Goal: Task Accomplishment & Management: Manage account settings

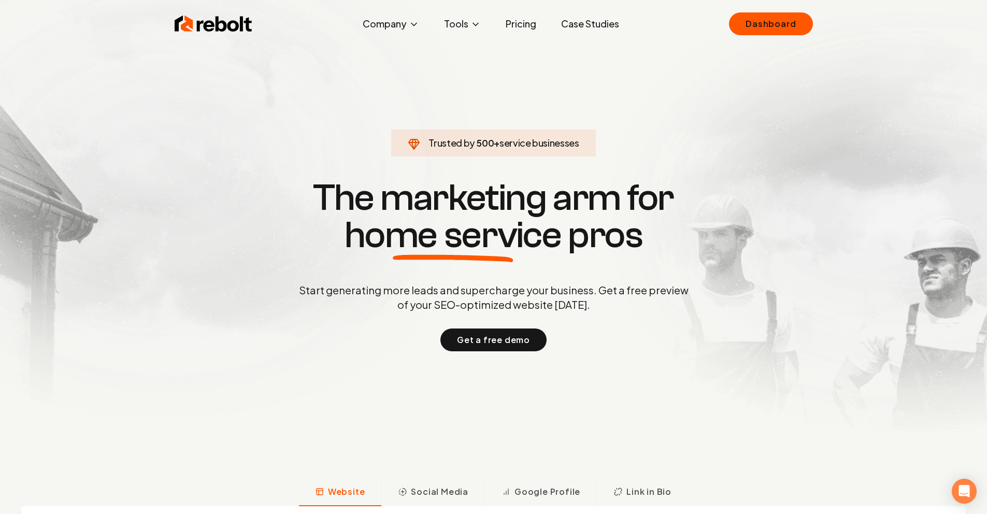
click at [731, 24] on div "Rebolt Company About Blog Jobs Tools Google Review QR Code Generator Google Bus…" at bounding box center [493, 23] width 663 height 31
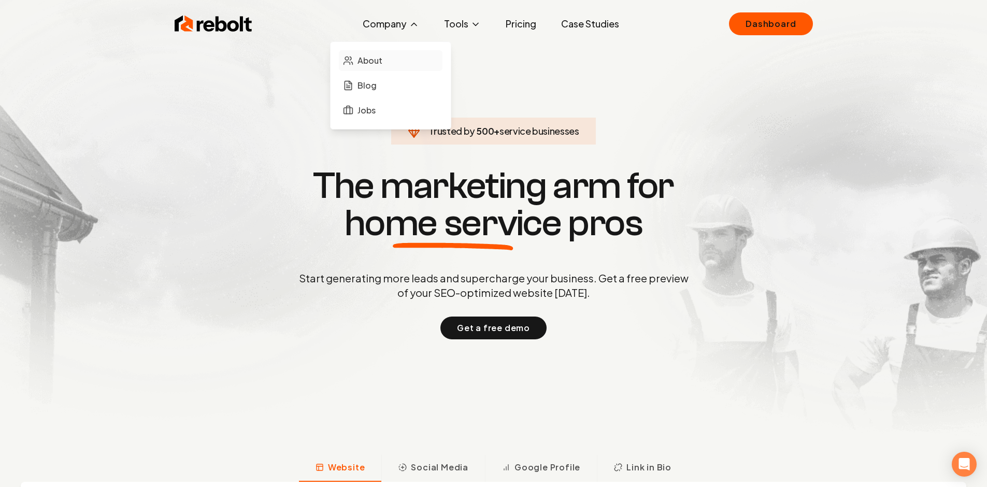
click at [382, 63] on span "About" at bounding box center [370, 60] width 25 height 12
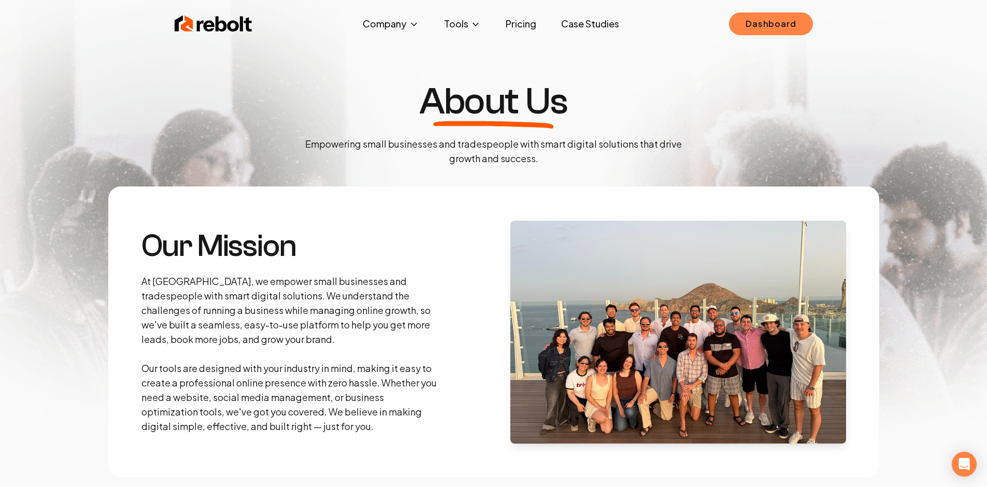
click at [758, 21] on link "Dashboard" at bounding box center [770, 23] width 83 height 23
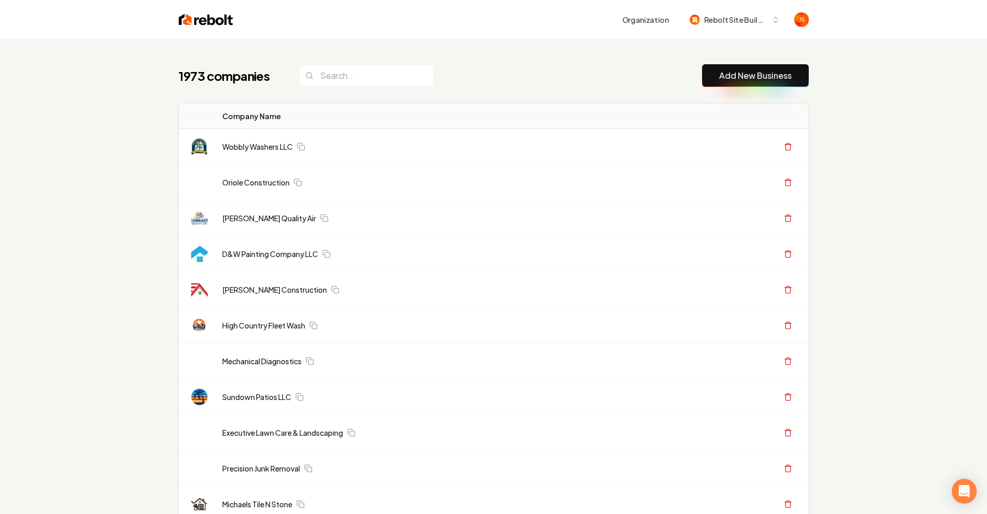
click at [757, 19] on span "Rebolt Site Builder" at bounding box center [735, 20] width 63 height 11
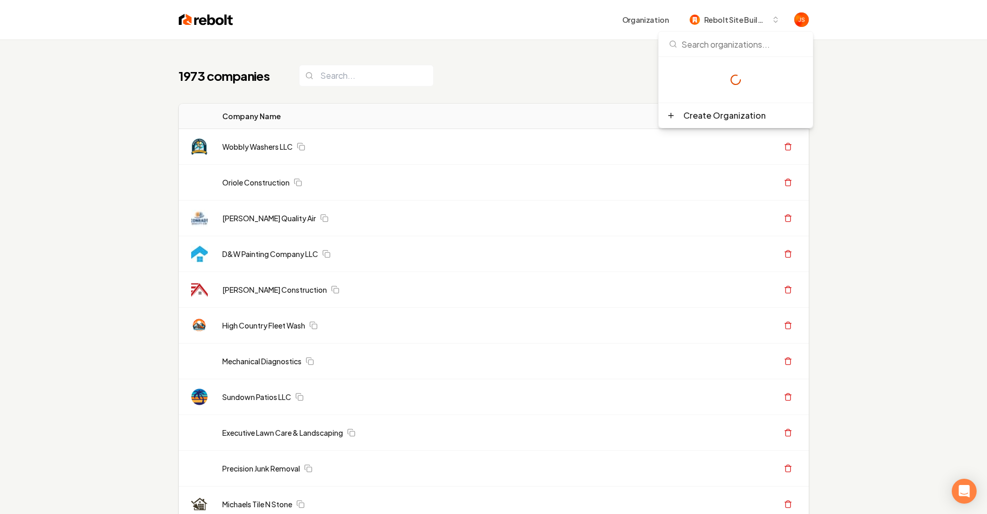
click at [491, 64] on div "1973 companies Add New Business" at bounding box center [494, 75] width 630 height 23
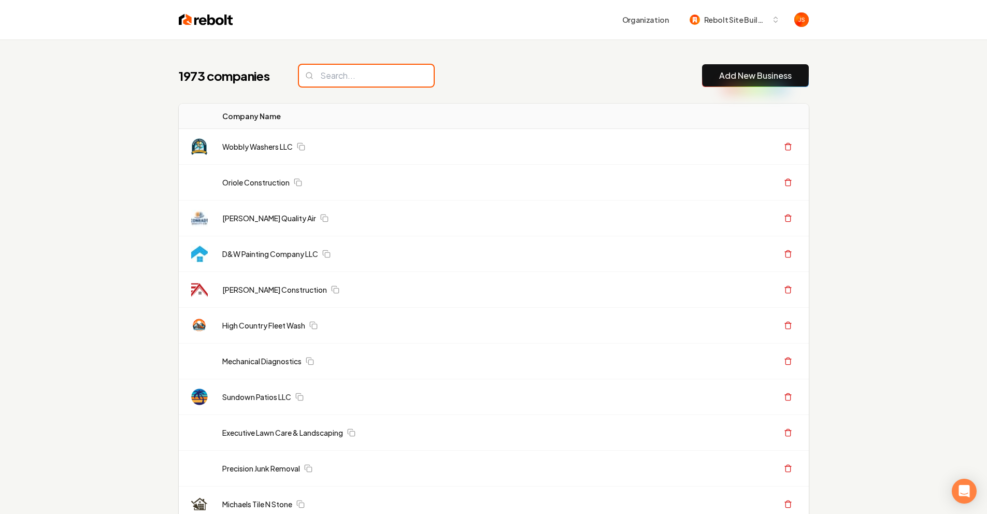
click at [361, 66] on input "search" at bounding box center [366, 76] width 135 height 22
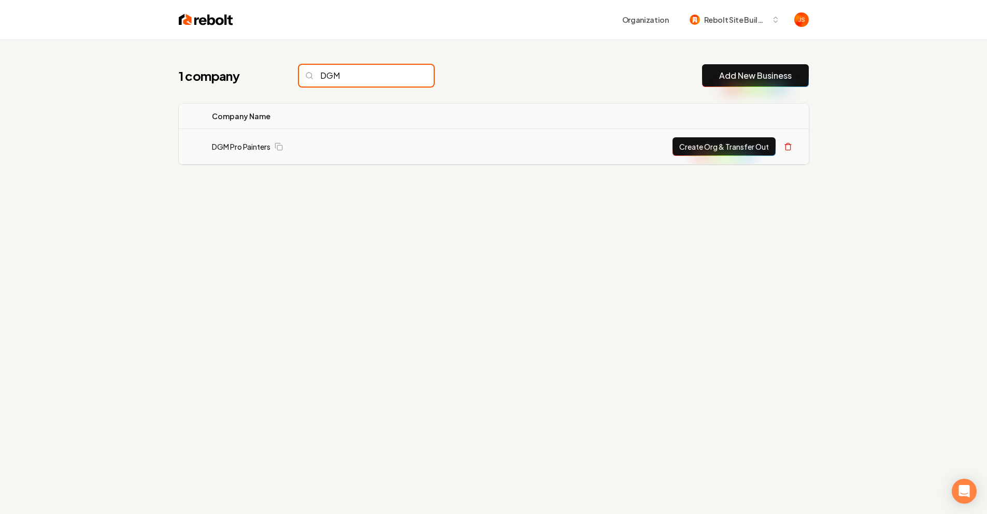
type input "DGM"
click at [697, 148] on button "Create Org & Transfer Out" at bounding box center [724, 146] width 103 height 19
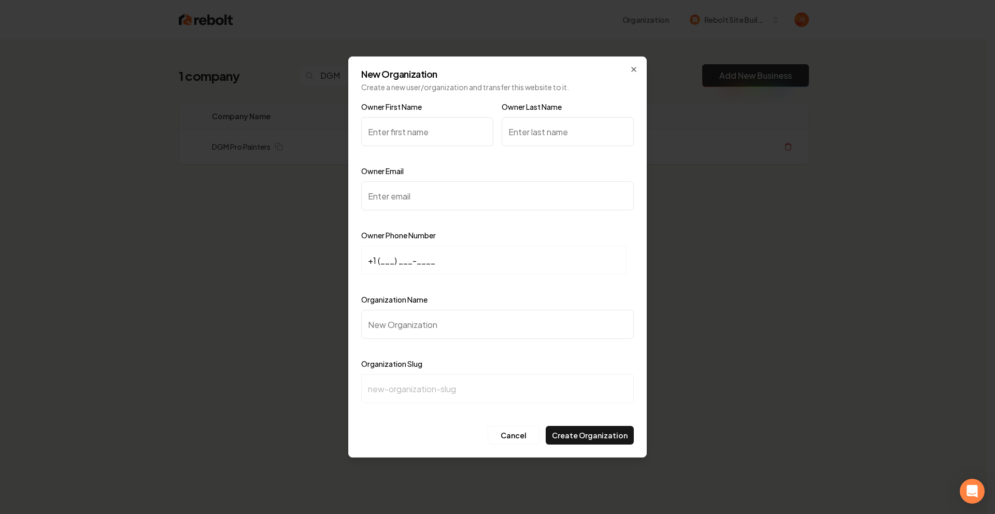
click at [409, 133] on input "Owner First Name" at bounding box center [427, 131] width 132 height 29
type input "Gabriel"
click at [529, 138] on input "Owner Last Name" at bounding box center [568, 131] width 132 height 29
type input "Martinez"
click at [463, 180] on div "Owner Email" at bounding box center [497, 195] width 273 height 60
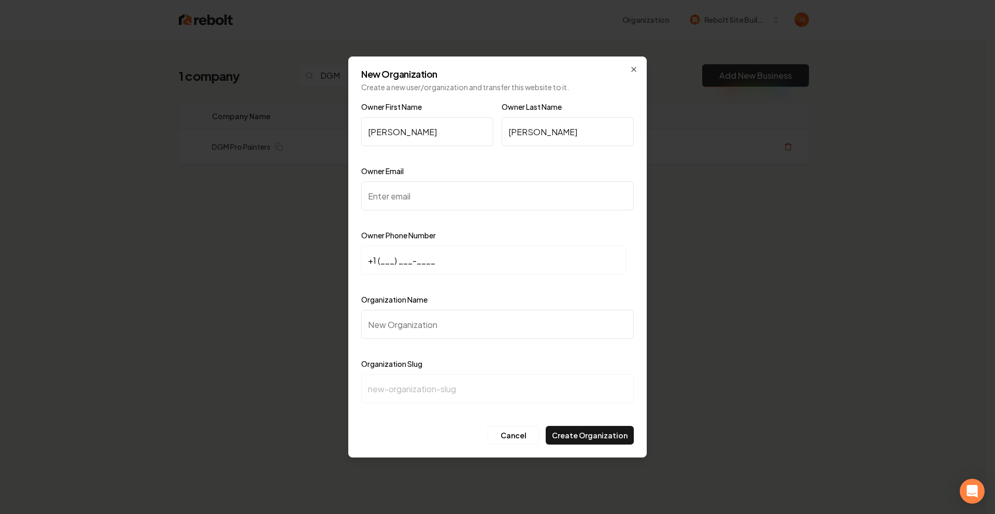
click at [451, 188] on input "Owner Email" at bounding box center [497, 195] width 273 height 29
paste input "[PERSON_NAME][EMAIL_ADDRESS][DOMAIN_NAME]"
type input "[PERSON_NAME][EMAIL_ADDRESS][DOMAIN_NAME]"
click at [388, 257] on input "+1 (___) ___-____" at bounding box center [493, 260] width 265 height 29
click at [382, 260] on input "+1 (___) ___-____" at bounding box center [493, 260] width 265 height 29
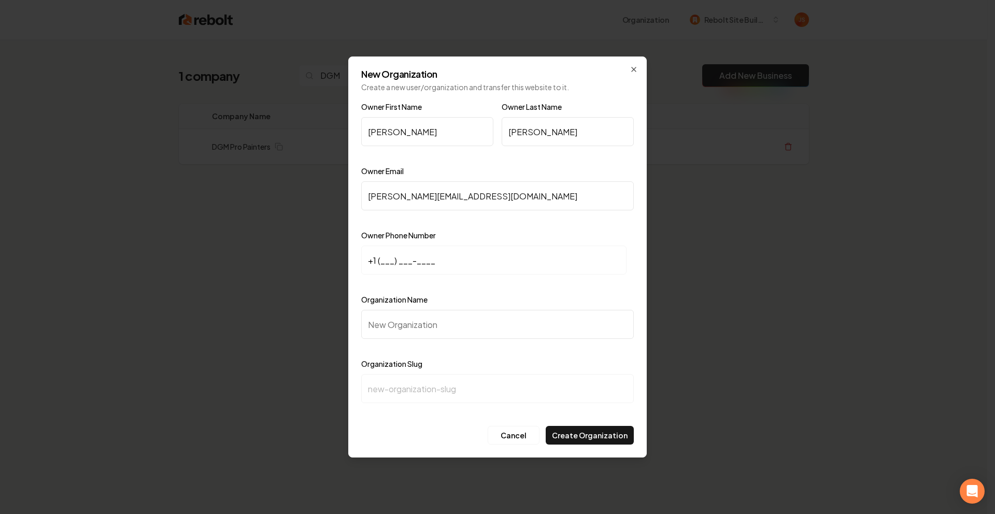
paste input "832) 909-8258"
type input "+1 (832) 909-8258"
click at [407, 327] on input "Organization Name" at bounding box center [497, 324] width 273 height 29
type input "F"
type input "f"
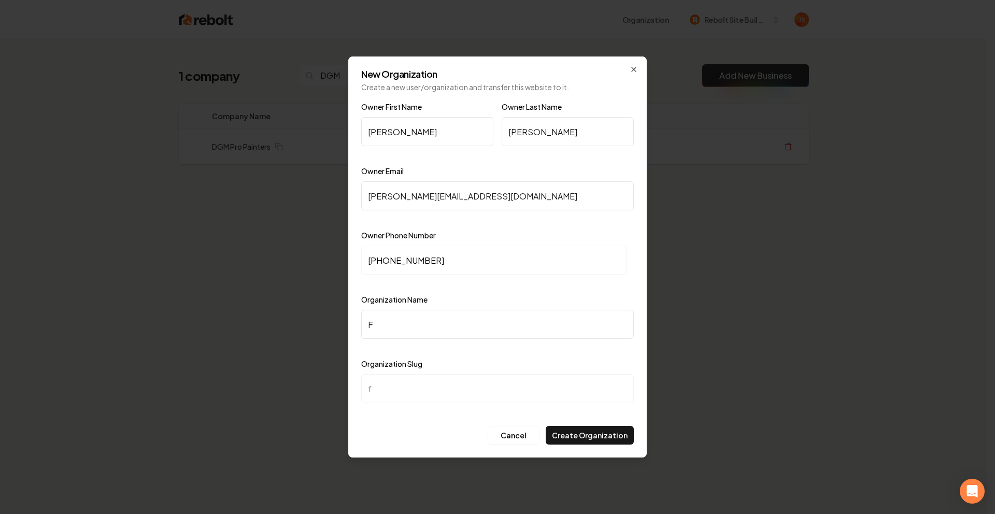
type input "FG"
type input "fg"
type input "FGM"
type input "fgm"
type input "FG"
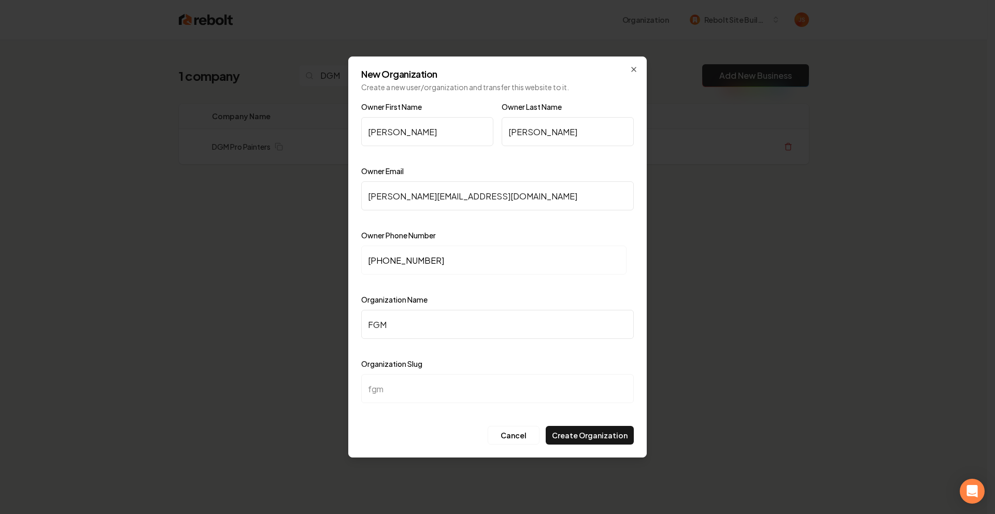
type input "fg"
type input "F"
type input "f"
type input "D"
type input "d"
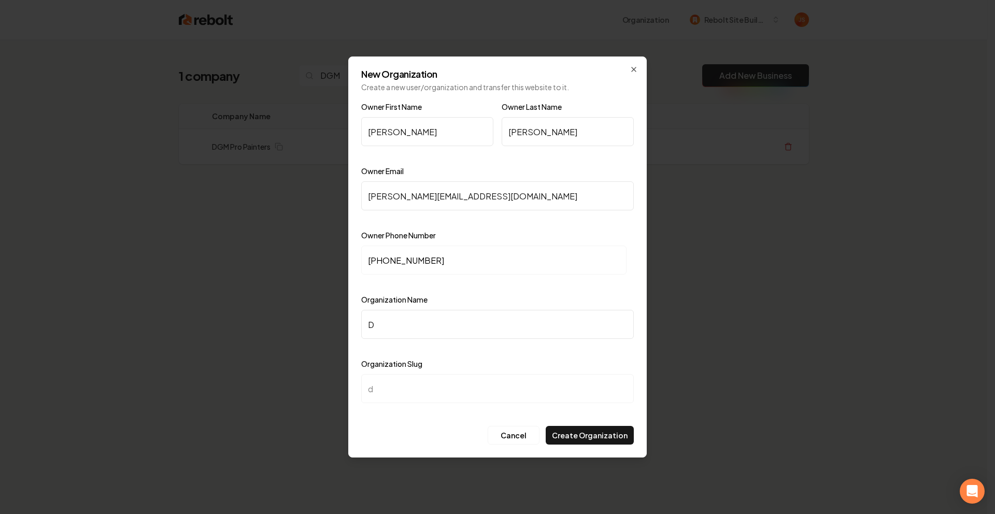
type input "DG"
type input "dg"
type input "DGM"
type input "dgm"
type input "DGM P"
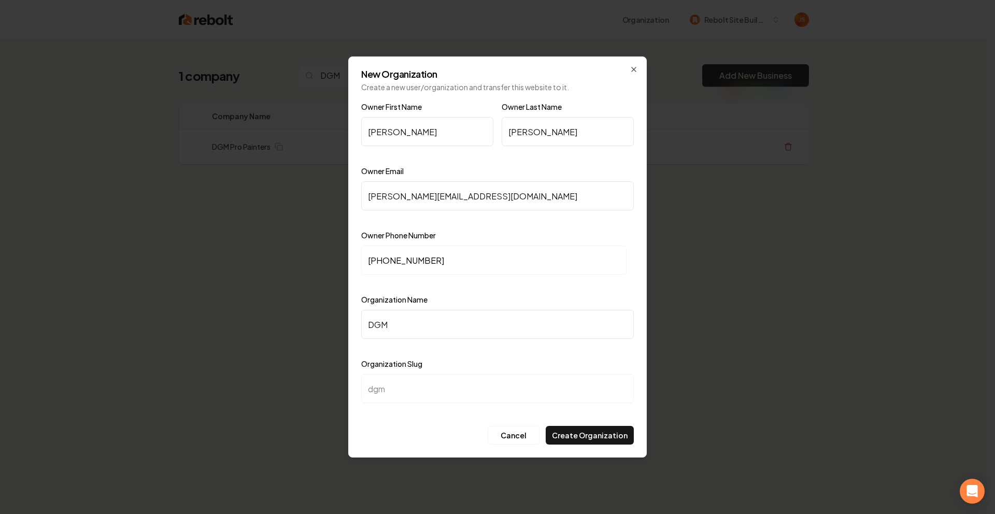
type input "dgm-p"
type input "DGM PR"
type input "dgm-pr"
type input "DGM PRo"
type input "dgm-pro"
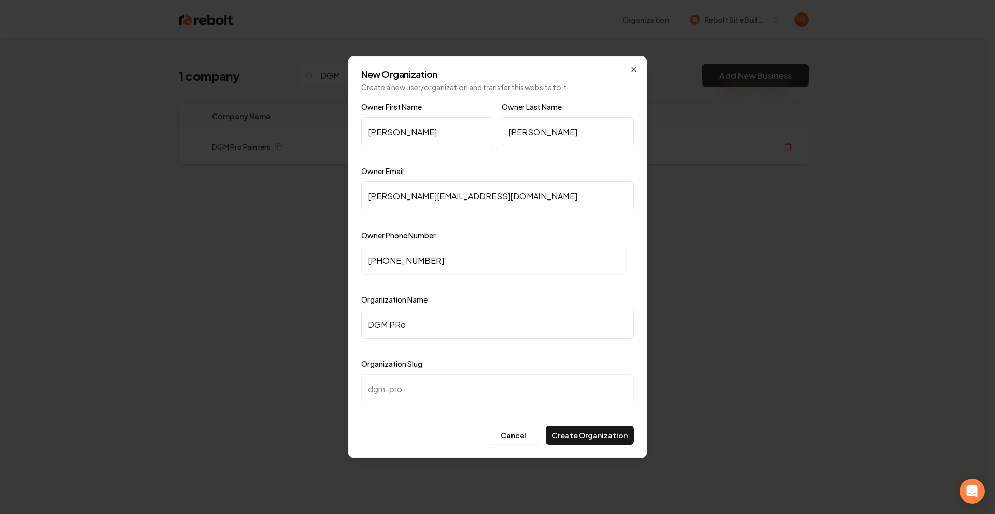
type input "DGM PR"
type input "dgm-pr"
type input "DGM P"
type input "dgm-p"
type input "DGM Pr"
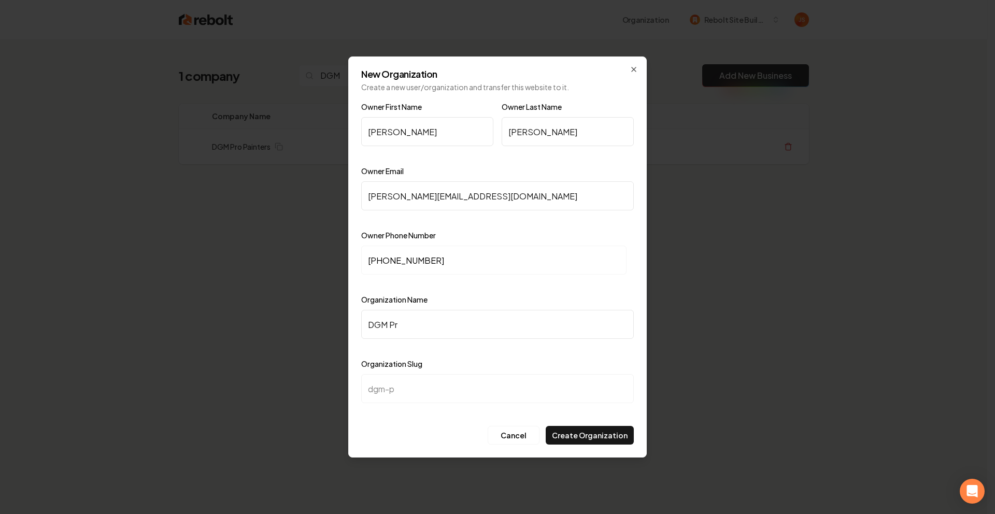
type input "dgm-pr"
type input "DGM Pro"
type input "dgm-pro"
type input "DGM Pro P"
type input "dgm-pro-p"
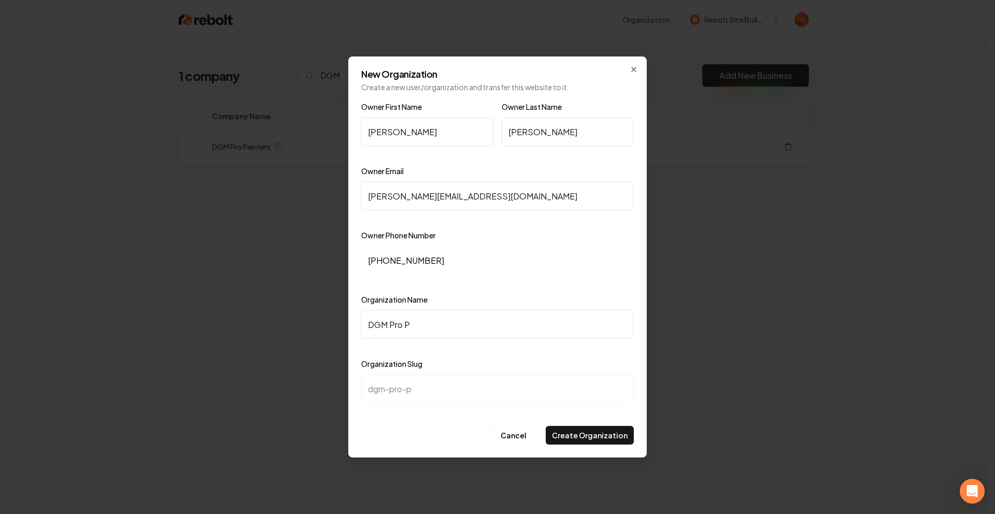
type input "DGM Pro Pa"
type input "dgm-pro-pa"
type input "DGM Pro Pai"
type input "dgm-pro-pai"
type input "DGM Pro Pain"
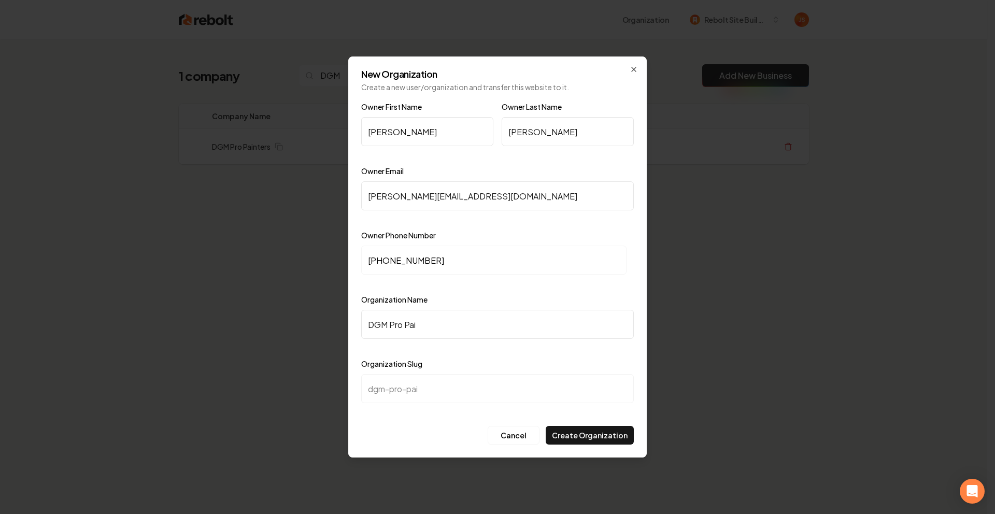
type input "dgm-pro-pain"
type input "DGM Pro Paint"
type input "dgm-pro-paint"
type input "DGM Pro Painte"
type input "dgm-pro-painte"
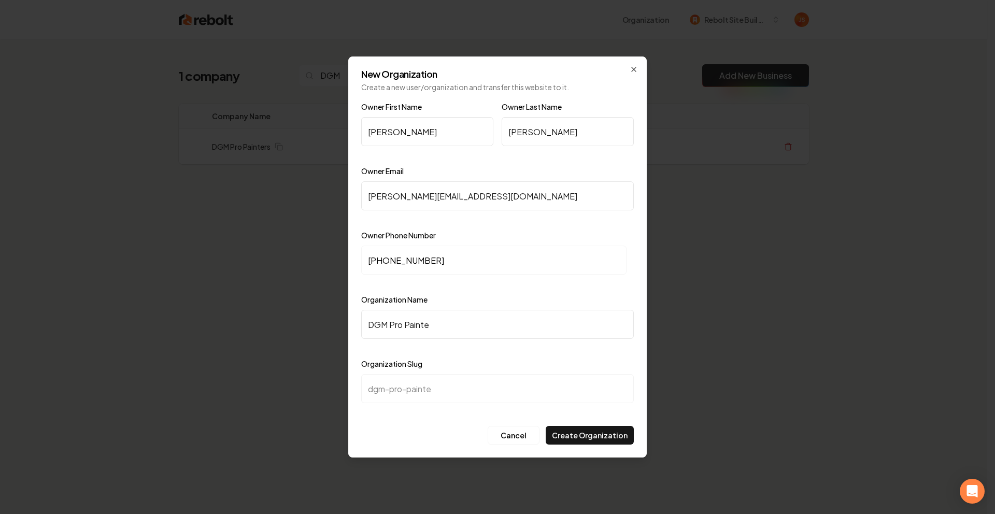
type input "DGM Pro Painter"
type input "dgm-pro-painter"
type input "DGM Pro Painters"
type input "dgm-pro-painters"
type input "DGM Pro Painters"
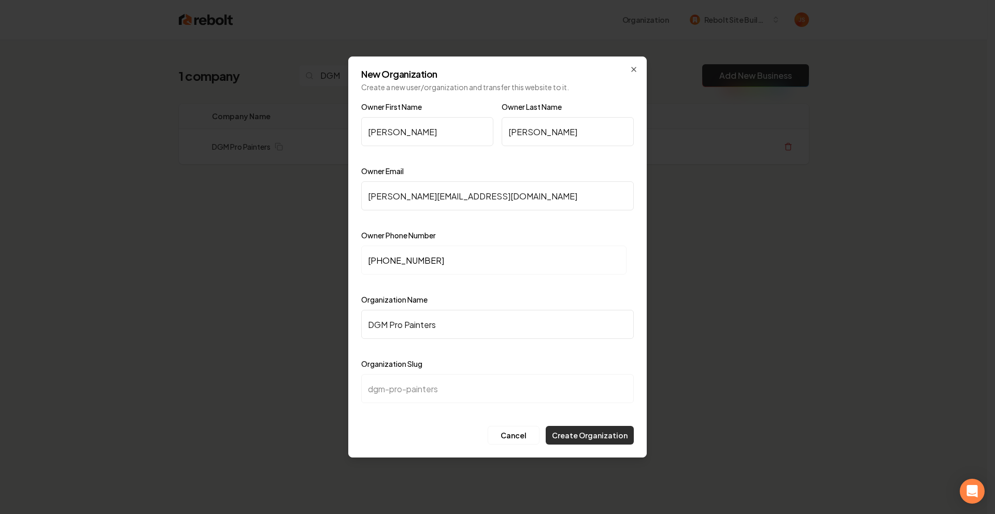
click at [582, 430] on button "Create Organization" at bounding box center [590, 435] width 88 height 19
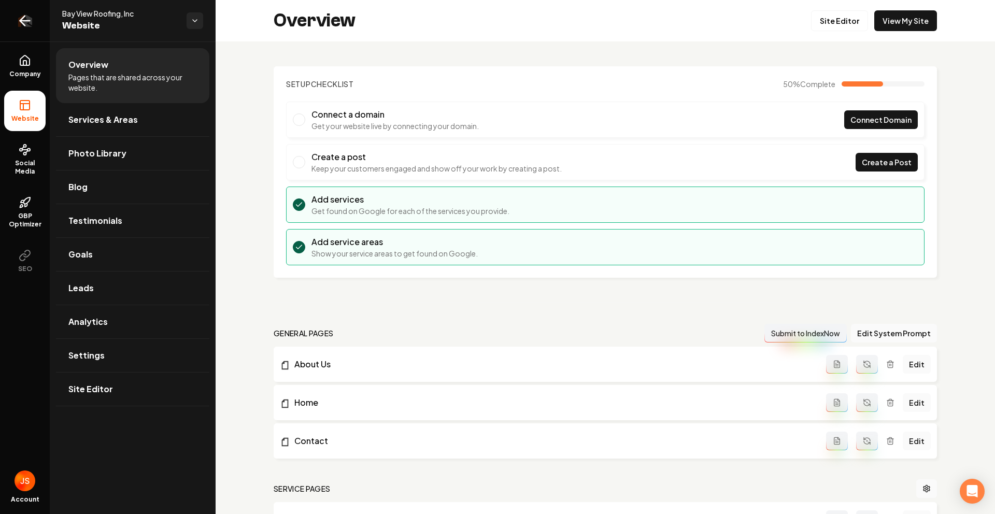
click at [27, 24] on icon "Return to dashboard" at bounding box center [25, 20] width 17 height 17
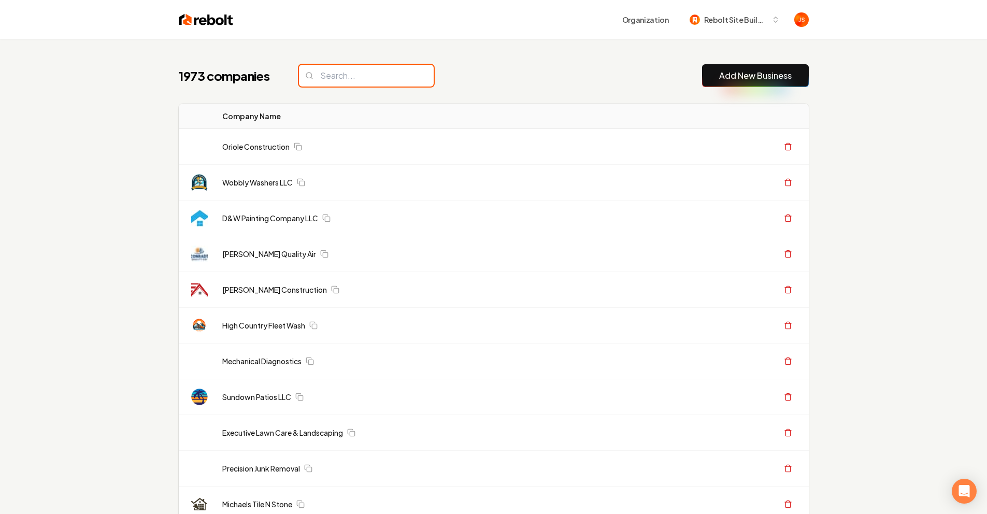
click at [306, 85] on input "search" at bounding box center [366, 76] width 135 height 22
click at [323, 79] on input "search" at bounding box center [366, 76] width 135 height 22
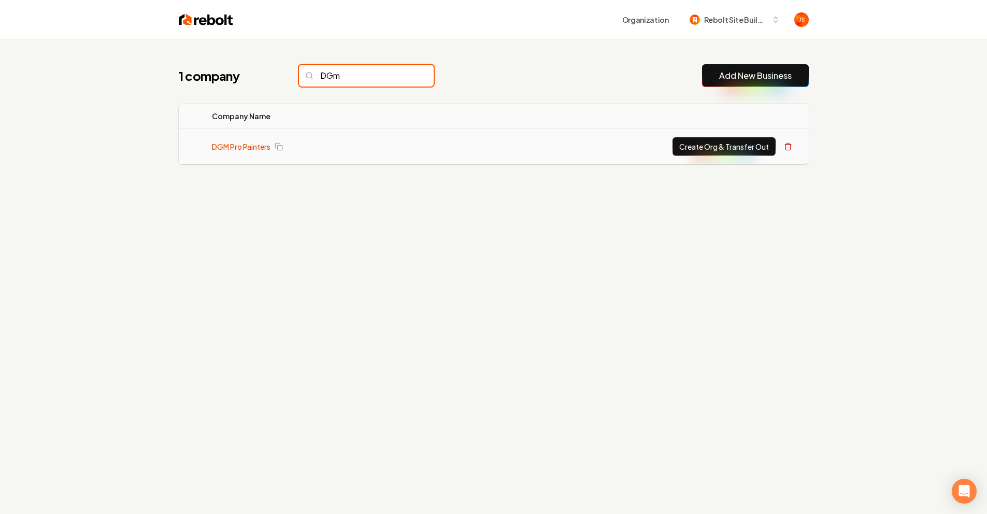
type input "DGm"
click at [247, 151] on link "DGM Pro Painters" at bounding box center [241, 146] width 59 height 10
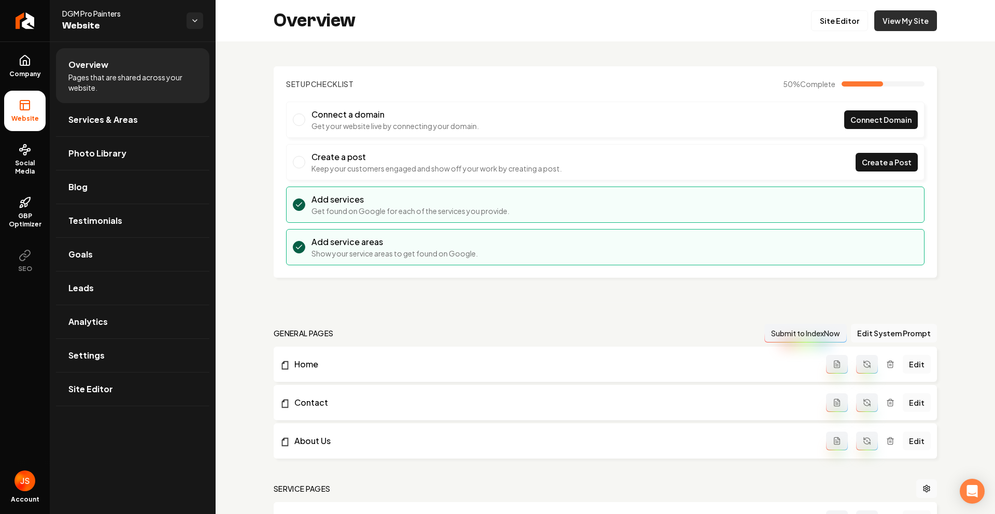
click at [883, 21] on link "View My Site" at bounding box center [905, 20] width 63 height 21
click at [811, 25] on link "Site Editor" at bounding box center [839, 20] width 57 height 21
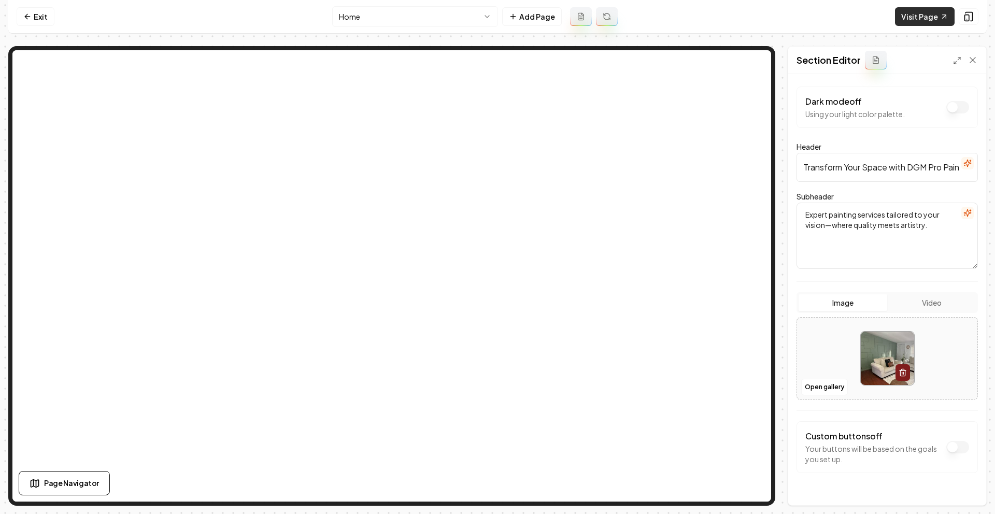
click at [945, 21] on link "Visit Page" at bounding box center [925, 16] width 60 height 19
click at [902, 13] on link "Visit Page" at bounding box center [925, 16] width 60 height 19
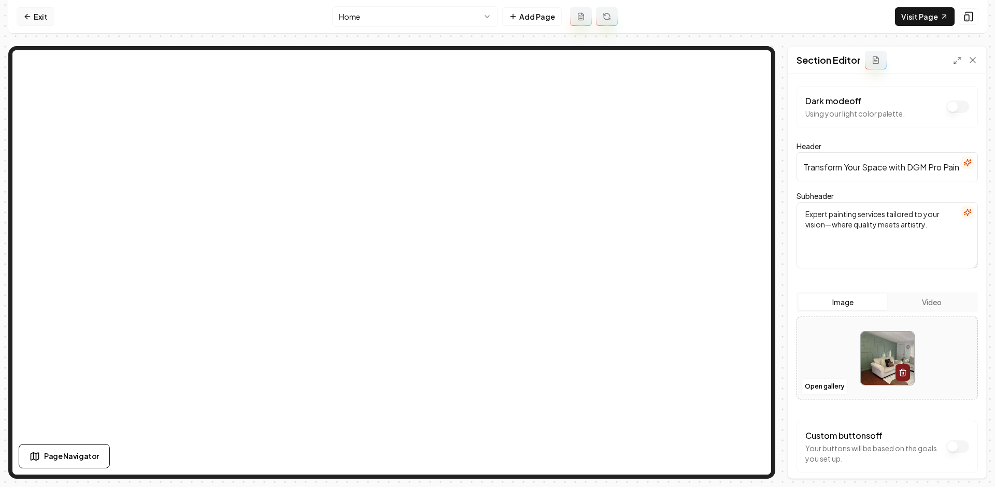
click at [42, 7] on link "Exit" at bounding box center [36, 16] width 38 height 19
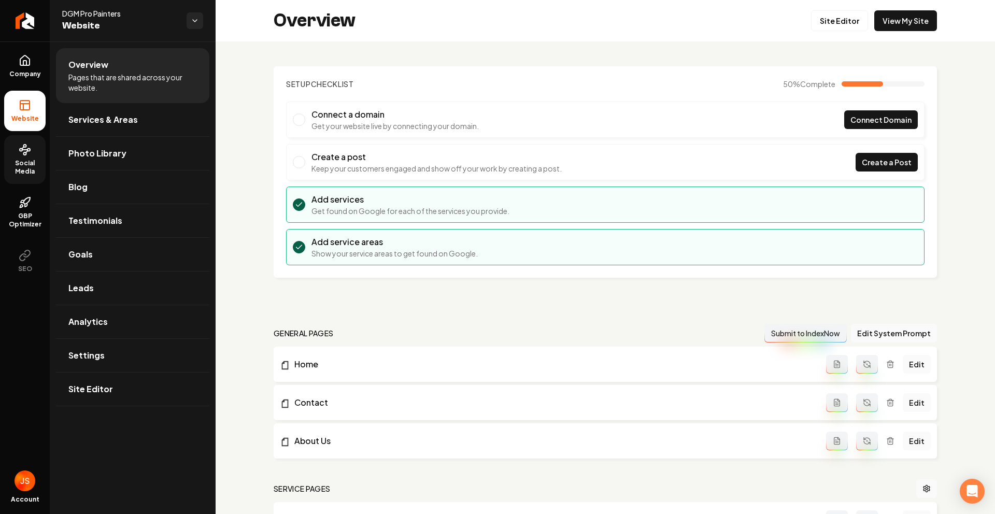
click at [30, 159] on span "Social Media" at bounding box center [24, 167] width 41 height 17
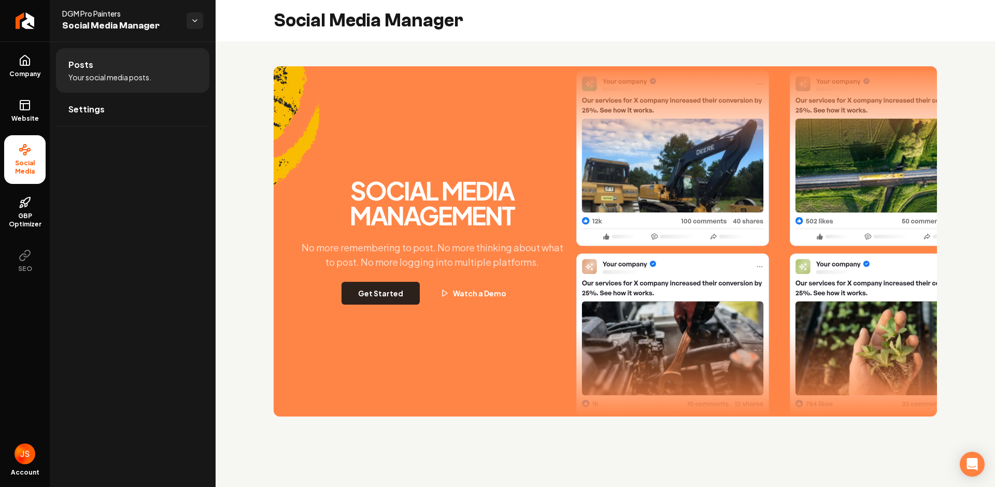
click at [365, 295] on button "Get Started" at bounding box center [381, 293] width 78 height 23
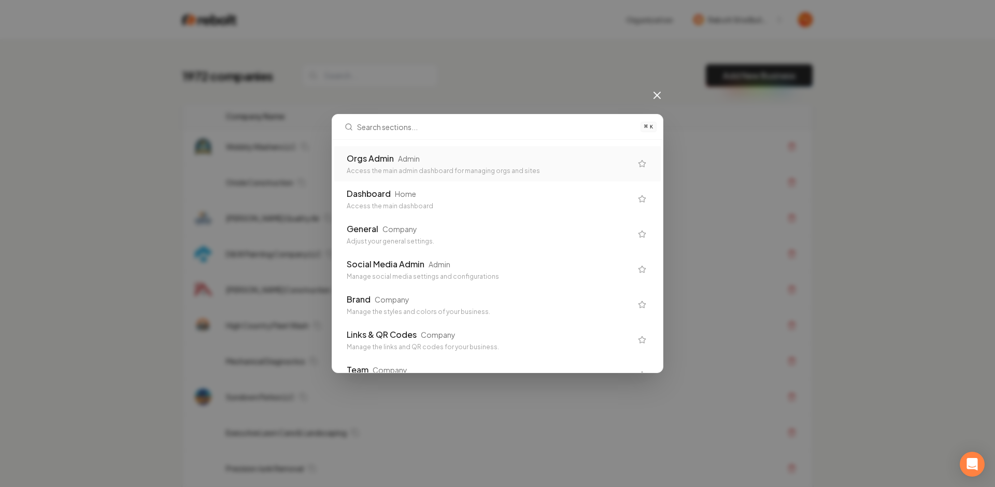
click at [454, 161] on div "Orgs Admin Admin" at bounding box center [489, 158] width 285 height 12
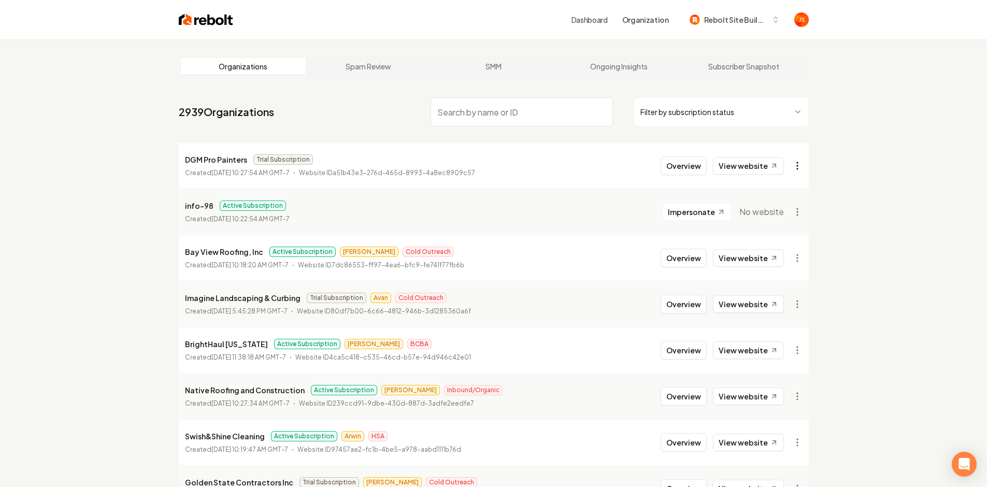
click at [801, 166] on html "Dashboard Organization Rebolt Site Builder Organizations Spam Review SMM Ongoin…" at bounding box center [493, 243] width 987 height 487
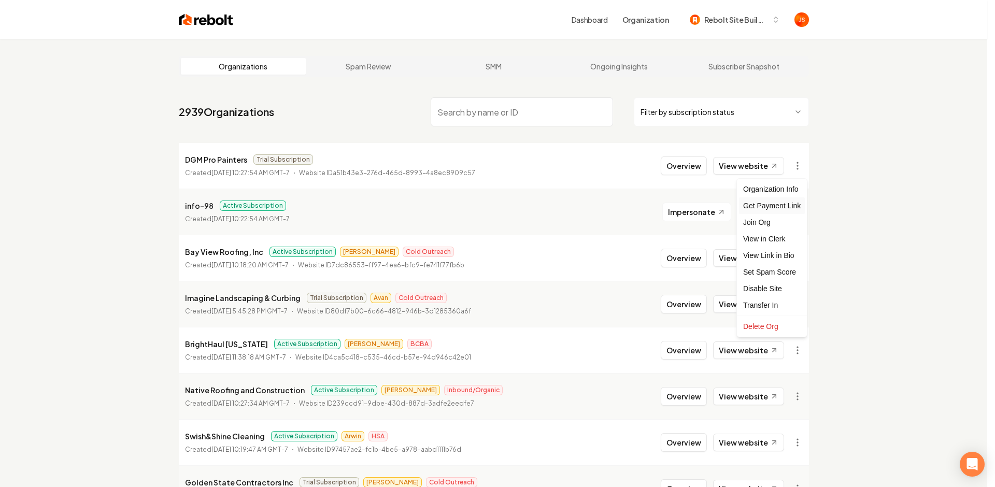
click at [765, 203] on div "Get Payment Link" at bounding box center [772, 205] width 66 height 17
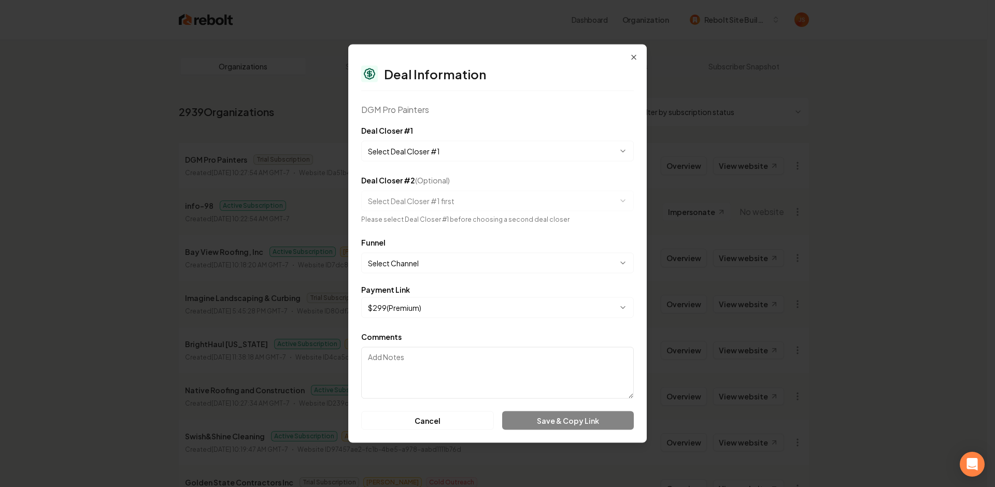
click at [422, 152] on body "Dashboard Organization Rebolt Site Builder Organizations Spam Review SMM Ongoin…" at bounding box center [493, 243] width 987 height 487
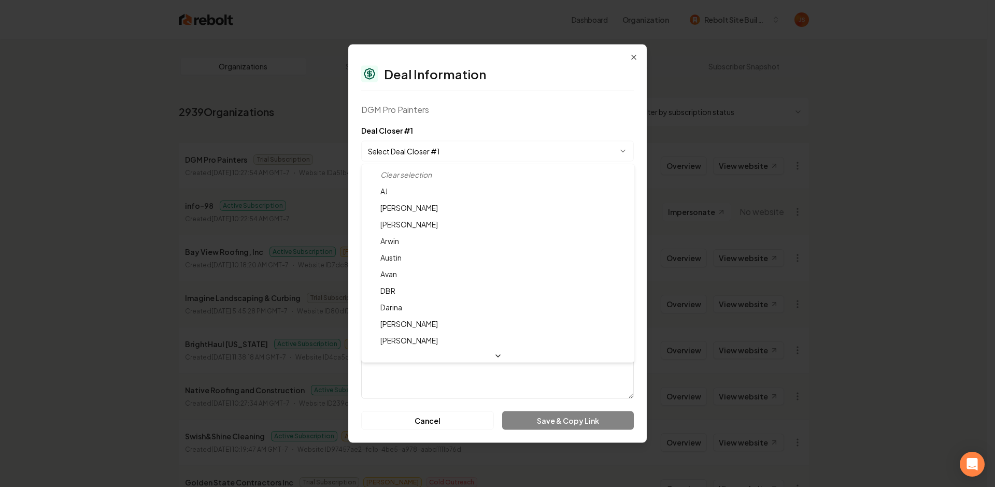
select select "**********"
drag, startPoint x: 394, startPoint y: 338, endPoint x: 422, endPoint y: 263, distance: 79.7
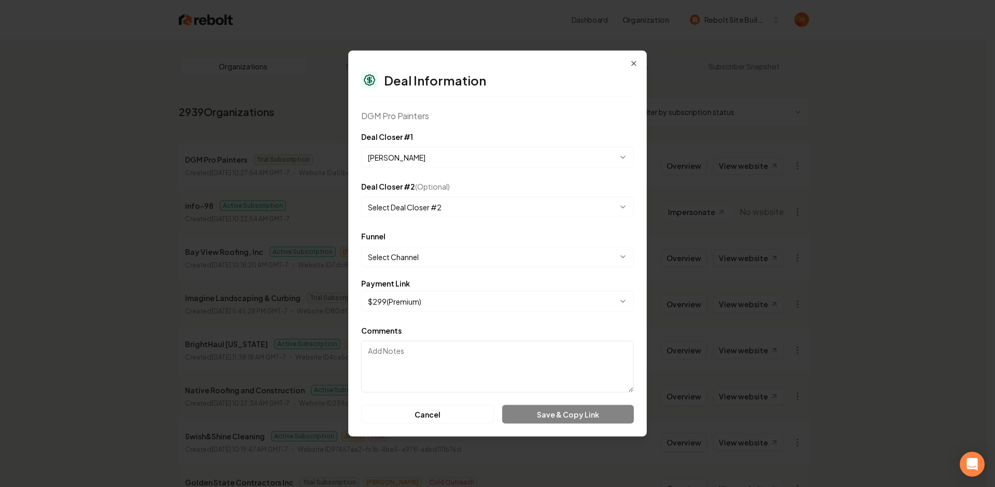
click at [405, 255] on body "Dashboard Organization Rebolt Site Builder Organizations Spam Review SMM Ongoin…" at bounding box center [493, 243] width 987 height 487
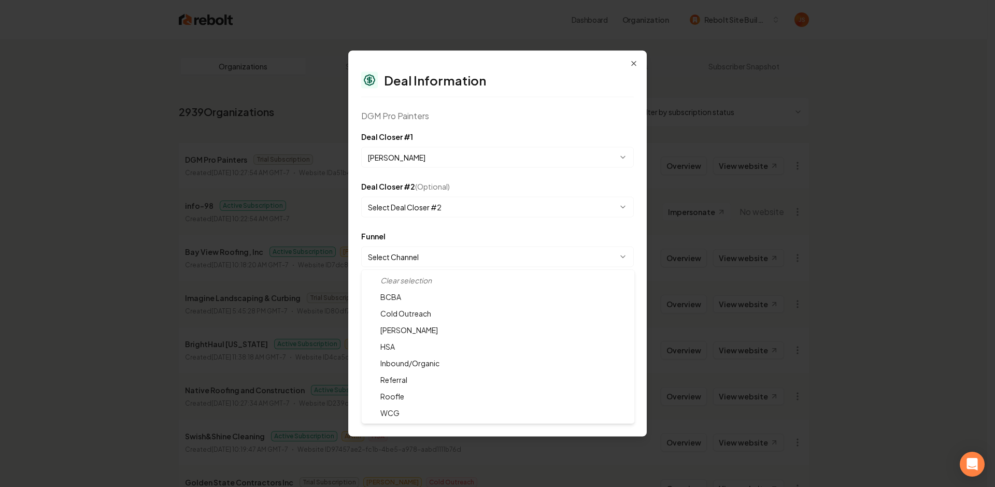
select select "**********"
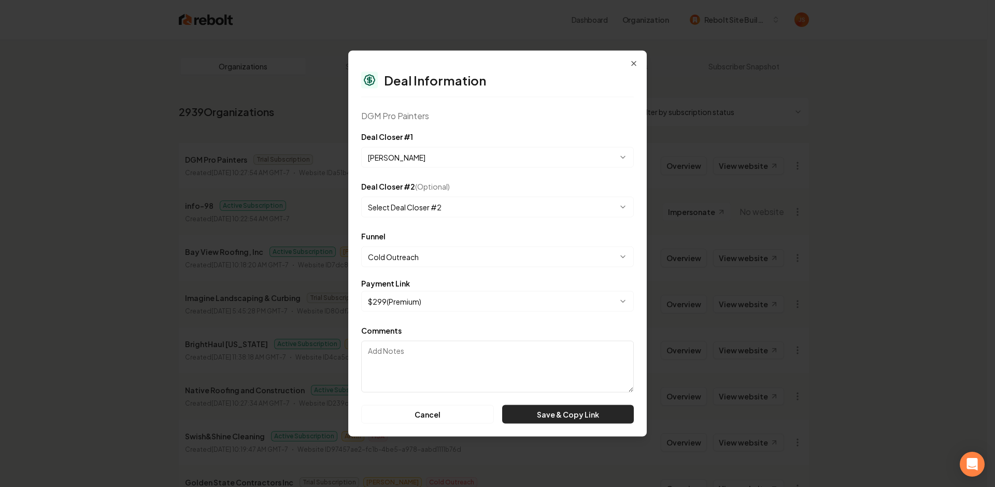
click at [549, 418] on button "Save & Copy Link" at bounding box center [568, 414] width 132 height 19
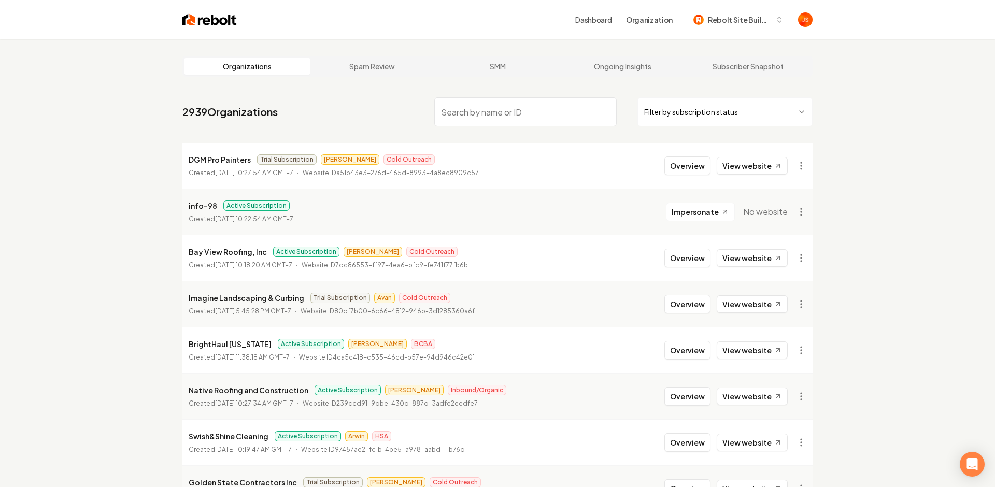
click at [729, 113] on html "Dashboard Organization Rebolt Site Builder Organizations Spam Review SMM Ongoin…" at bounding box center [497, 243] width 995 height 487
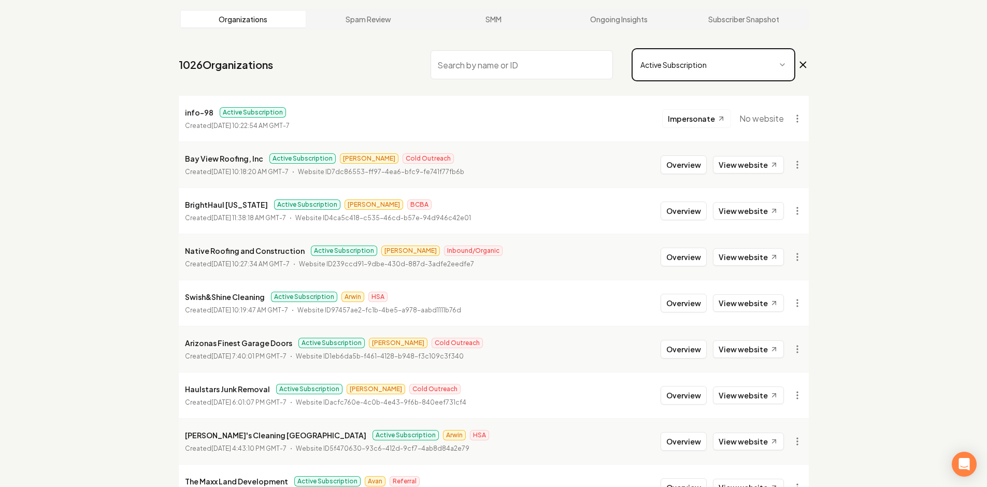
scroll to position [21, 0]
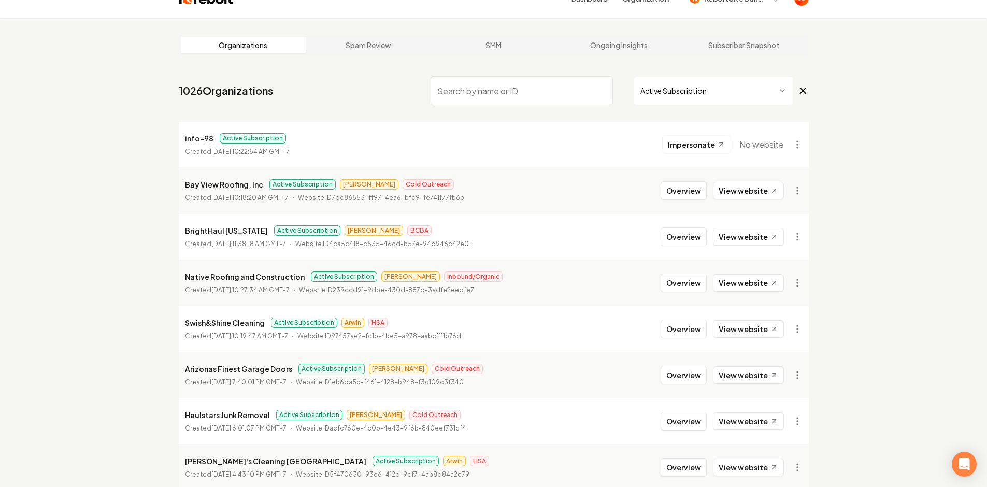
click at [402, 82] on nav "1026 Organizations Active Subscription" at bounding box center [494, 95] width 630 height 46
click at [373, 79] on nav "1026 Organizations Active Subscription" at bounding box center [494, 95] width 630 height 46
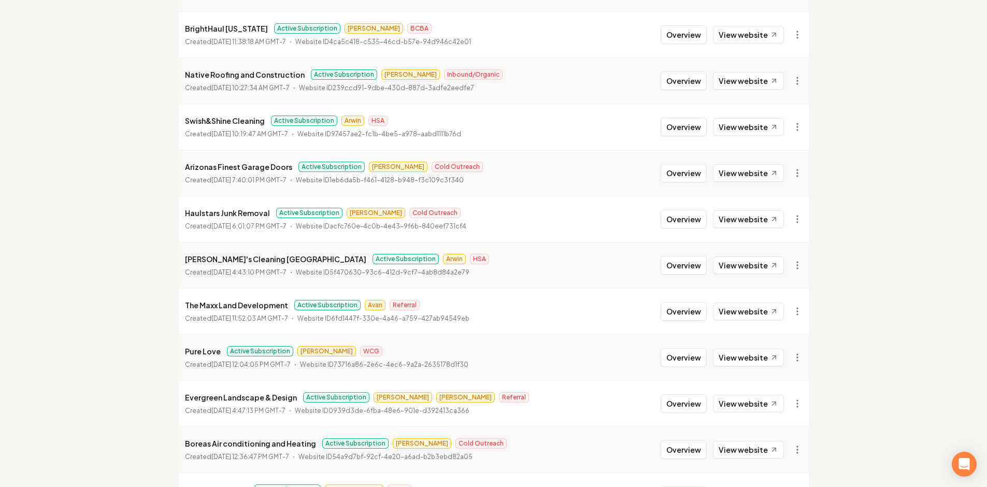
scroll to position [0, 0]
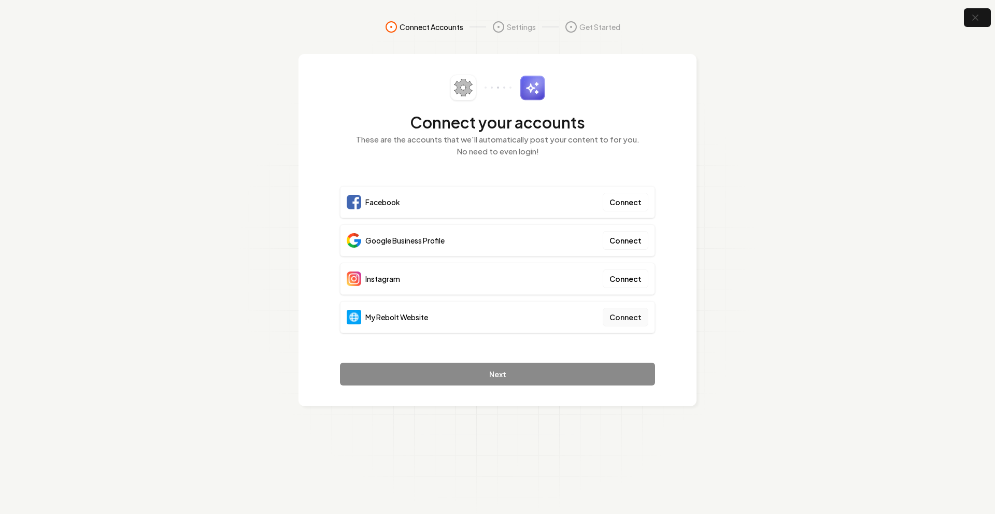
click at [620, 319] on button "Connect" at bounding box center [626, 317] width 46 height 19
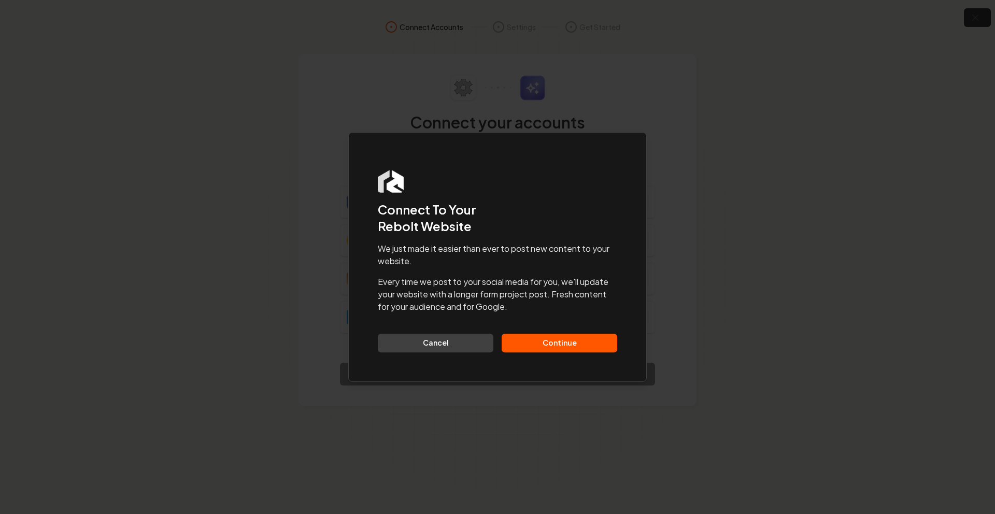
click at [575, 338] on button "Continue" at bounding box center [560, 343] width 116 height 19
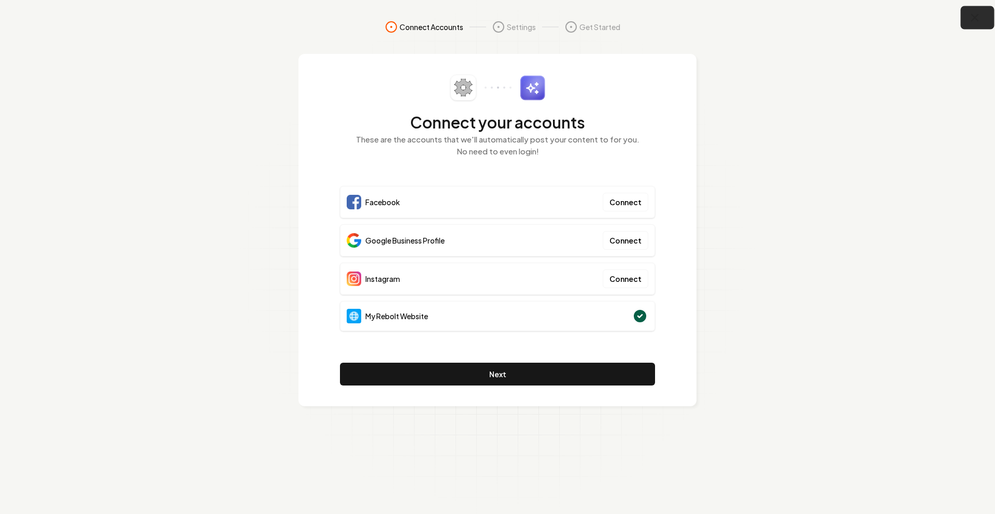
click at [974, 21] on icon "button" at bounding box center [975, 17] width 13 height 13
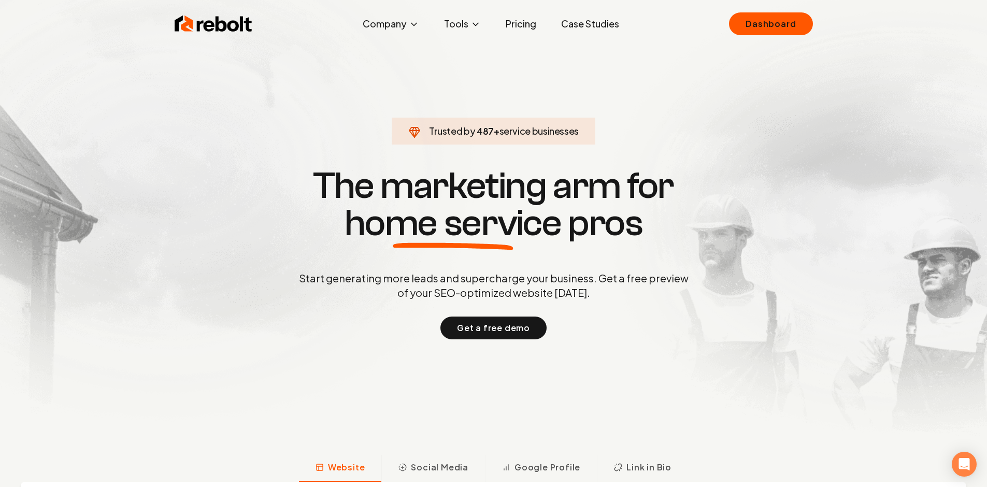
click at [436, 64] on section "Trusted by 487 + service businesses The marketing arm for home service pros Sta…" at bounding box center [494, 252] width 514 height 438
click at [519, 58] on section "Trusted by 498 + service businesses The marketing arm for home service pros Sta…" at bounding box center [494, 252] width 514 height 438
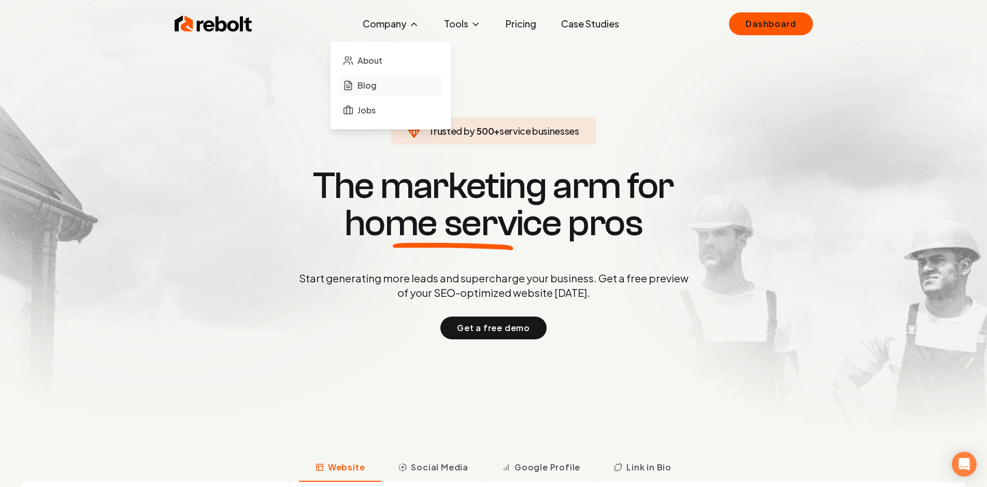
click at [365, 86] on span "Blog" at bounding box center [367, 85] width 19 height 12
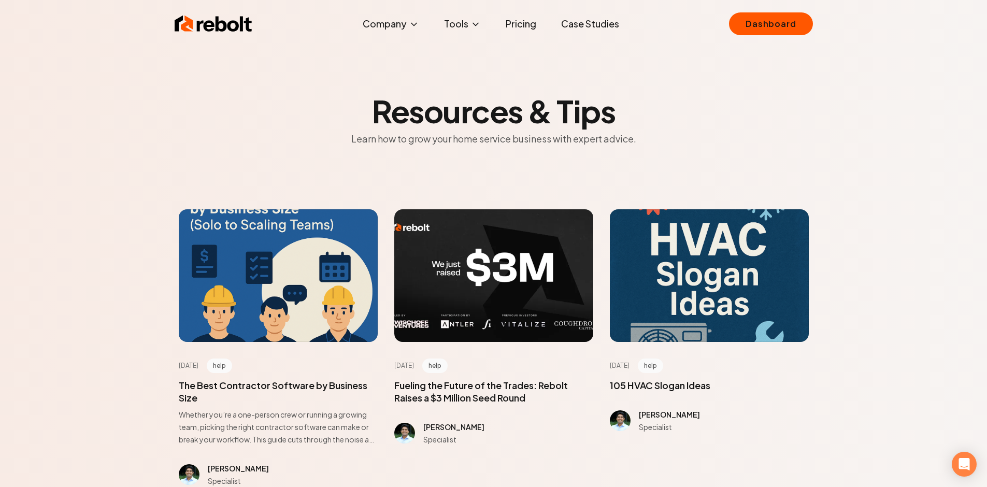
click at [191, 26] on img at bounding box center [214, 23] width 78 height 21
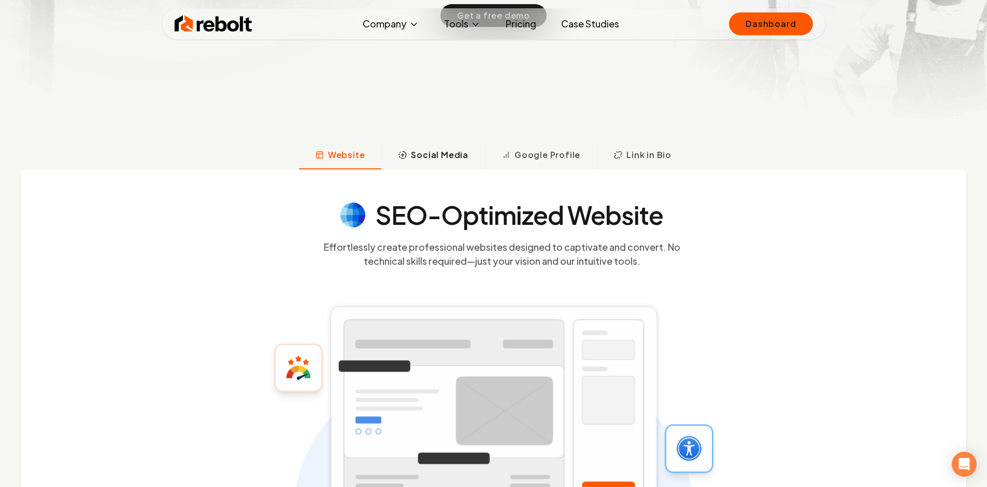
click at [422, 167] on button "Social Media" at bounding box center [433, 156] width 104 height 27
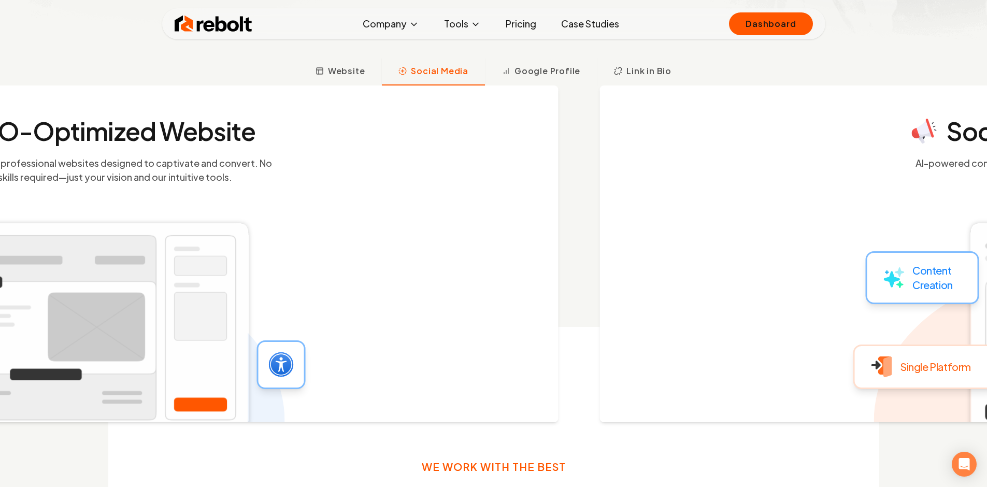
scroll to position [404, 0]
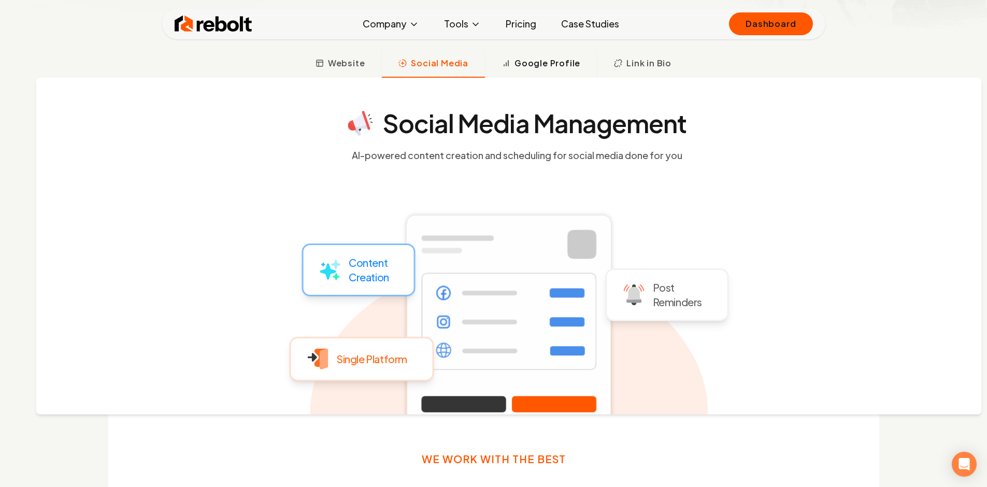
click at [534, 73] on button "Google Profile" at bounding box center [541, 64] width 112 height 27
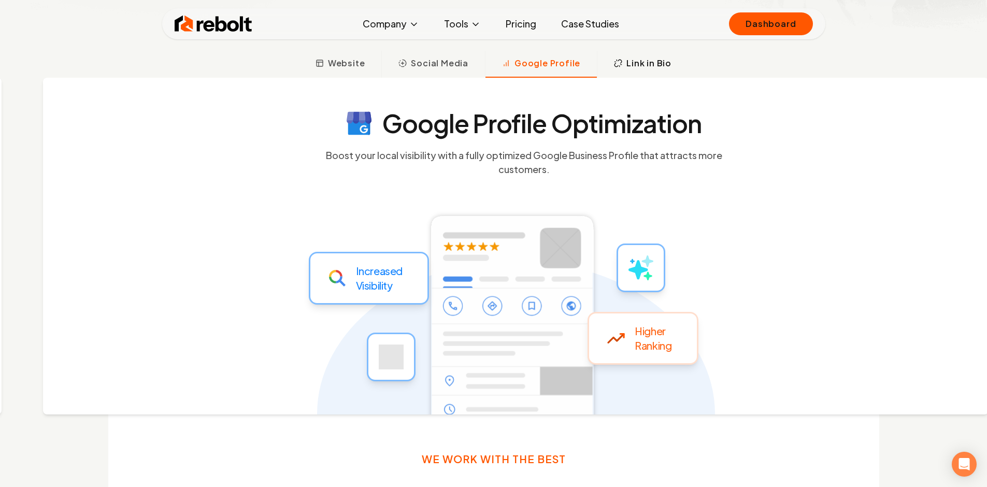
click at [624, 61] on button "Link in Bio" at bounding box center [642, 64] width 91 height 27
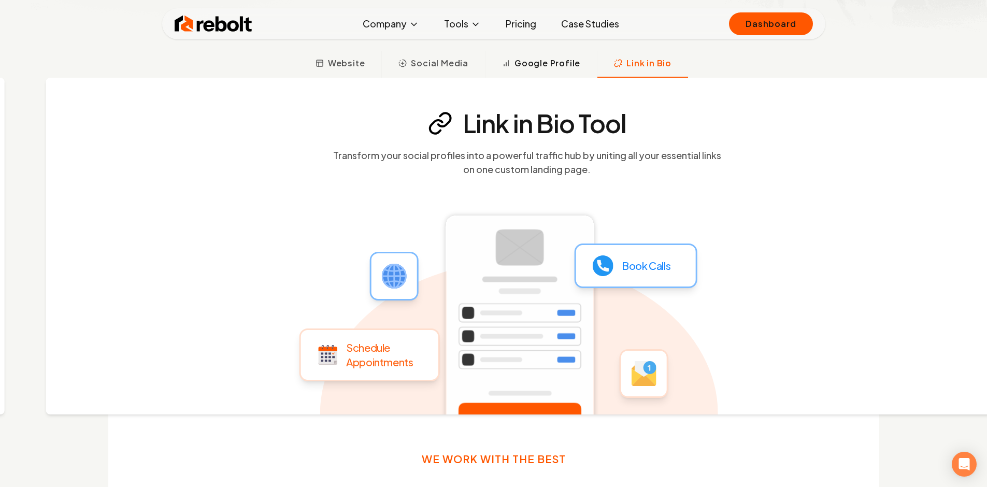
click at [556, 60] on span "Google Profile" at bounding box center [548, 63] width 66 height 12
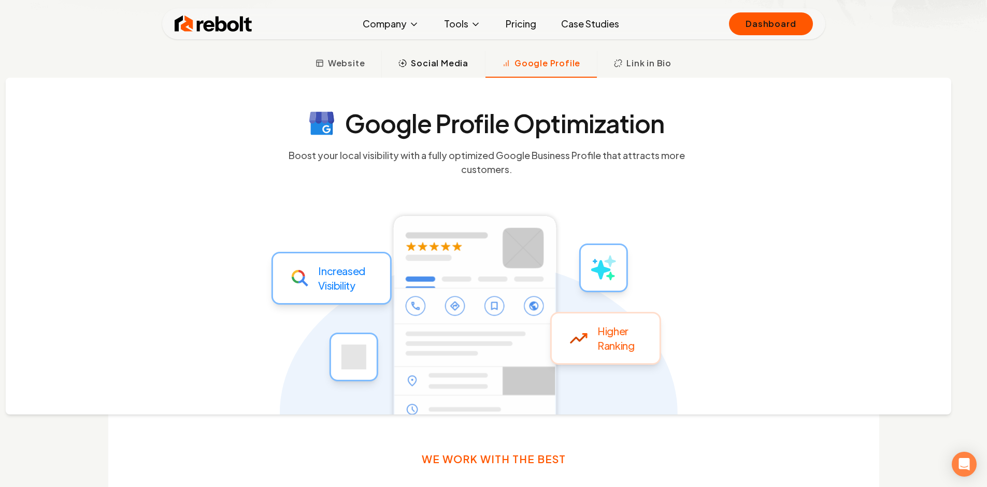
click at [455, 63] on span "Social Media" at bounding box center [440, 63] width 58 height 12
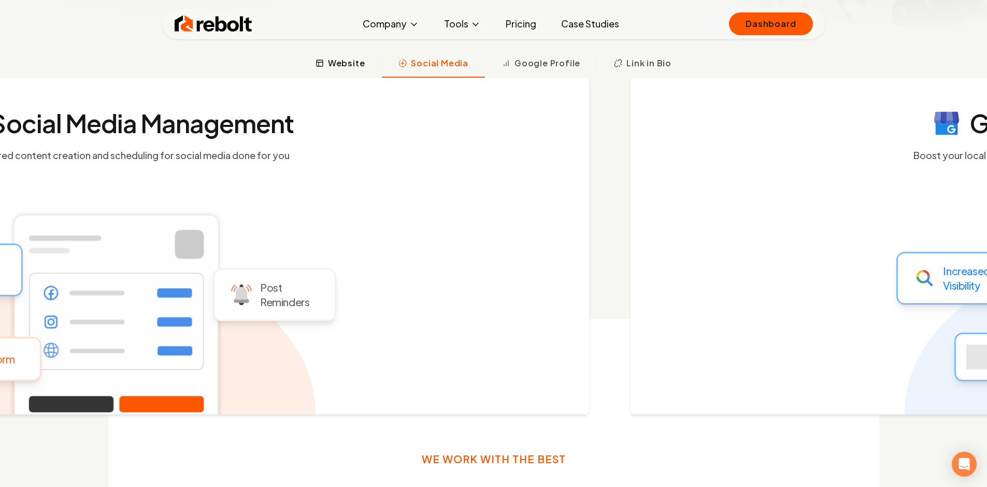
click at [335, 61] on span "Website" at bounding box center [346, 63] width 37 height 12
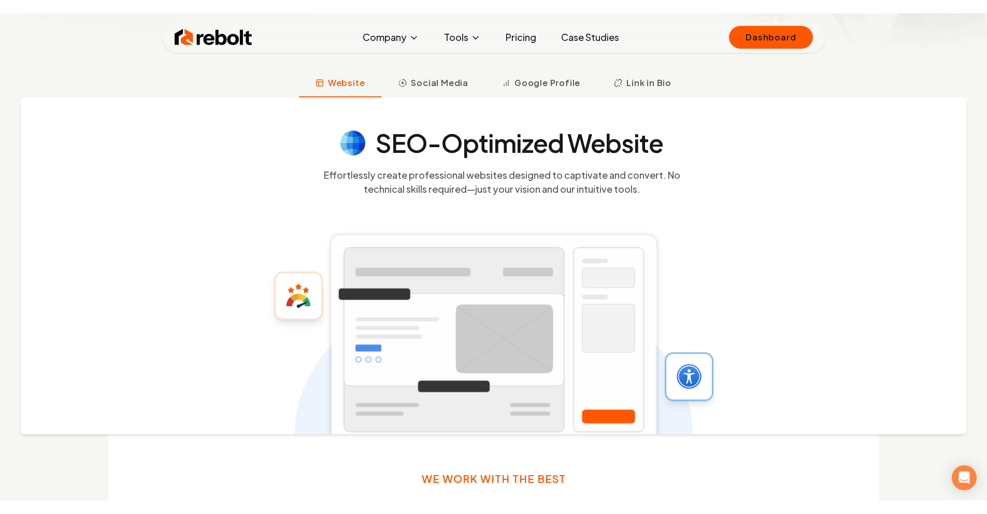
scroll to position [326, 0]
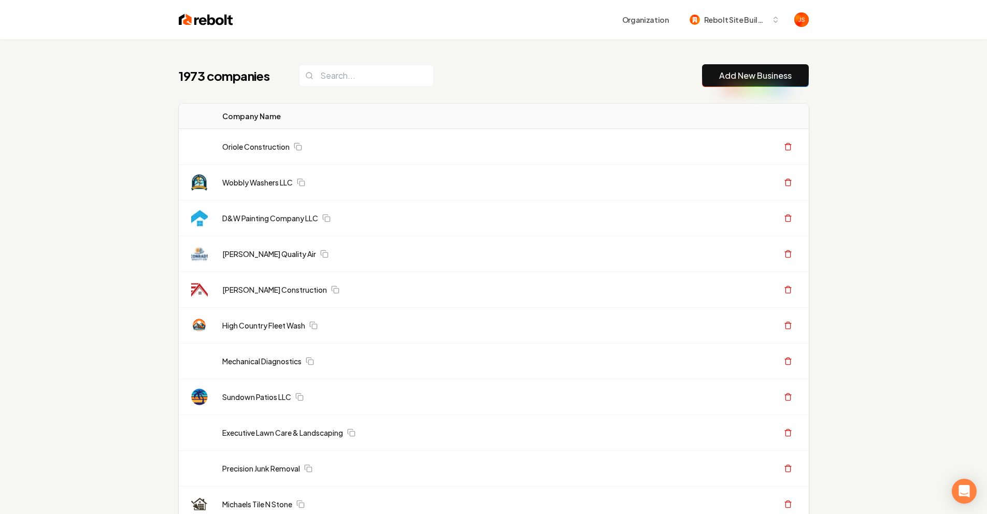
click at [366, 86] on input "search" at bounding box center [366, 76] width 135 height 22
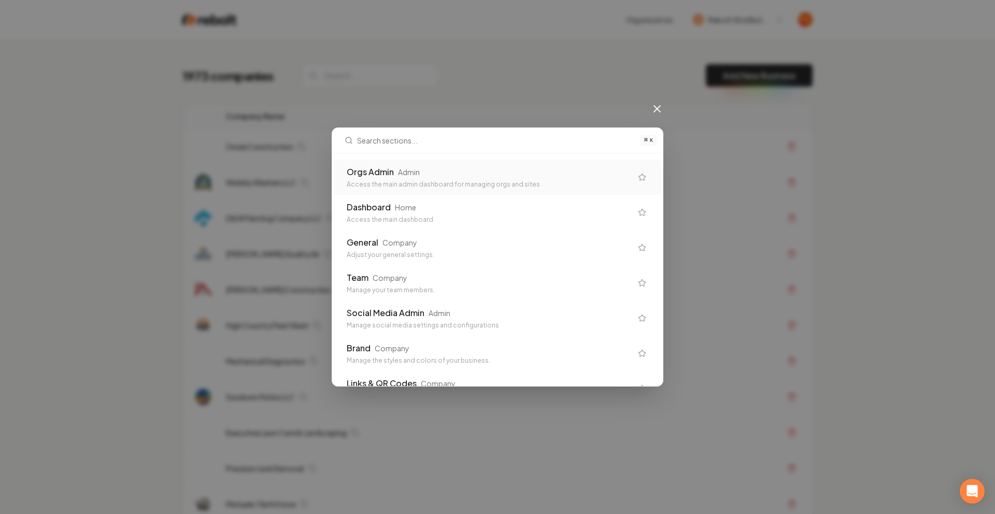
click at [366, 172] on div "Orgs Admin" at bounding box center [370, 172] width 47 height 12
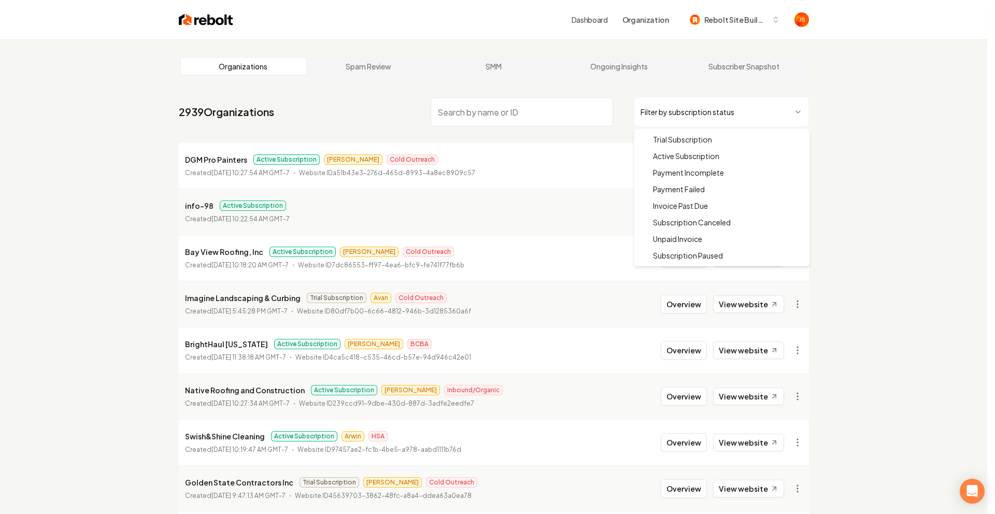
click at [684, 120] on html "Dashboard Organization Rebolt Site Builder Organizations Spam Review SMM Ongoin…" at bounding box center [497, 257] width 995 height 514
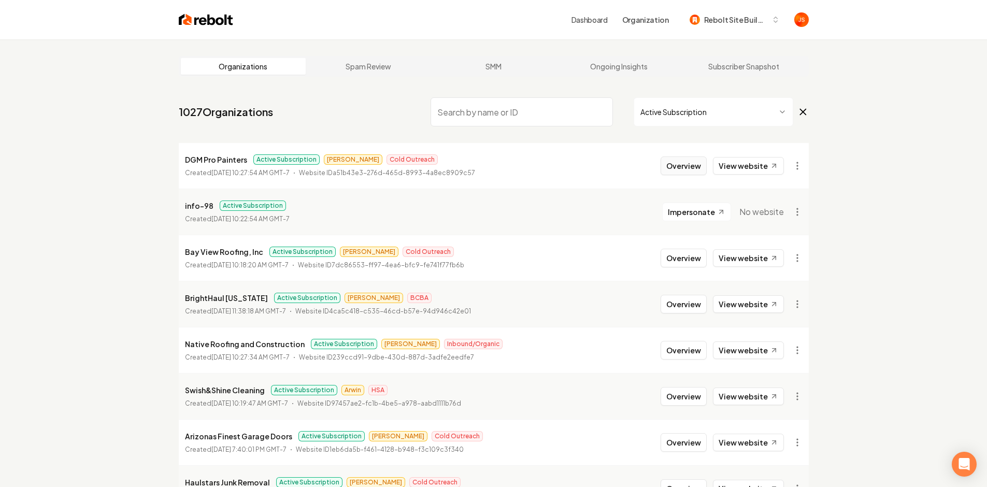
click at [679, 160] on button "Overview" at bounding box center [684, 166] width 46 height 19
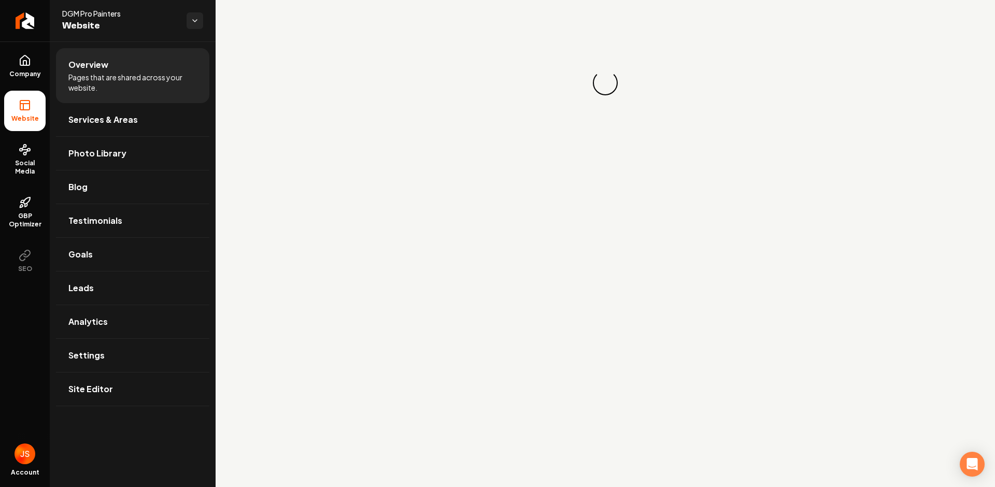
click at [2, 58] on ul "Company Website Social Media GBP Optimizer SEO" at bounding box center [25, 163] width 50 height 244
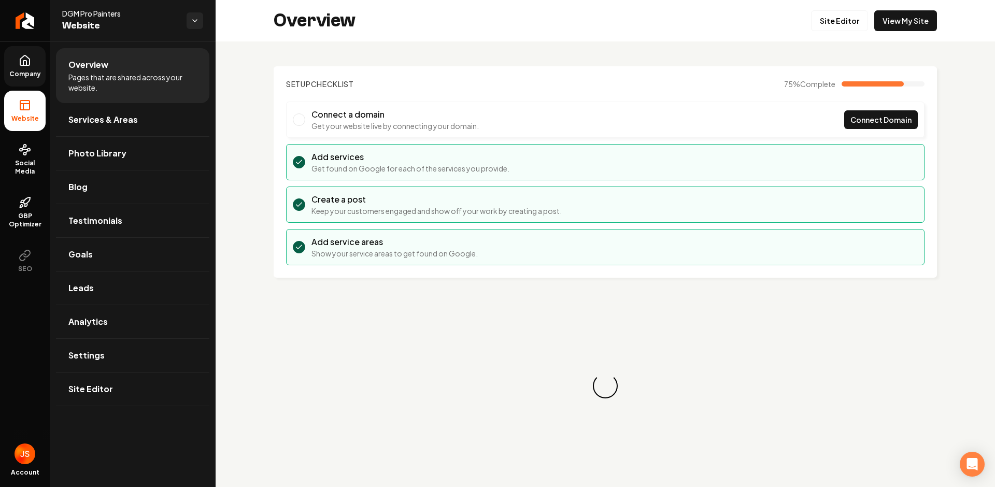
click at [20, 65] on icon at bounding box center [24, 60] width 9 height 10
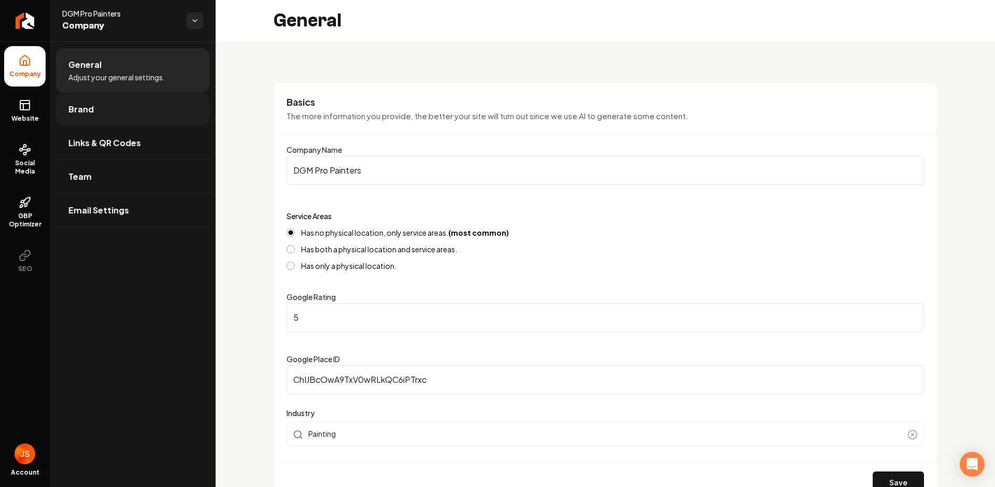
click at [99, 106] on link "Brand" at bounding box center [132, 109] width 153 height 33
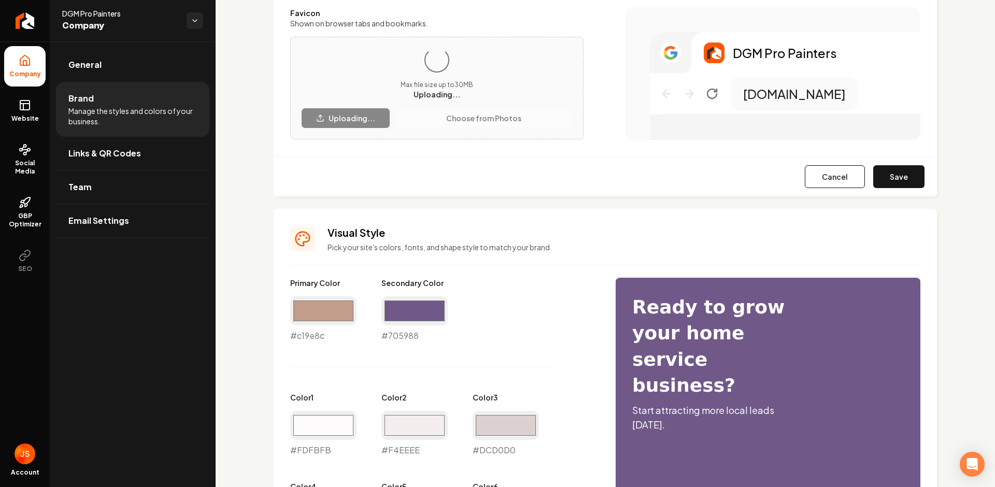
scroll to position [62, 0]
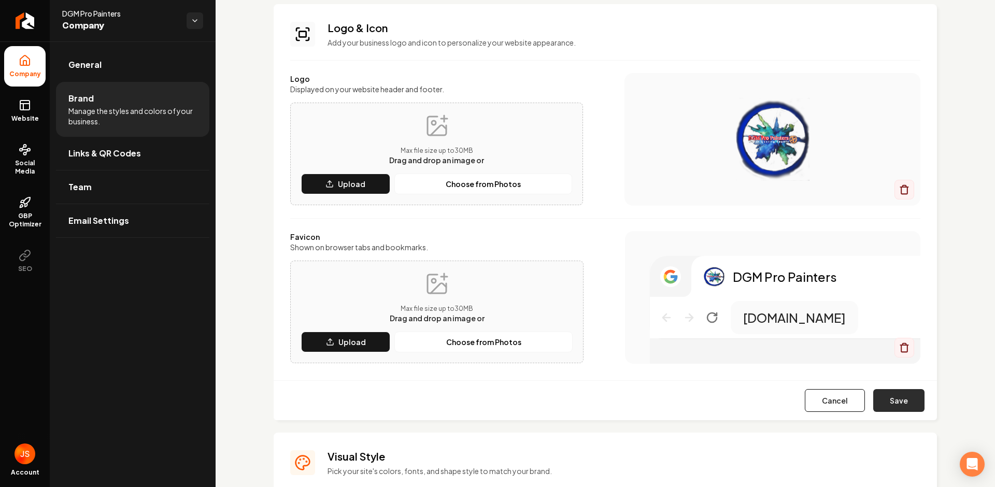
click at [895, 399] on button "Save" at bounding box center [898, 400] width 51 height 23
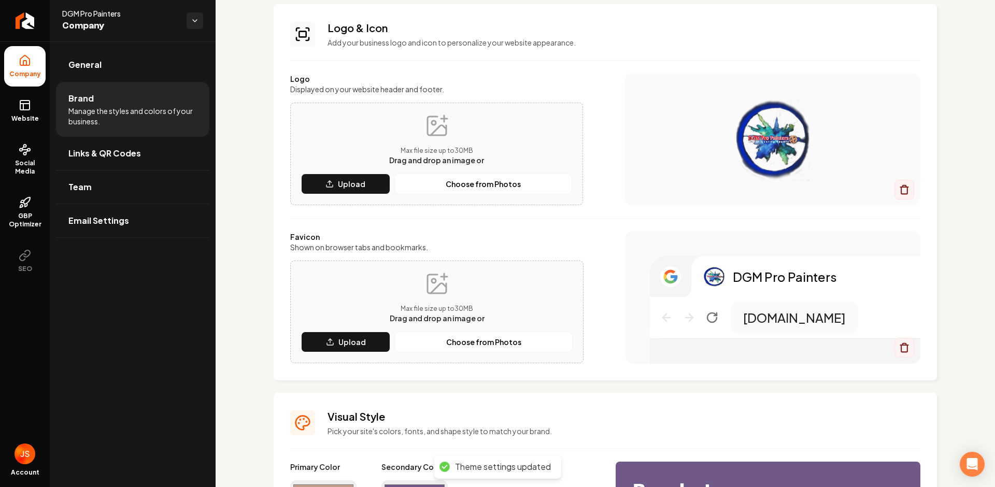
click at [19, 103] on icon at bounding box center [25, 105] width 12 height 12
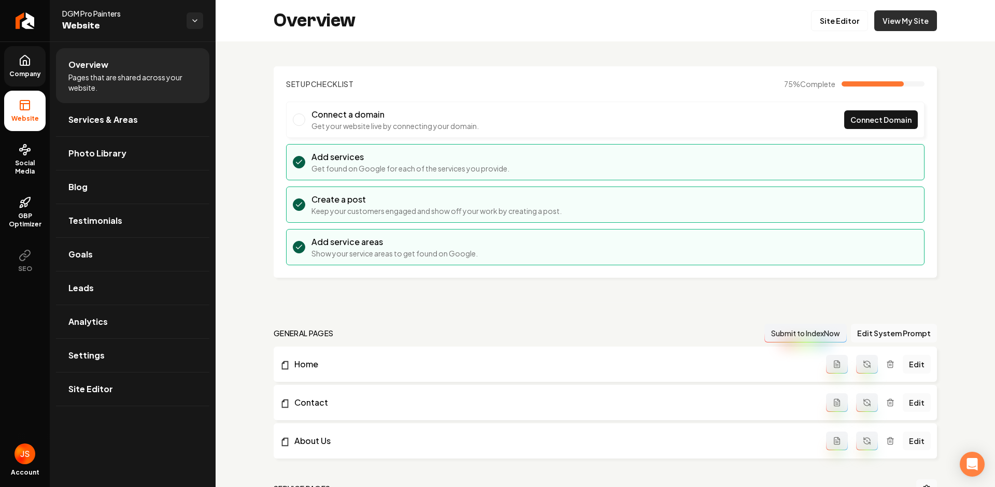
click at [879, 31] on link "View My Site" at bounding box center [905, 20] width 63 height 21
click at [27, 72] on span "Company" at bounding box center [25, 74] width 40 height 8
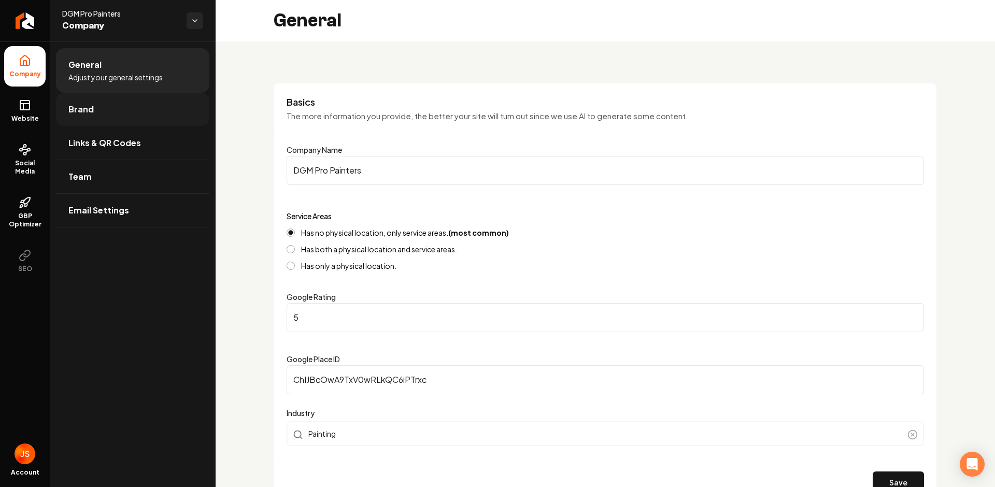
click at [67, 103] on link "Brand" at bounding box center [132, 109] width 153 height 33
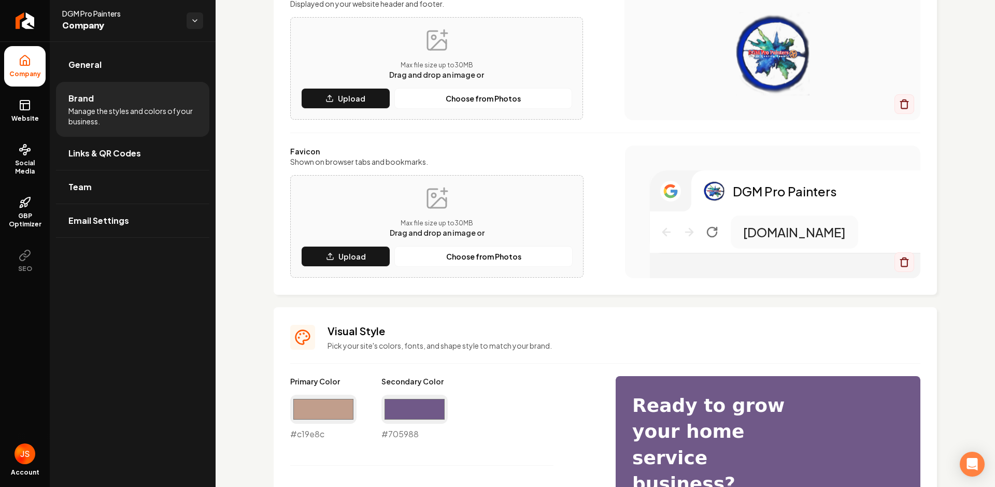
scroll to position [231, 0]
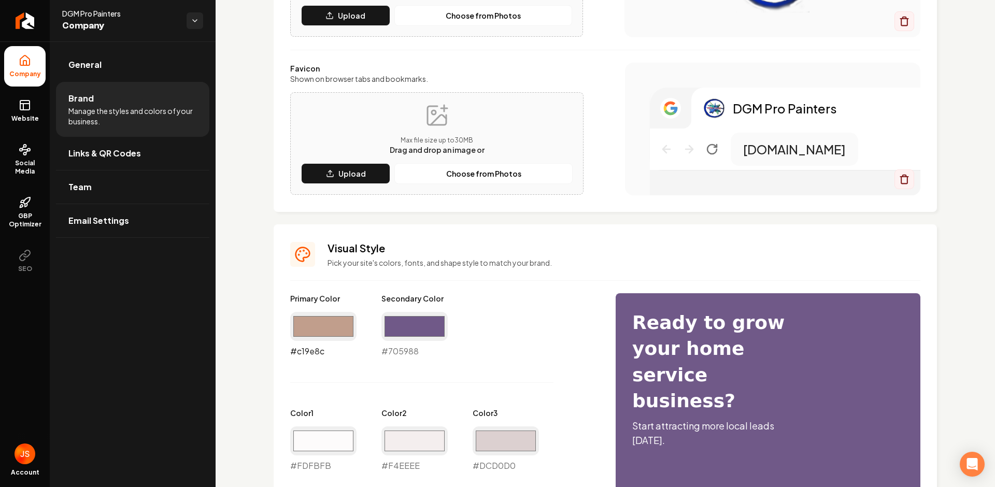
drag, startPoint x: 336, startPoint y: 330, endPoint x: 348, endPoint y: 306, distance: 26.7
click at [338, 327] on input "#c19e8c" at bounding box center [323, 326] width 66 height 29
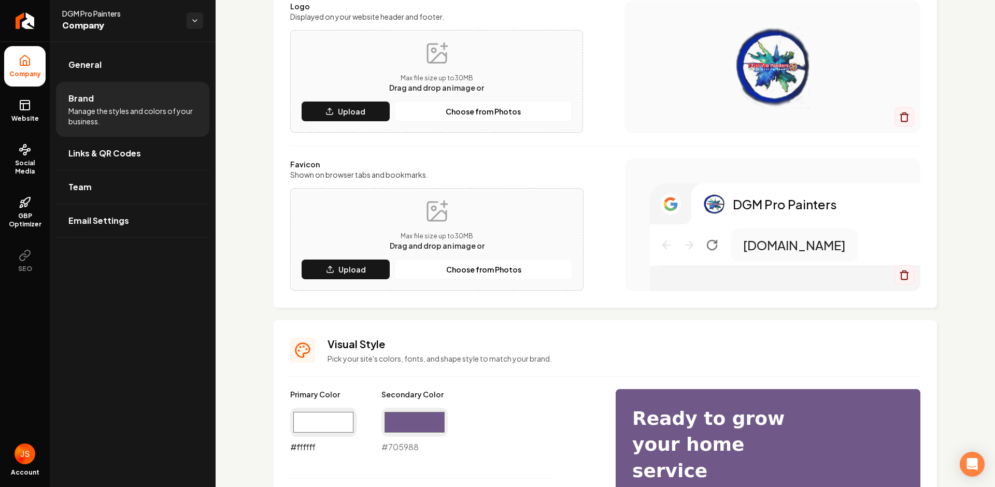
scroll to position [120, 0]
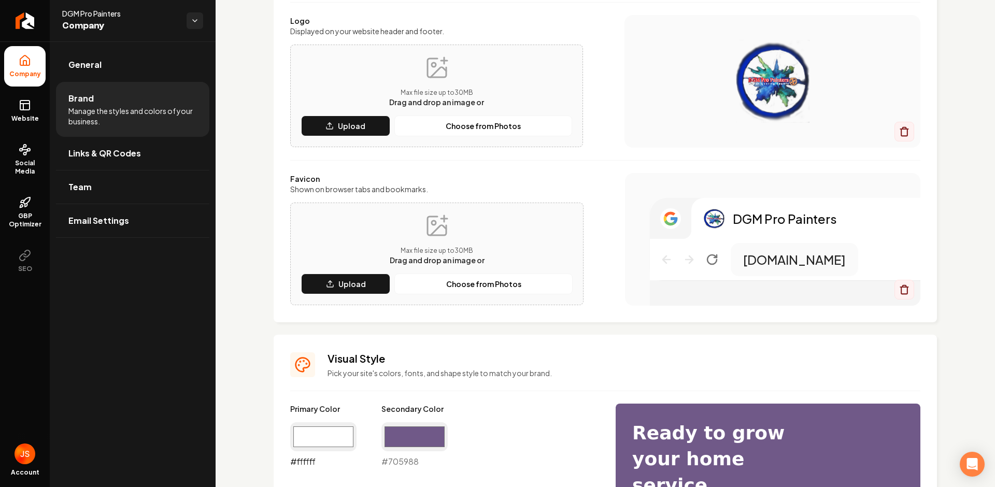
click at [322, 428] on input "#ffffff" at bounding box center [323, 436] width 66 height 29
type input "#0c2aae"
drag, startPoint x: 515, startPoint y: 346, endPoint x: 481, endPoint y: 360, distance: 36.5
click at [386, 440] on input "#705988" at bounding box center [414, 436] width 66 height 29
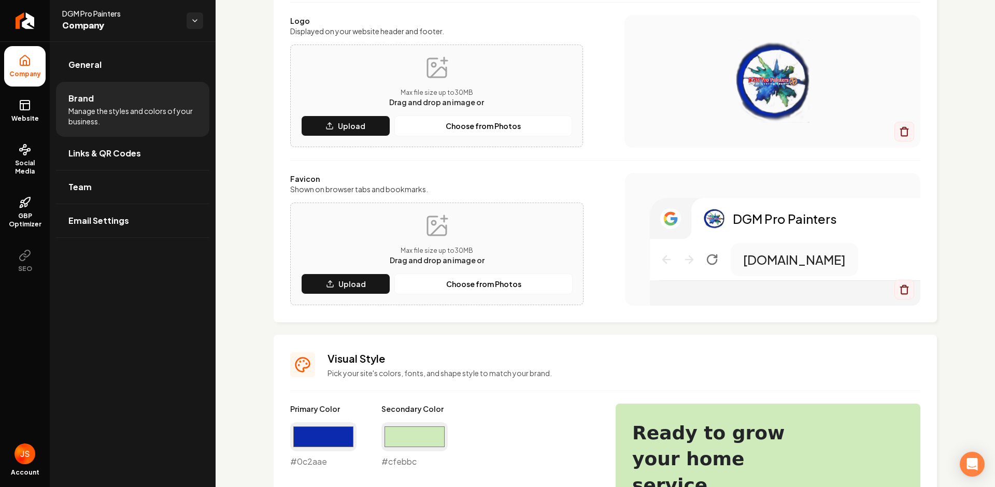
type input "#cfebbc"
click at [844, 102] on img "Main content area" at bounding box center [772, 81] width 254 height 83
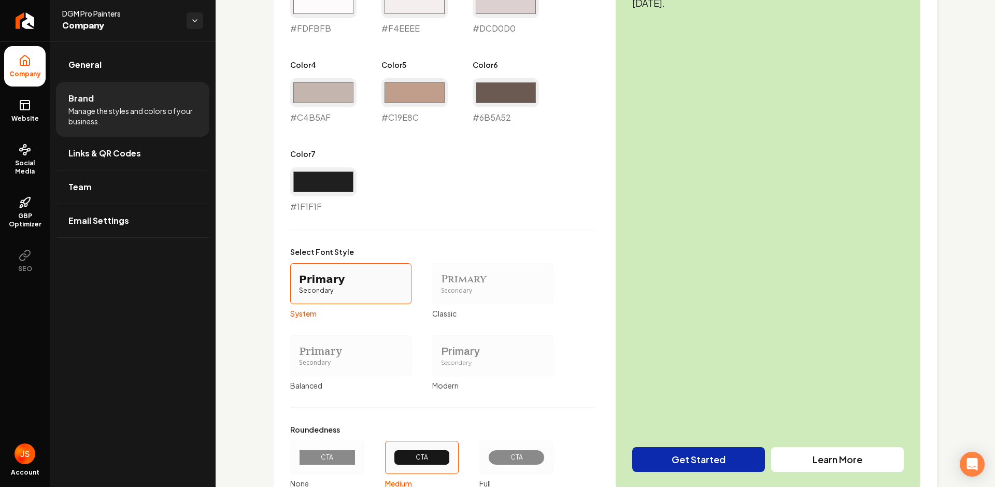
scroll to position [751, 0]
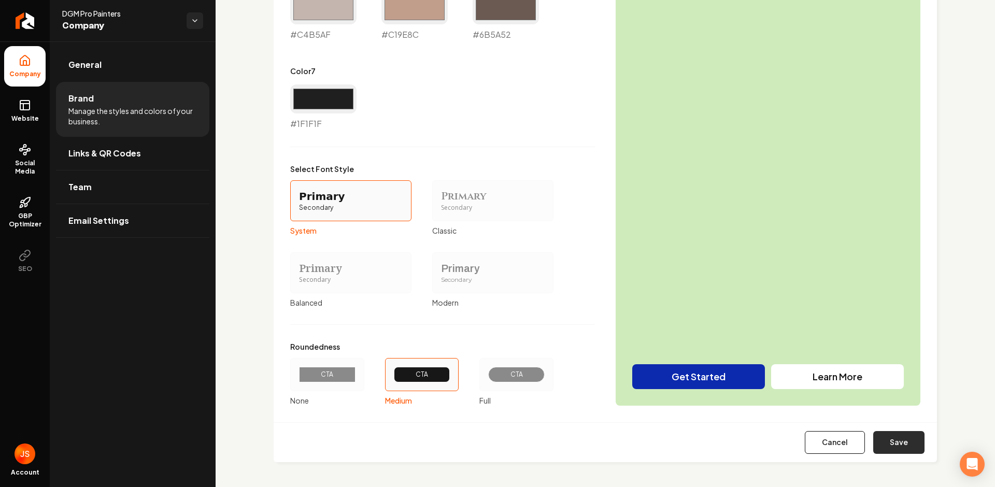
click at [883, 444] on button "Save" at bounding box center [898, 442] width 51 height 23
type input "#fdfbfb"
type input "#f4eeee"
type input "#dcd0d0"
type input "#c4b5af"
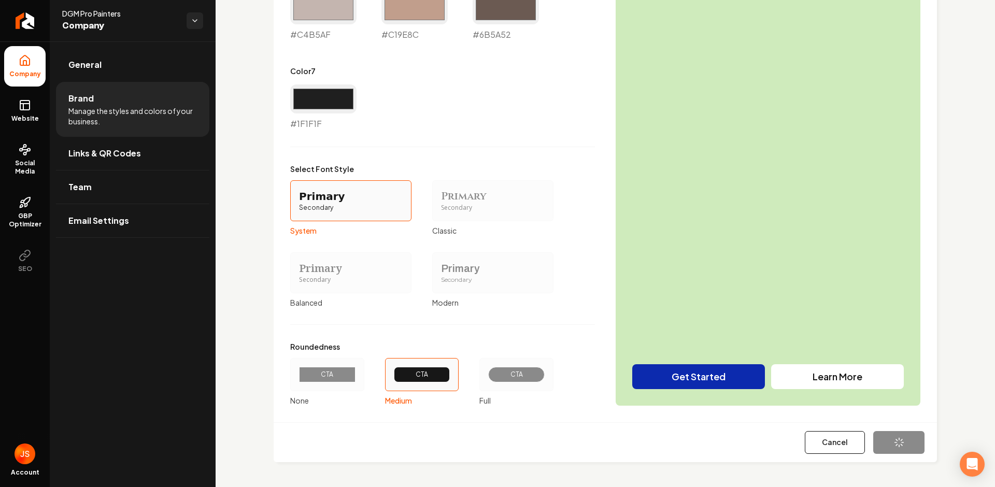
type input "#c19e8c"
type input "#6b5a52"
type input "#1f1f1f"
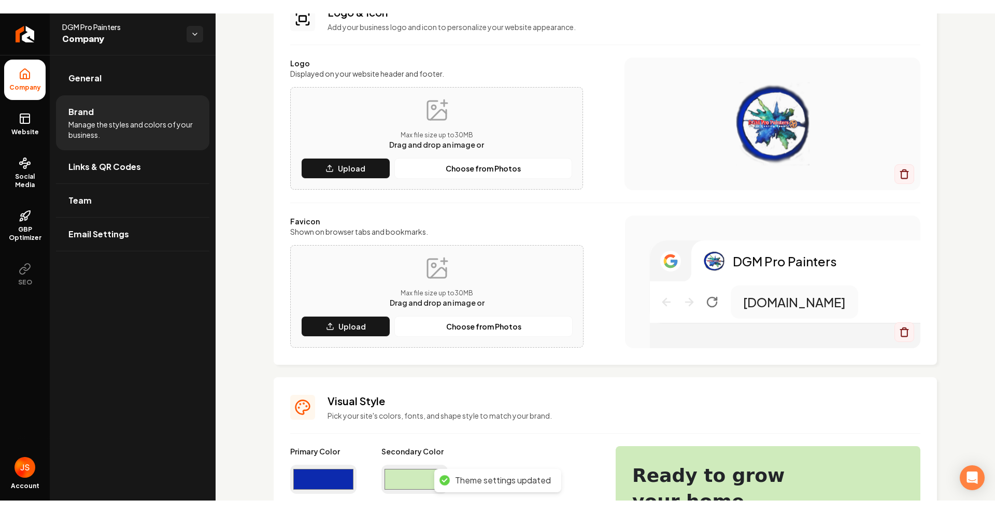
scroll to position [0, 0]
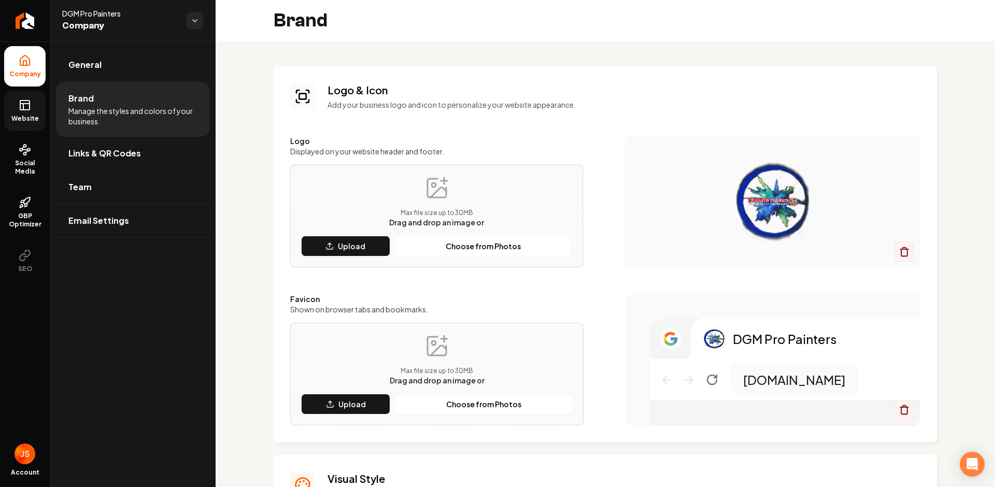
click at [33, 115] on span "Website" at bounding box center [25, 119] width 36 height 8
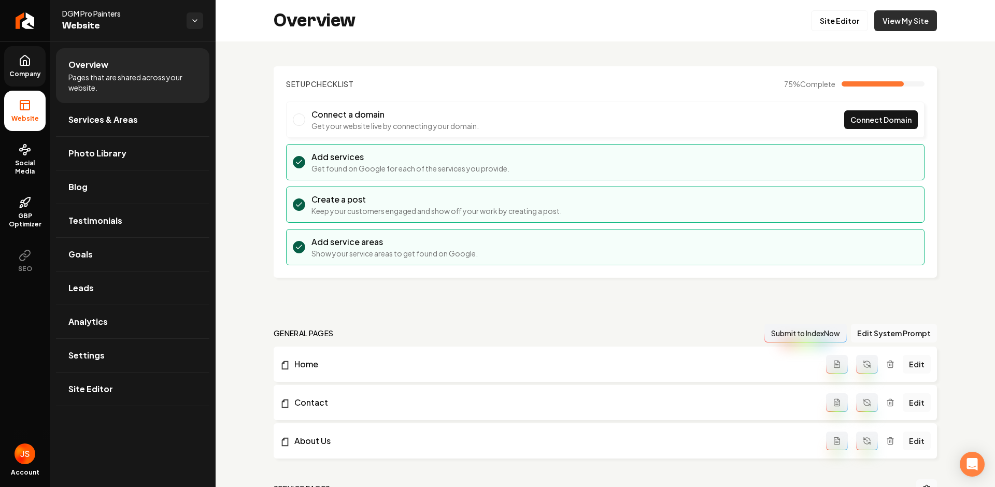
click at [900, 23] on link "View My Site" at bounding box center [905, 20] width 63 height 21
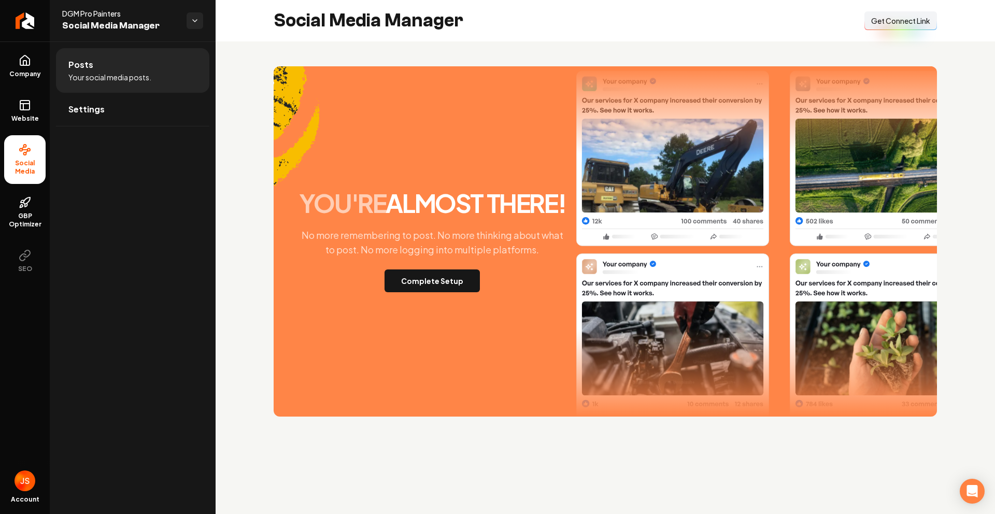
click at [872, 28] on button "Connect Link Get Connect Link" at bounding box center [901, 20] width 73 height 19
click at [37, 102] on link "Website" at bounding box center [24, 111] width 41 height 40
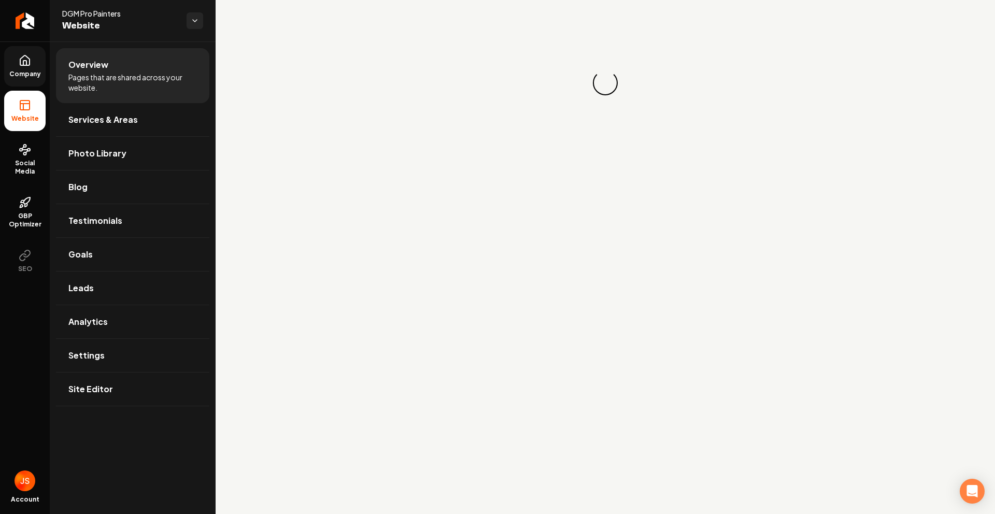
click at [22, 62] on icon at bounding box center [25, 60] width 12 height 12
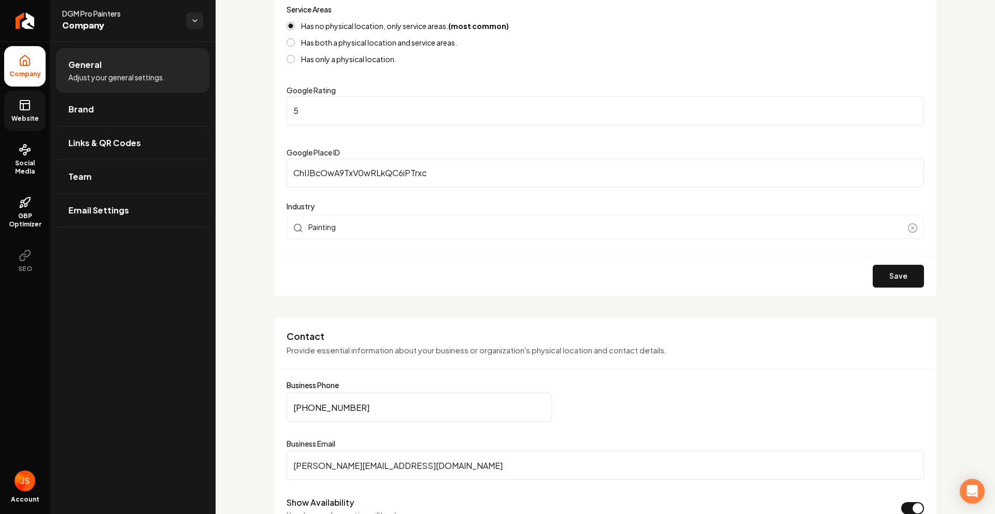
scroll to position [349, 0]
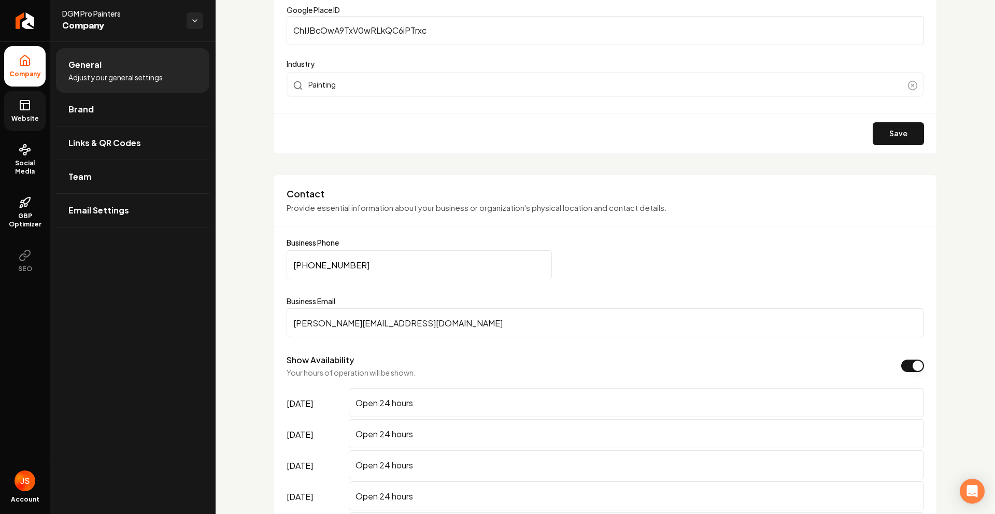
click at [25, 104] on icon at bounding box center [24, 104] width 9 height 0
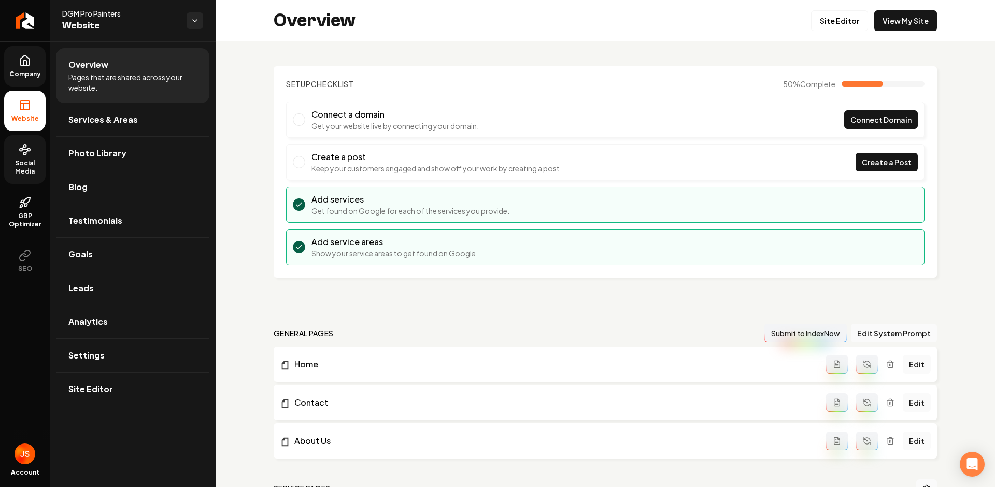
click at [29, 158] on link "Social Media" at bounding box center [24, 159] width 41 height 49
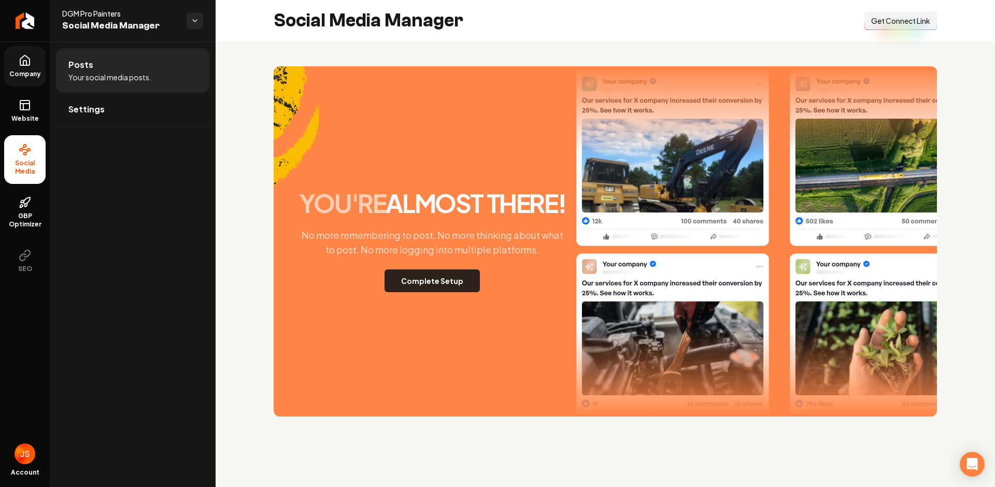
click at [396, 287] on button "Complete Setup" at bounding box center [432, 281] width 95 height 23
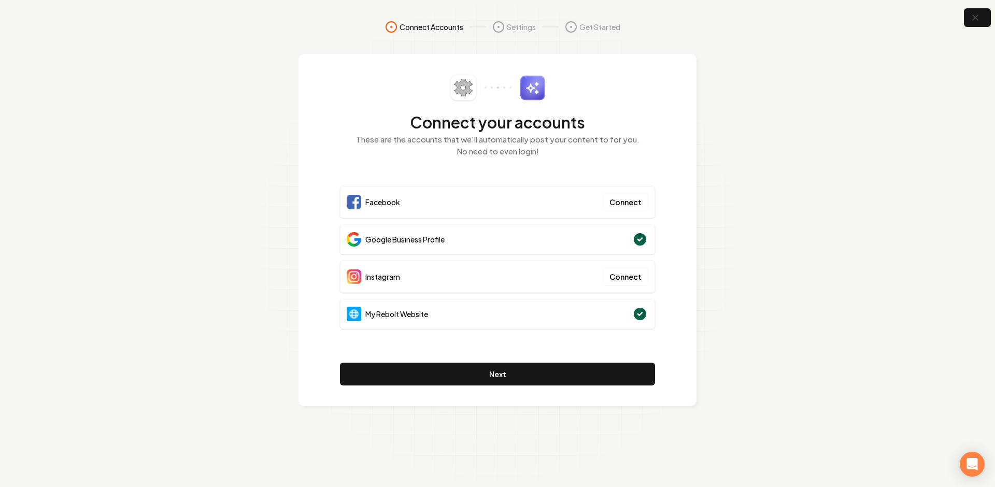
click at [519, 362] on div "Connect your accounts These are the accounts that we'll automatically post your…" at bounding box center [497, 230] width 315 height 311
click at [518, 367] on button "Next" at bounding box center [497, 374] width 315 height 23
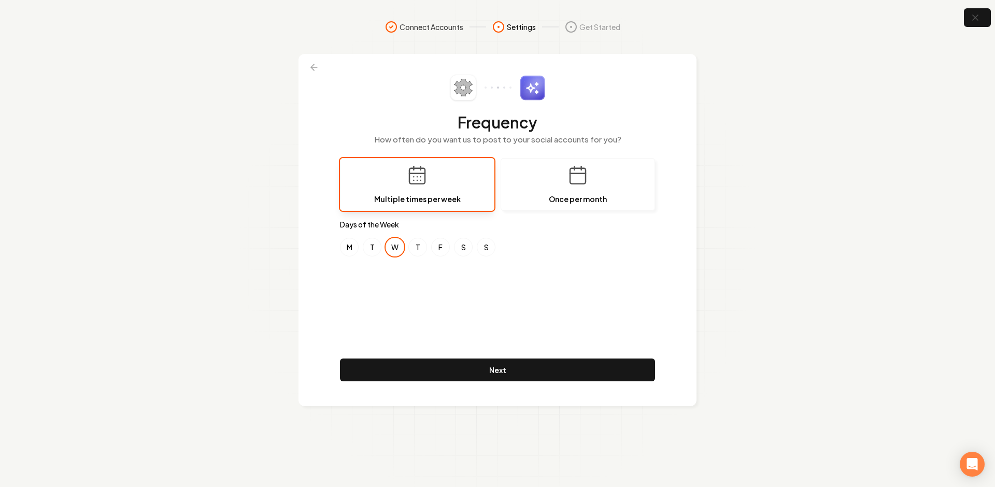
click at [498, 258] on div "Frequency How often do you want us to post to your social accounts for you? Mul…" at bounding box center [497, 230] width 315 height 311
click at [446, 247] on button "F" at bounding box center [440, 247] width 19 height 19
click at [394, 249] on button "W" at bounding box center [395, 247] width 19 height 19
click at [466, 246] on button "S" at bounding box center [463, 247] width 19 height 19
click at [437, 248] on button "F" at bounding box center [440, 247] width 19 height 19
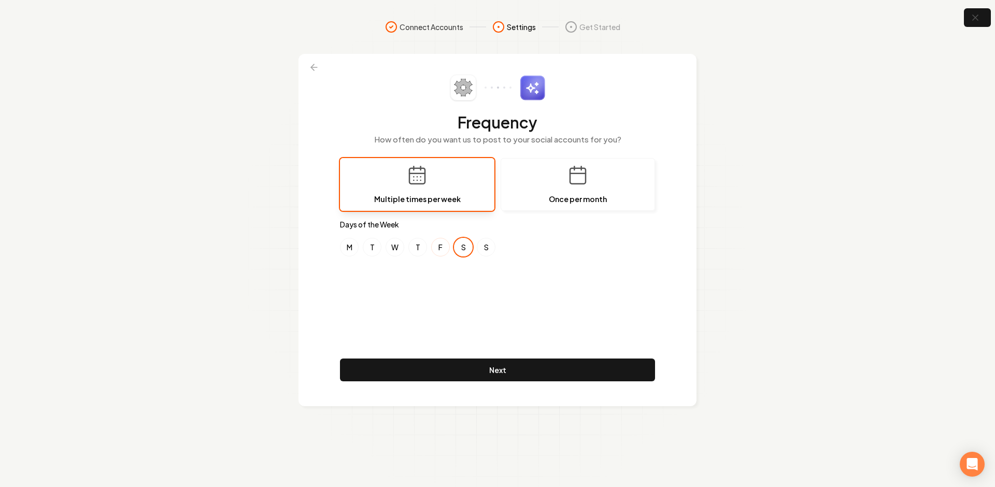
click at [445, 249] on button "F" at bounding box center [440, 247] width 19 height 19
click at [470, 247] on button "S" at bounding box center [463, 247] width 19 height 19
drag, startPoint x: 423, startPoint y: 281, endPoint x: 399, endPoint y: 267, distance: 28.4
click at [422, 280] on div "Frequency How often do you want us to post to your social accounts for you? Mul…" at bounding box center [497, 230] width 315 height 311
click at [346, 249] on button "M" at bounding box center [349, 247] width 19 height 19
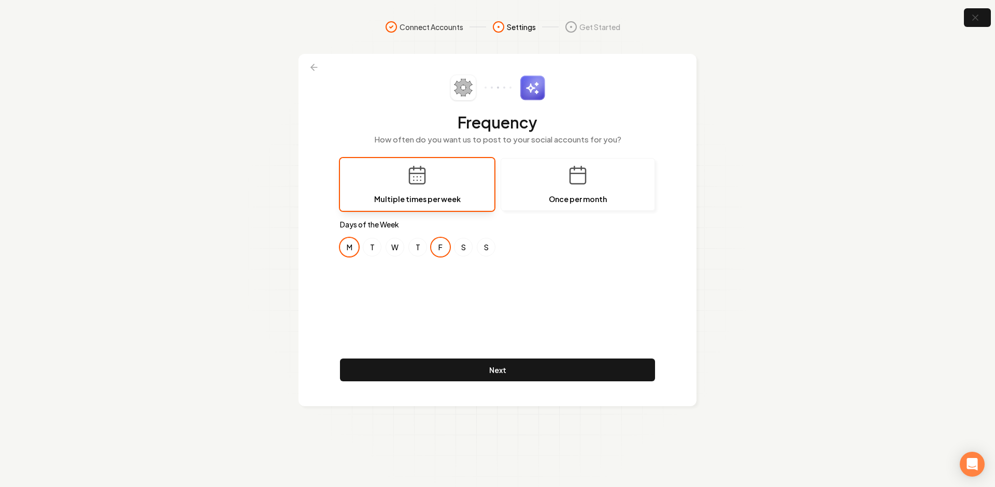
click at [342, 245] on button "M" at bounding box center [349, 247] width 19 height 19
click at [423, 276] on div "Frequency How often do you want us to post to your social accounts for you? Mul…" at bounding box center [497, 230] width 315 height 311
click at [352, 249] on button "M" at bounding box center [349, 247] width 19 height 19
click at [399, 280] on div "Frequency How often do you want us to post to your social accounts for you? Mul…" at bounding box center [497, 230] width 315 height 311
click at [370, 246] on button "T" at bounding box center [372, 247] width 19 height 19
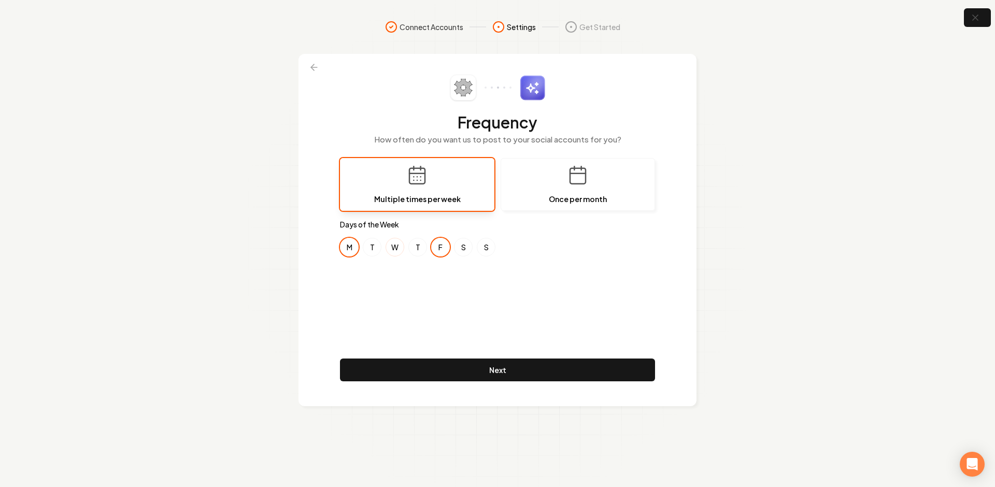
click at [387, 247] on button "W" at bounding box center [395, 247] width 19 height 19
click at [411, 246] on button "T" at bounding box center [417, 247] width 19 height 19
drag, startPoint x: 448, startPoint y: 249, endPoint x: 462, endPoint y: 248, distance: 14.0
click at [448, 249] on button "F" at bounding box center [440, 247] width 19 height 19
drag, startPoint x: 462, startPoint y: 248, endPoint x: 489, endPoint y: 248, distance: 26.4
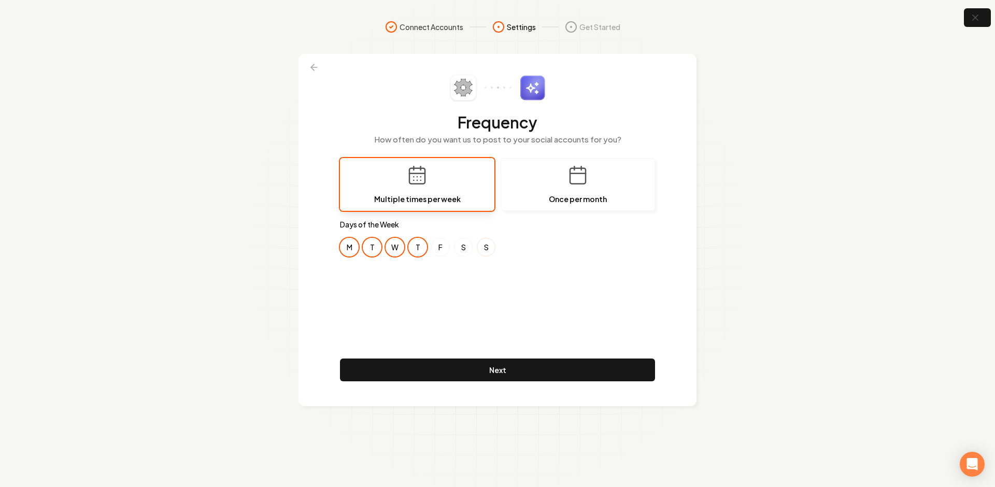
click at [462, 248] on button "S" at bounding box center [463, 247] width 19 height 19
click at [489, 248] on button "S" at bounding box center [486, 247] width 19 height 19
click at [449, 250] on div "M T W T F S S" at bounding box center [497, 247] width 315 height 19
click at [442, 250] on button "F" at bounding box center [440, 247] width 19 height 19
click at [415, 250] on button "T" at bounding box center [417, 247] width 19 height 19
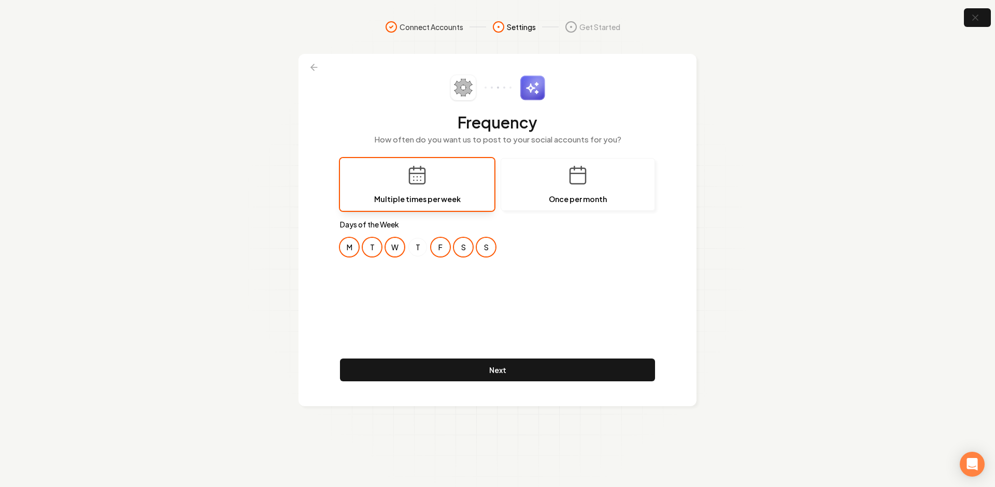
click at [396, 249] on button "W" at bounding box center [395, 247] width 19 height 19
click at [443, 249] on button "F" at bounding box center [440, 247] width 19 height 19
click at [473, 248] on div "M T W T F S S" at bounding box center [497, 247] width 315 height 19
drag, startPoint x: 485, startPoint y: 248, endPoint x: 468, endPoint y: 248, distance: 17.1
click at [485, 248] on button "S" at bounding box center [486, 247] width 19 height 19
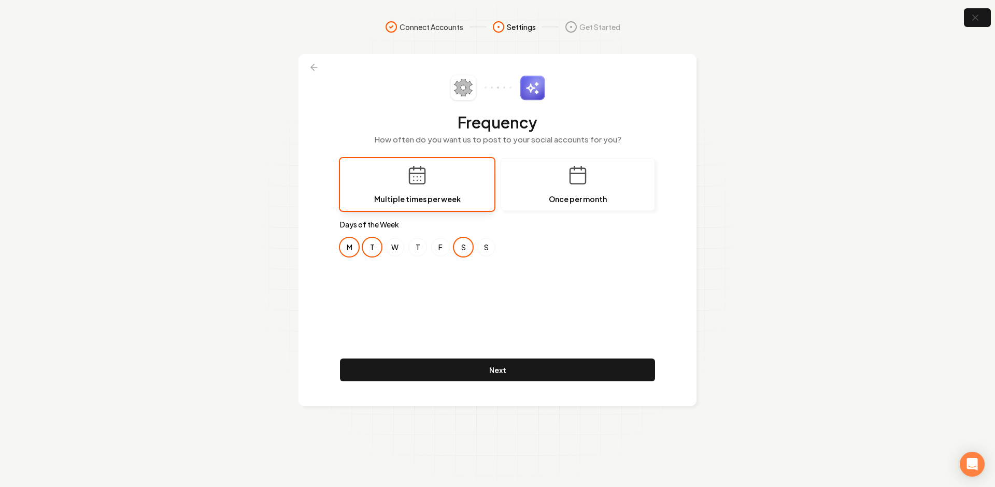
click at [467, 248] on button "S" at bounding box center [463, 247] width 19 height 19
click at [442, 247] on button "F" at bounding box center [440, 247] width 19 height 19
drag, startPoint x: 356, startPoint y: 246, endPoint x: 370, endPoint y: 246, distance: 14.0
click at [356, 246] on button "M" at bounding box center [349, 247] width 19 height 19
click at [370, 246] on button "T" at bounding box center [372, 247] width 19 height 19
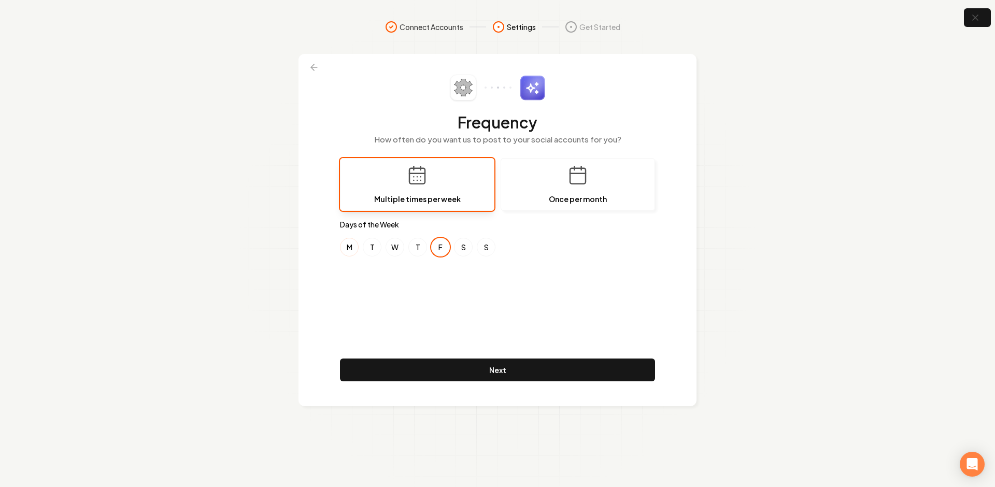
click at [346, 247] on button "M" at bounding box center [349, 247] width 19 height 19
click at [377, 301] on div "Frequency How often do you want us to post to your social accounts for you? Mul…" at bounding box center [497, 230] width 315 height 311
click at [466, 303] on div "Frequency How often do you want us to post to your social accounts for you? Mul…" at bounding box center [497, 230] width 315 height 311
click at [466, 296] on div "Frequency How often do you want us to post to your social accounts for you? Mul…" at bounding box center [497, 230] width 315 height 311
click at [473, 306] on div "Frequency How often do you want us to post to your social accounts for you? Mul…" at bounding box center [497, 230] width 315 height 311
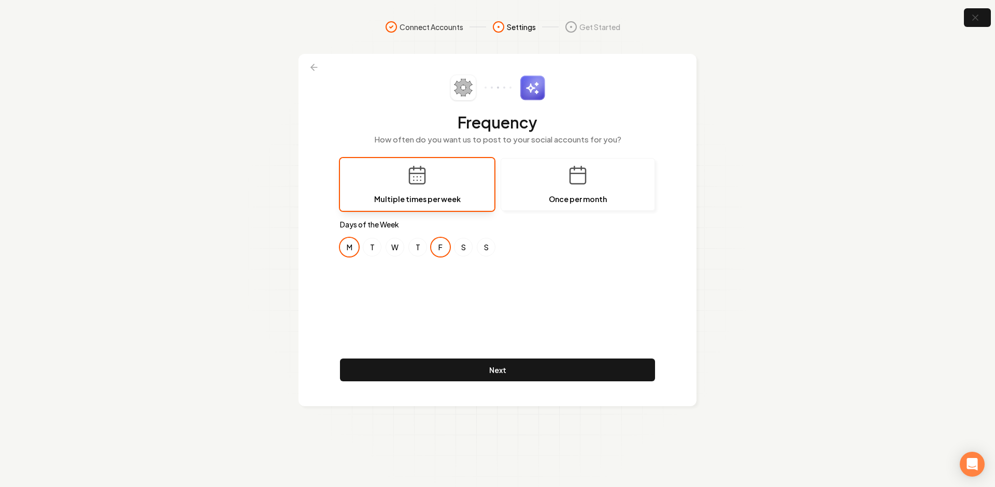
click at [431, 281] on div "Frequency How often do you want us to post to your social accounts for you? Mul…" at bounding box center [497, 230] width 315 height 311
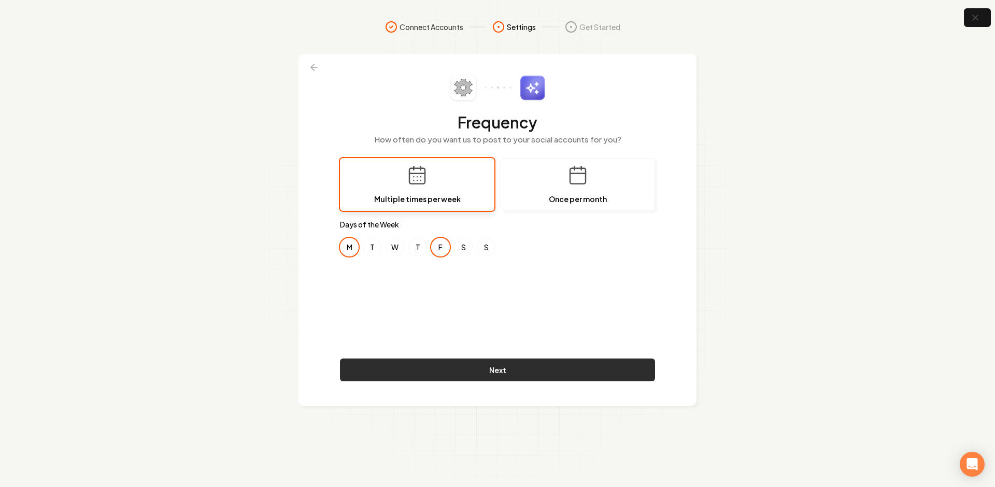
click at [436, 365] on button "Next" at bounding box center [497, 370] width 315 height 23
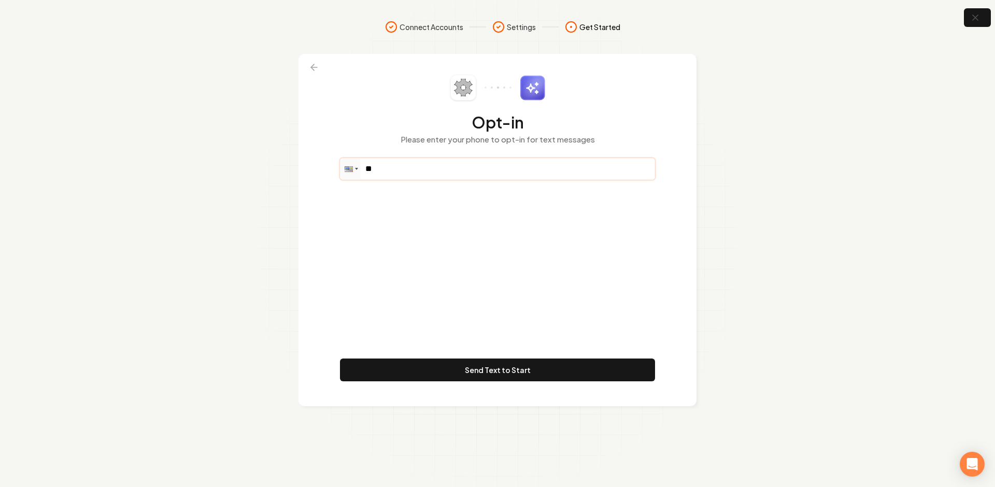
click at [402, 165] on input "**" at bounding box center [498, 169] width 314 height 21
paste input "**********"
type input "**********"
click at [428, 272] on div "**********" at bounding box center [497, 230] width 315 height 311
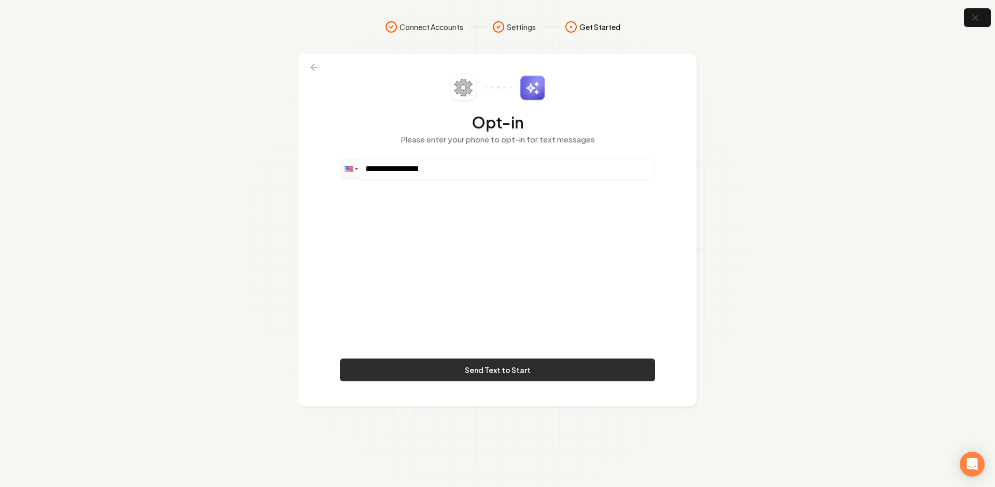
click at [509, 372] on button "Send Text to Start" at bounding box center [497, 370] width 315 height 23
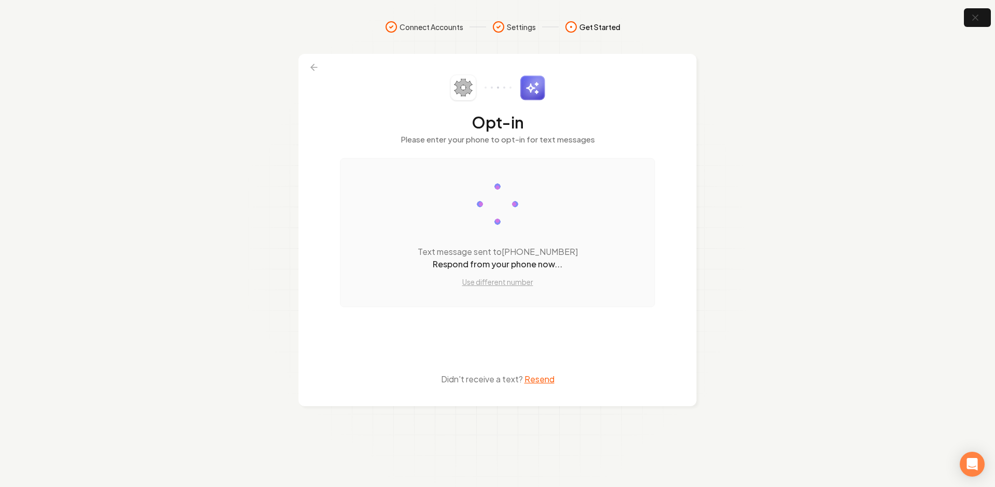
click at [962, 18] on section "Connect Accounts Settings Get Started Opt-in Please enter your phone to opt-in …" at bounding box center [497, 243] width 995 height 487
click at [967, 18] on button "button" at bounding box center [978, 17] width 34 height 23
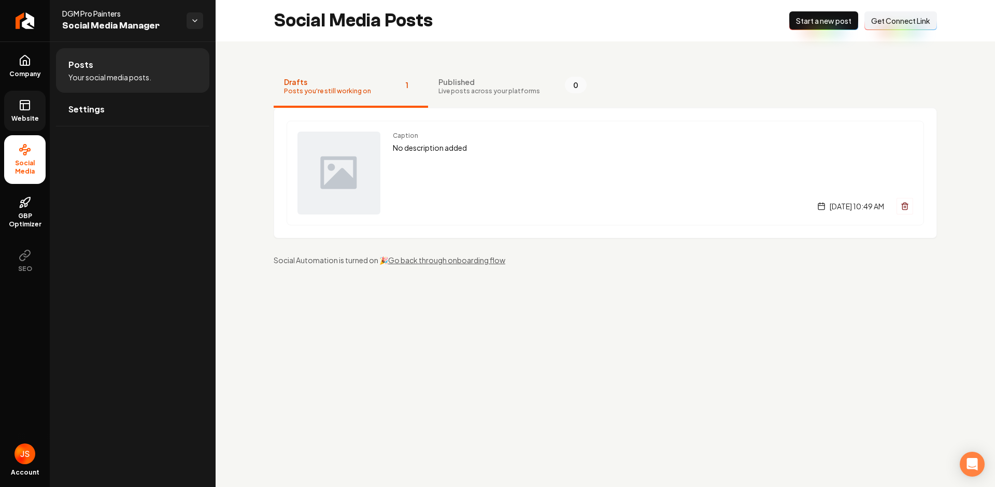
click at [21, 93] on link "Website" at bounding box center [24, 111] width 41 height 40
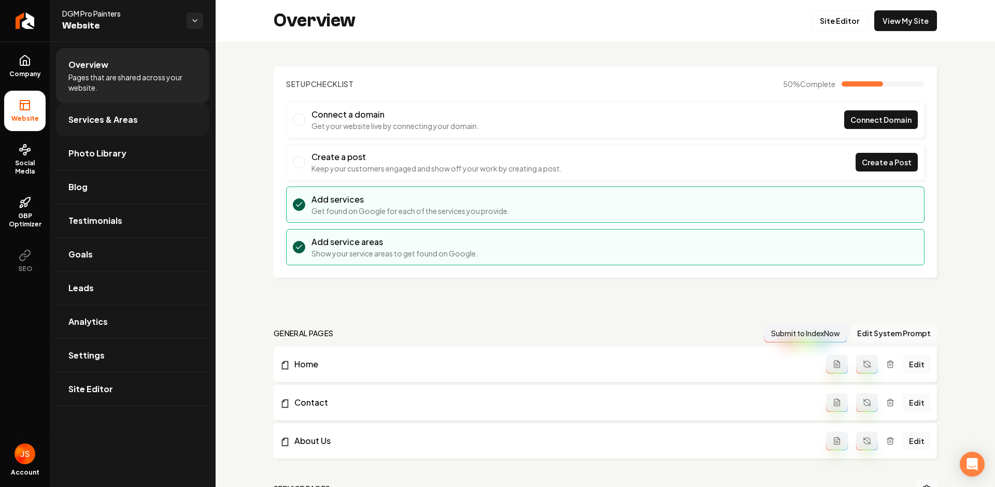
click at [128, 121] on span "Services & Areas" at bounding box center [102, 120] width 69 height 12
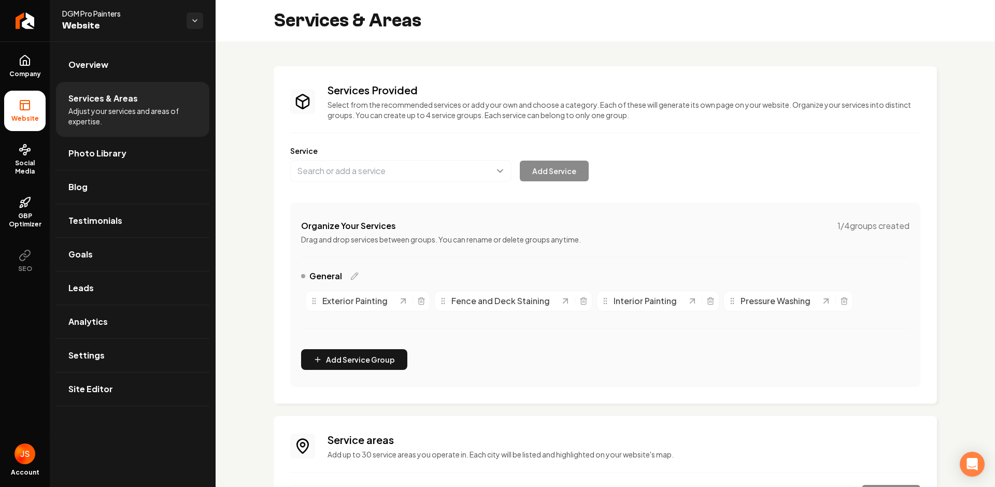
click at [27, 72] on span "Company" at bounding box center [25, 74] width 40 height 8
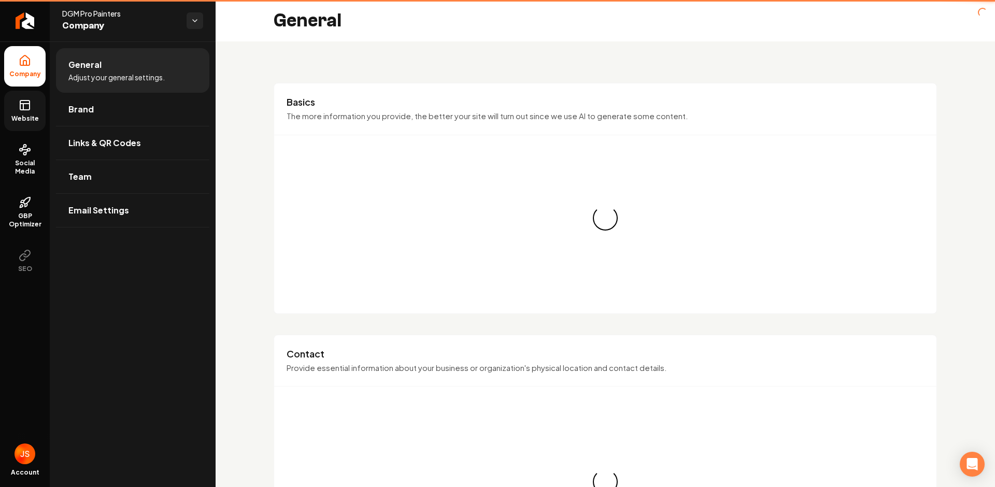
click at [29, 111] on icon at bounding box center [25, 105] width 12 height 12
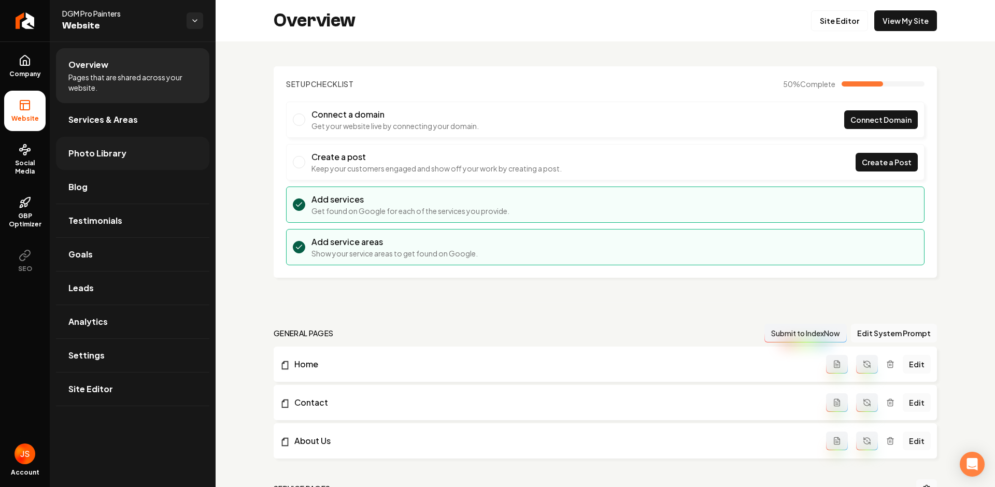
click at [102, 149] on span "Photo Library" at bounding box center [97, 153] width 58 height 12
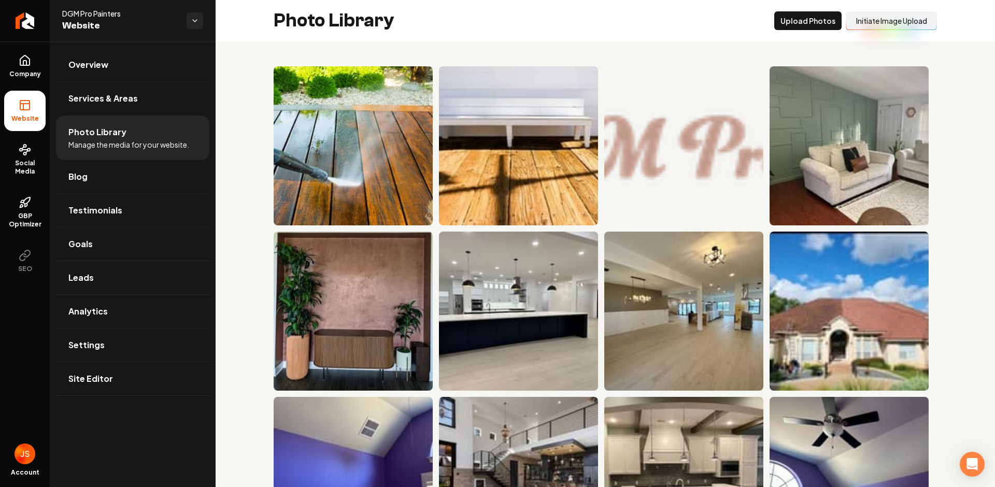
click at [884, 21] on button "Initiate Image Upload" at bounding box center [891, 20] width 91 height 19
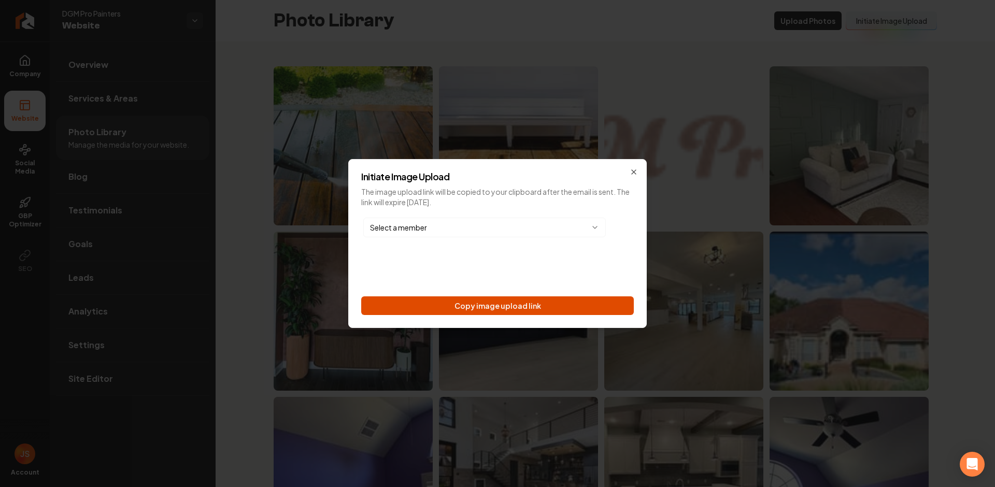
click at [562, 309] on button "Copy image upload link" at bounding box center [497, 305] width 273 height 19
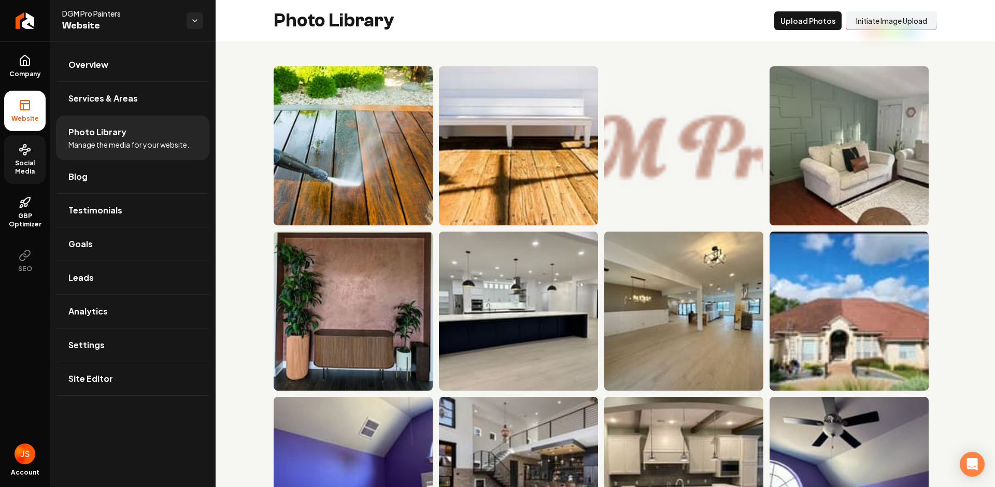
click at [26, 167] on span "Social Media" at bounding box center [24, 167] width 41 height 17
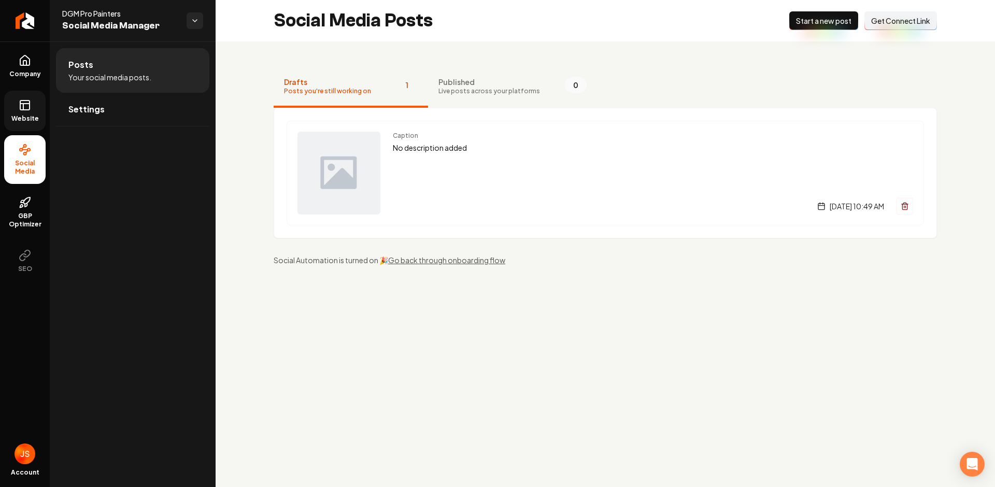
click at [637, 62] on div "Drafts Posts you're still working on 1 Published Live posts across your platfor…" at bounding box center [606, 165] width 780 height 249
click at [898, 17] on span "Get Connect Link" at bounding box center [900, 21] width 59 height 10
click at [11, 101] on link "Website" at bounding box center [24, 111] width 41 height 40
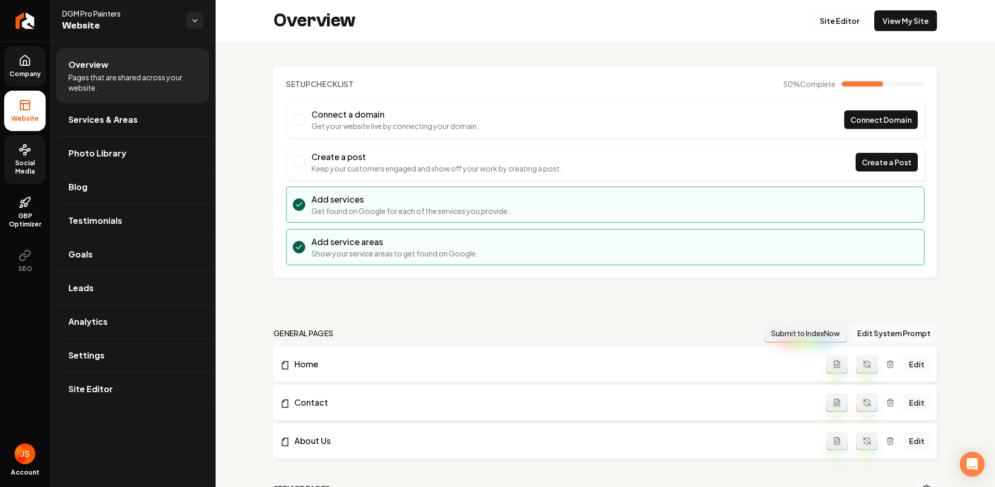
click at [17, 63] on link "Company" at bounding box center [24, 66] width 41 height 40
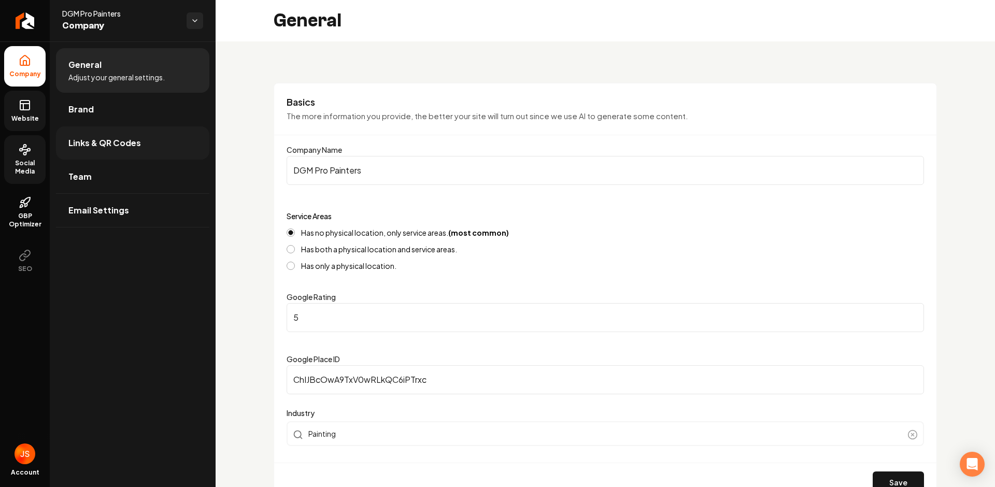
click at [101, 133] on link "Links & QR Codes" at bounding box center [132, 142] width 153 height 33
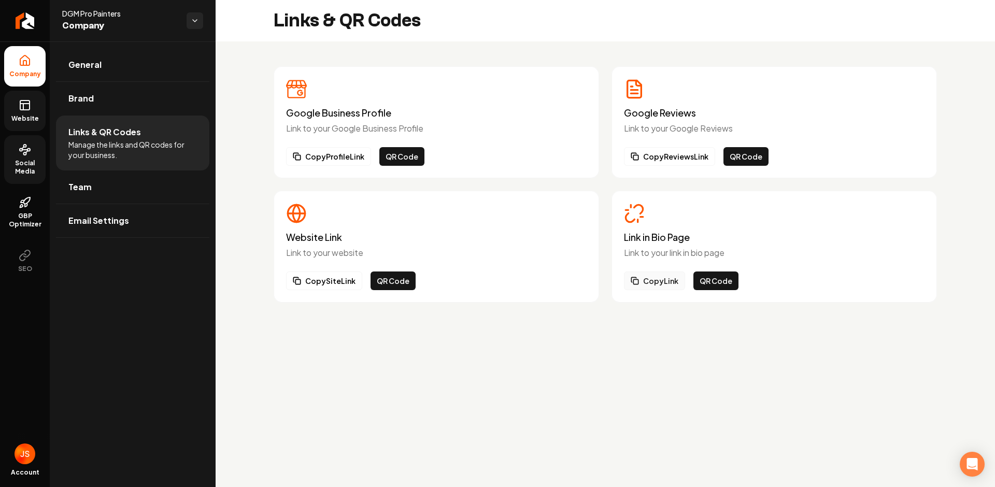
click at [654, 281] on button "Copy Link" at bounding box center [654, 281] width 61 height 19
click at [27, 95] on link "Website" at bounding box center [24, 111] width 41 height 40
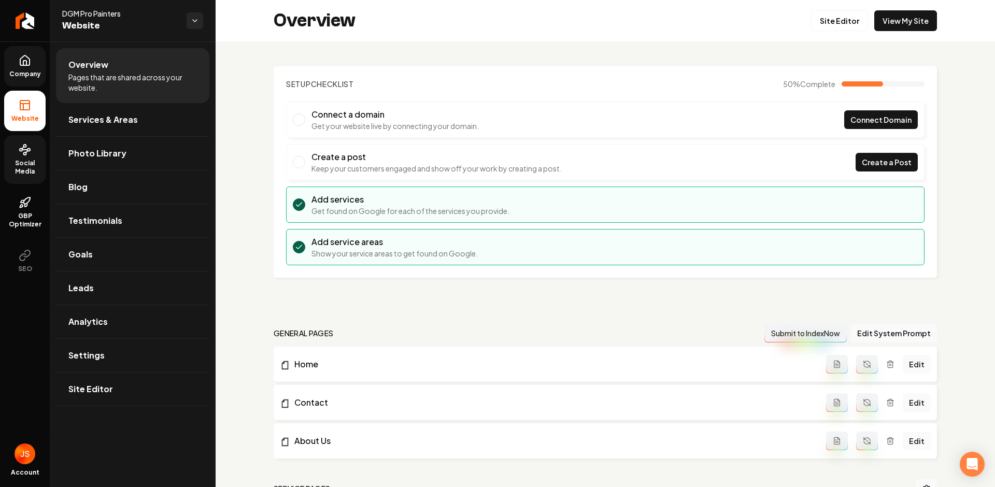
click at [42, 70] on span "Company" at bounding box center [25, 74] width 40 height 8
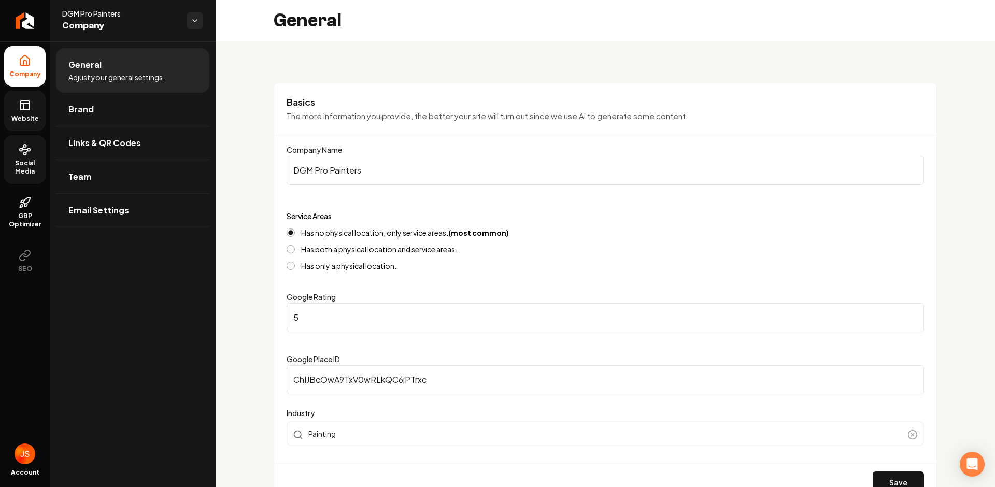
click at [32, 119] on span "Website" at bounding box center [25, 119] width 36 height 8
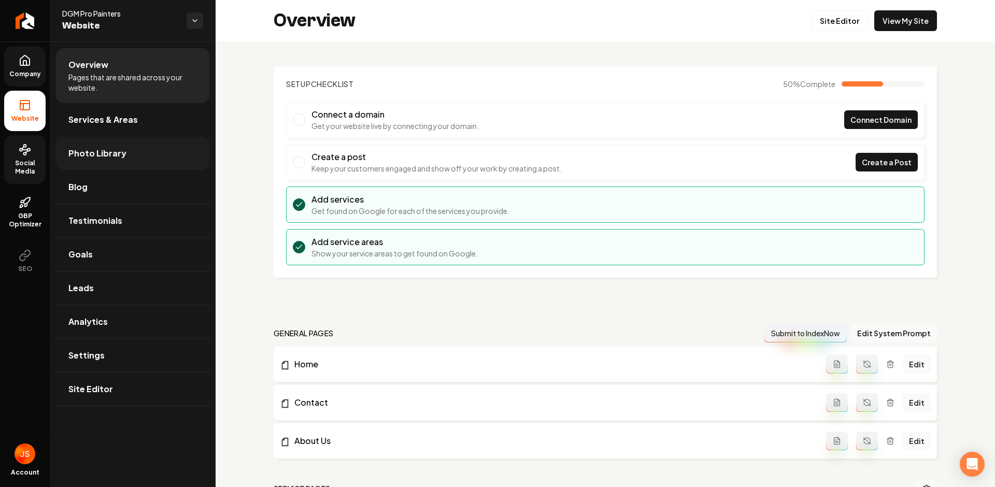
click at [89, 148] on span "Photo Library" at bounding box center [97, 153] width 58 height 12
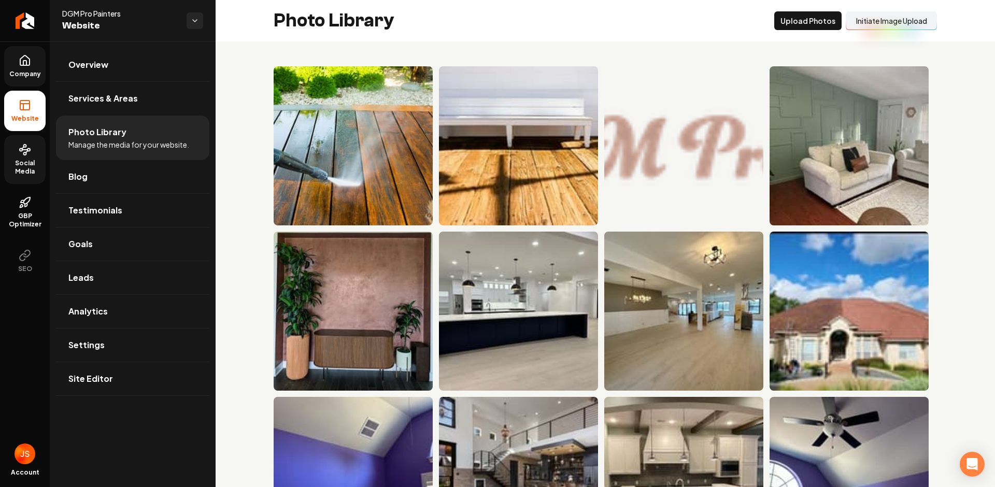
click at [15, 70] on span "Company" at bounding box center [25, 74] width 40 height 8
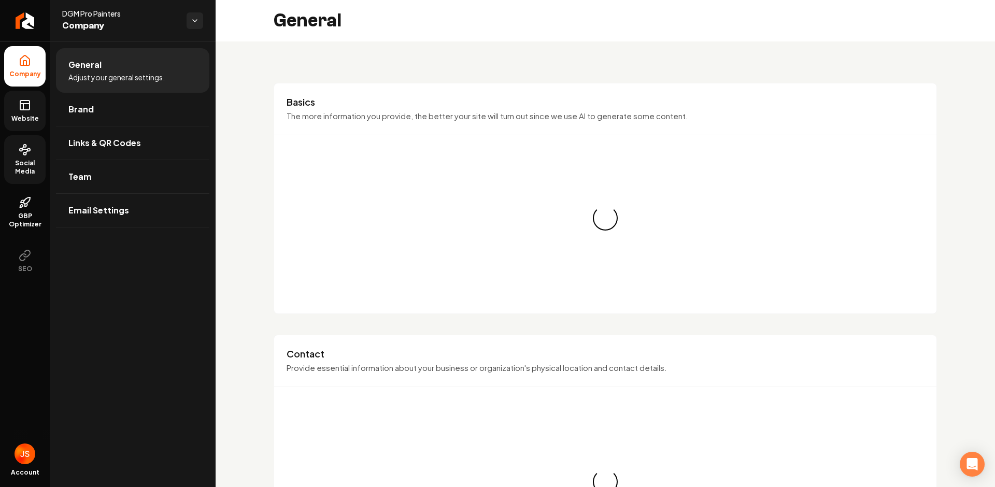
click at [32, 170] on span "Social Media" at bounding box center [24, 167] width 41 height 17
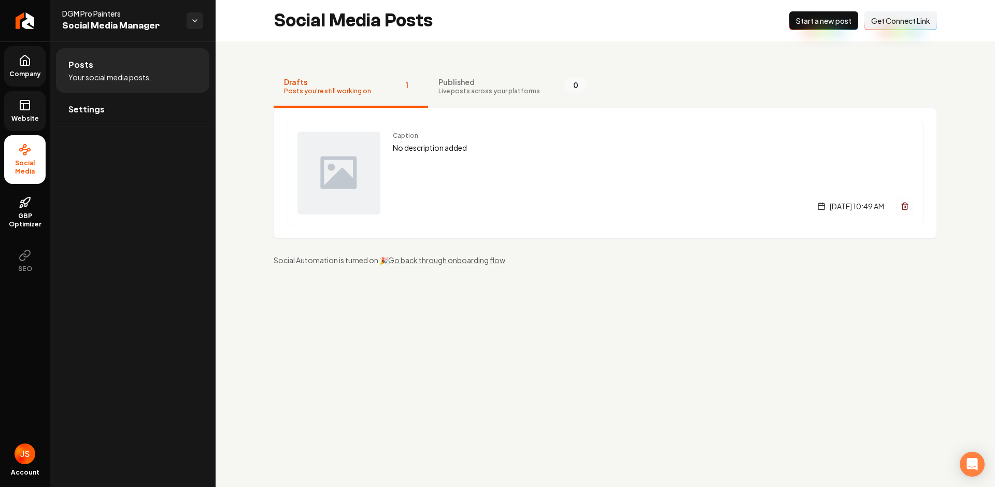
click at [451, 88] on span "Live posts across your platforms" at bounding box center [489, 91] width 102 height 8
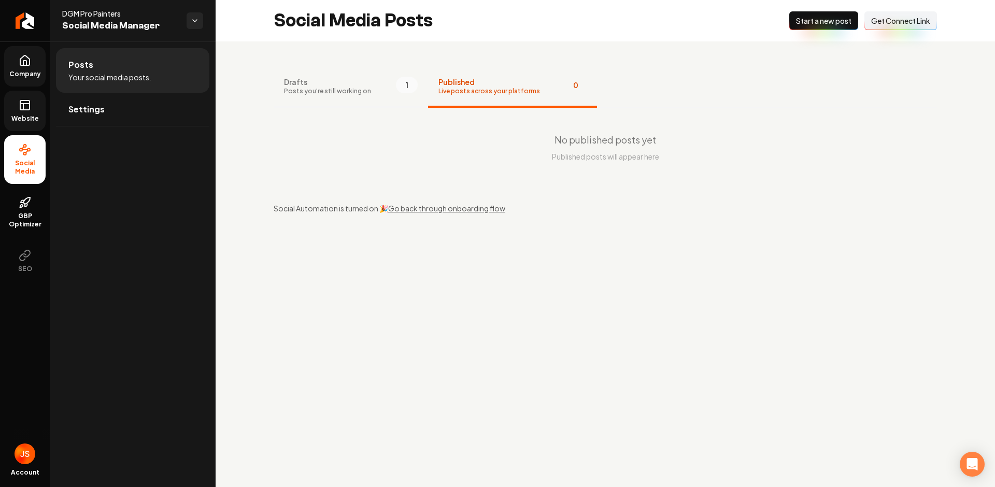
click at [338, 97] on button "Drafts Posts you're still working on 1" at bounding box center [351, 86] width 154 height 41
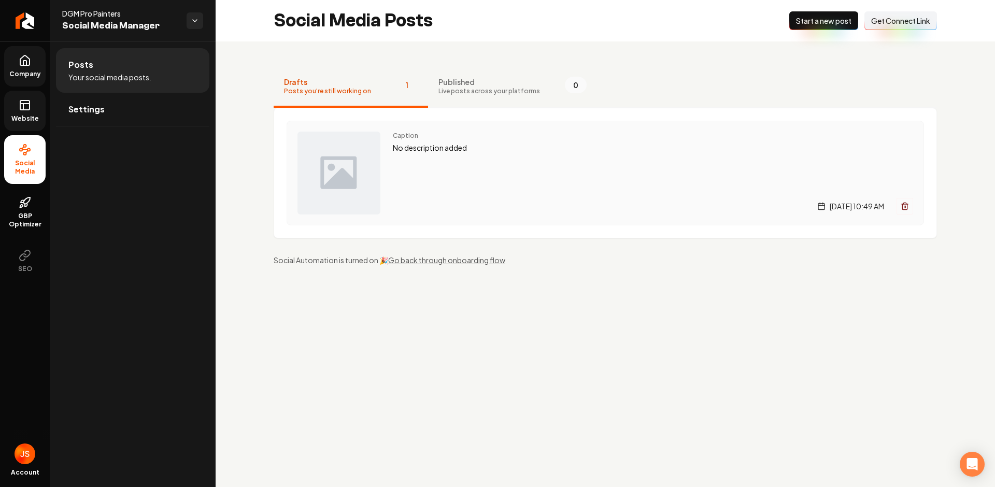
click at [565, 162] on div "Caption No description added Wednesday, August 13, 2025 | 10:49 AM" at bounding box center [653, 173] width 520 height 83
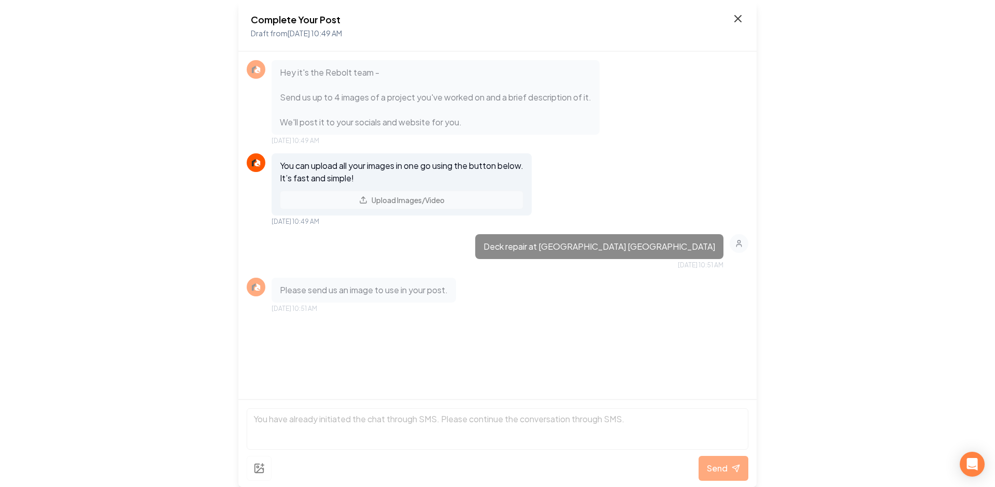
click at [736, 15] on icon at bounding box center [738, 18] width 12 height 12
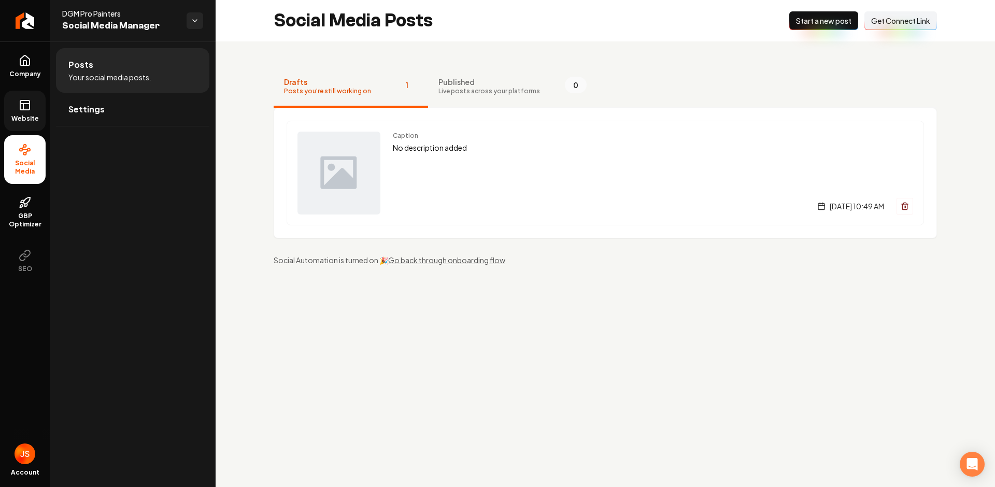
click at [31, 92] on link "Website" at bounding box center [24, 111] width 41 height 40
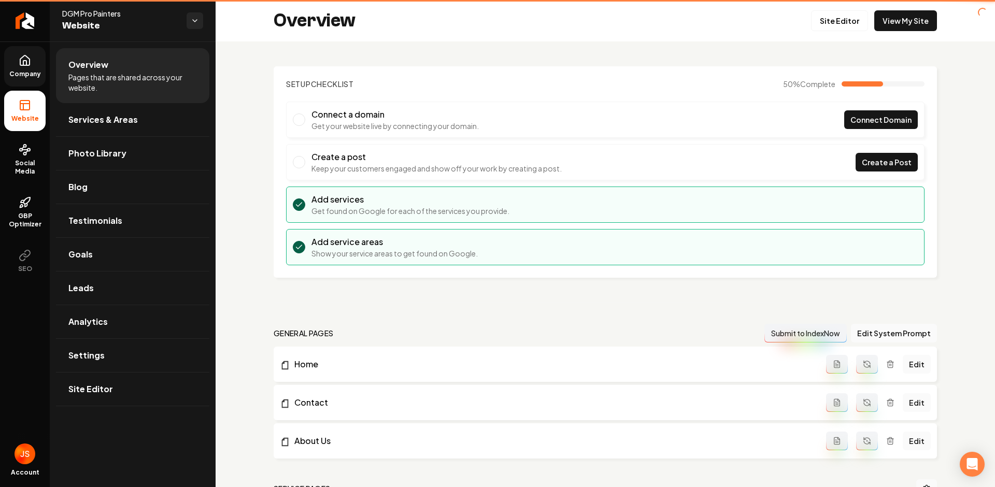
click at [26, 72] on span "Company" at bounding box center [25, 74] width 40 height 8
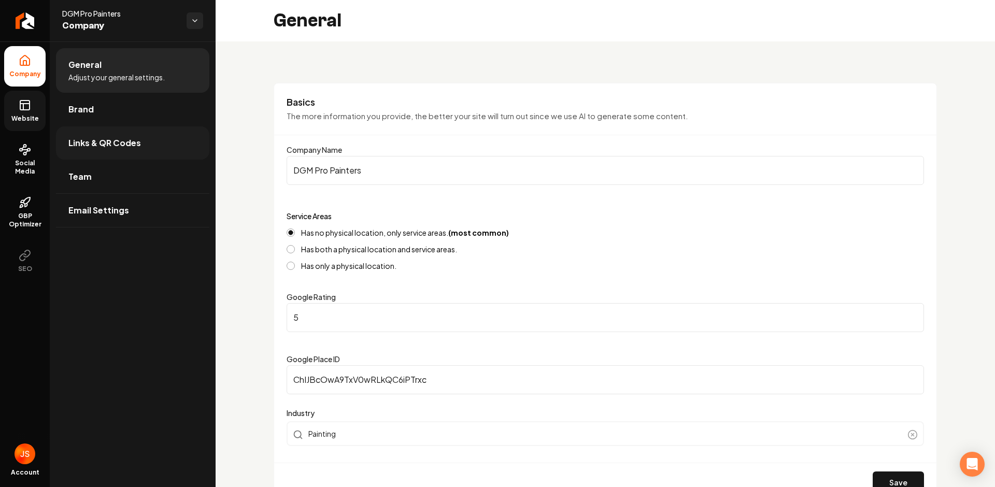
click at [98, 133] on link "Links & QR Codes" at bounding box center [132, 142] width 153 height 33
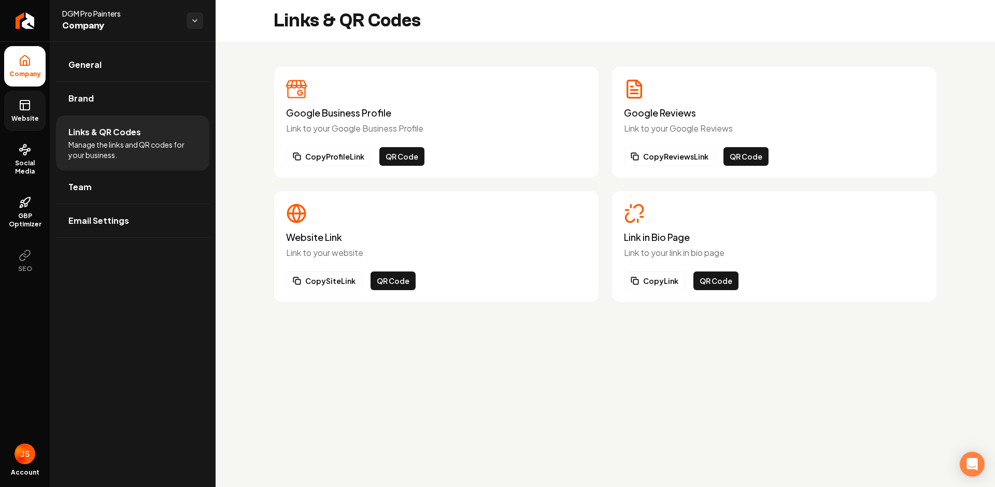
drag, startPoint x: 662, startPoint y: 277, endPoint x: 719, endPoint y: 260, distance: 58.9
click at [719, 258] on div "Link in Bio Page Link to your link in bio page Copy Link QR Code" at bounding box center [774, 246] width 301 height 87
click at [719, 272] on button "QR Code" at bounding box center [715, 281] width 45 height 19
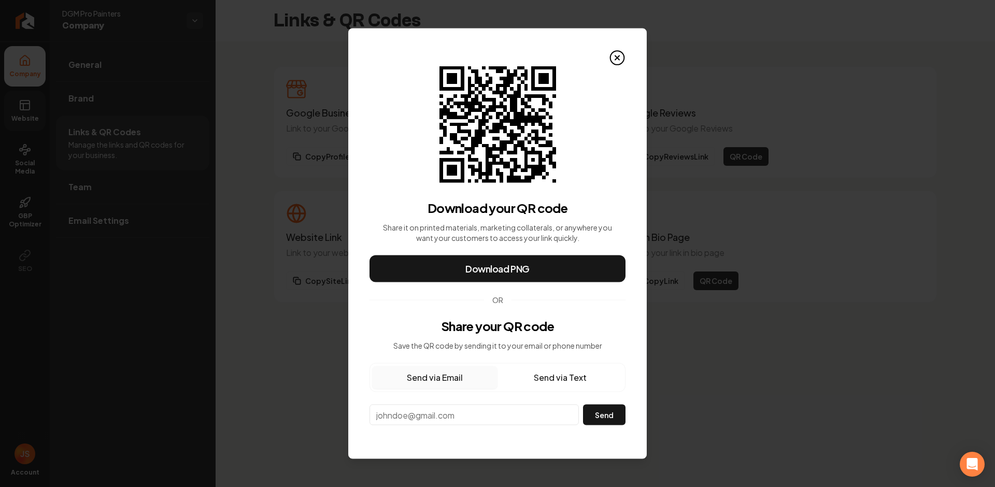
click at [477, 418] on input "email" at bounding box center [474, 415] width 209 height 21
paste input "gabrielm@dgmpropainters.com"
type input "gabrielm@dgmpropainters.com"
click at [591, 417] on button "Send" at bounding box center [604, 415] width 42 height 21
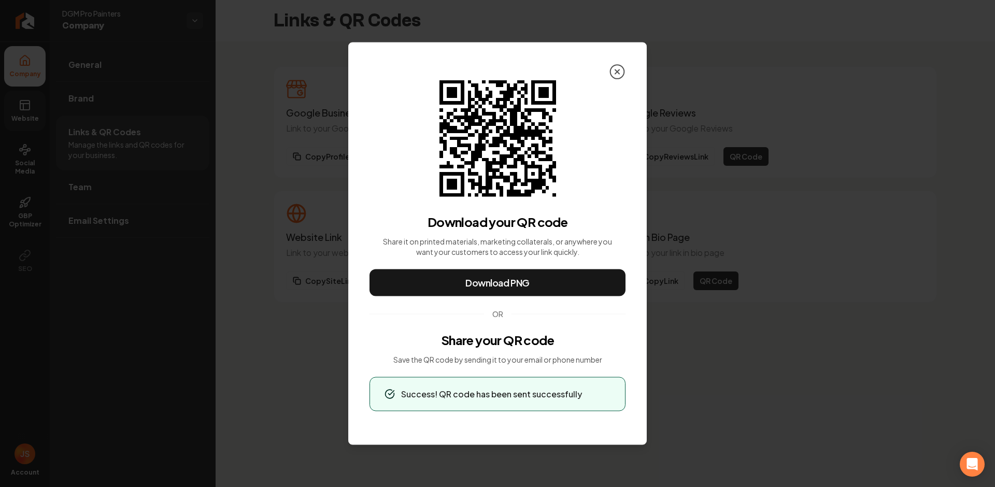
click at [617, 76] on icon at bounding box center [617, 72] width 17 height 17
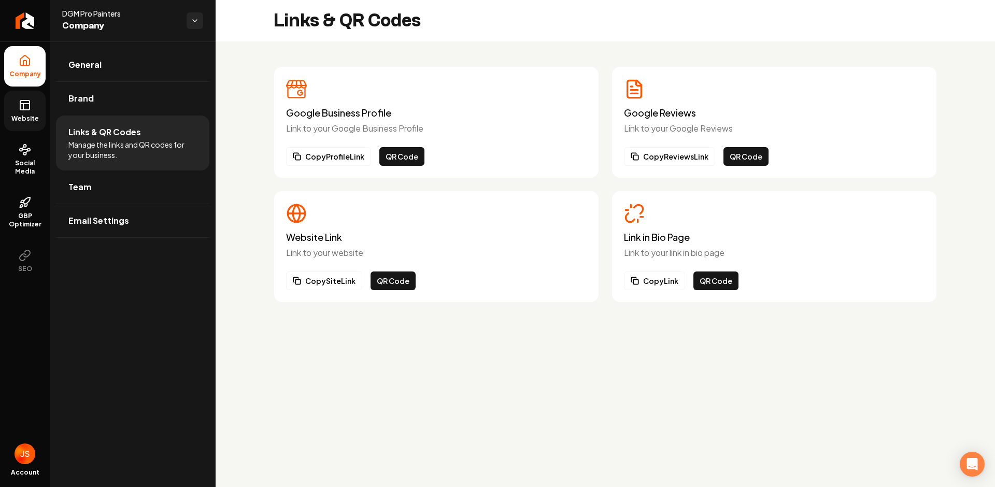
click at [32, 96] on link "Website" at bounding box center [24, 111] width 41 height 40
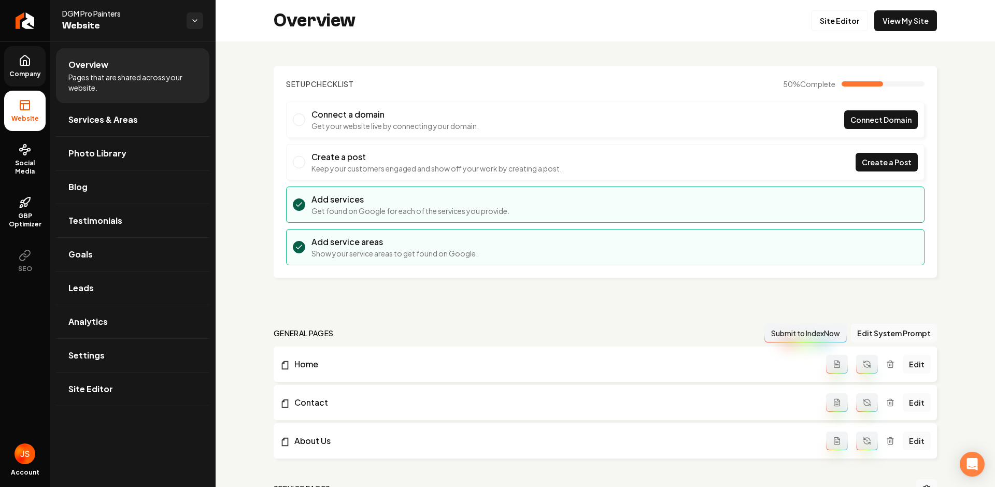
click at [12, 73] on span "Company" at bounding box center [25, 74] width 40 height 8
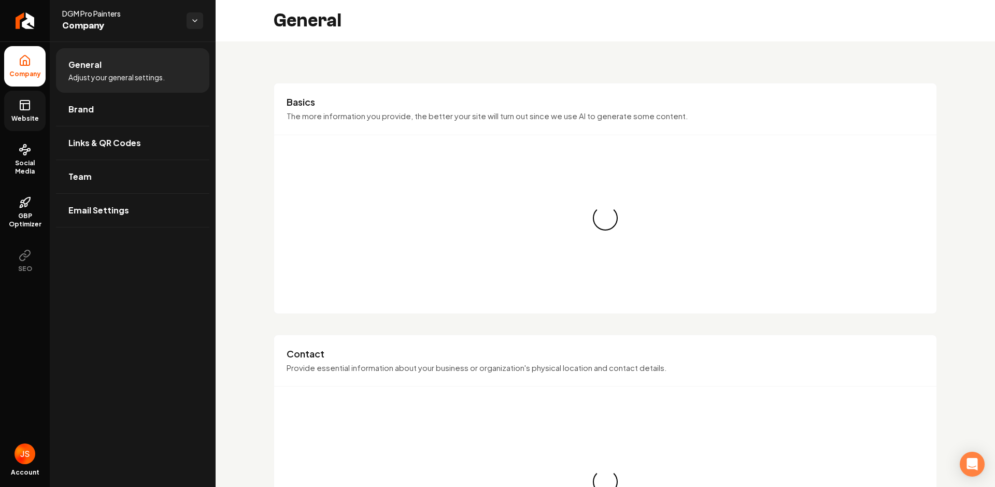
click at [22, 107] on icon at bounding box center [25, 105] width 12 height 12
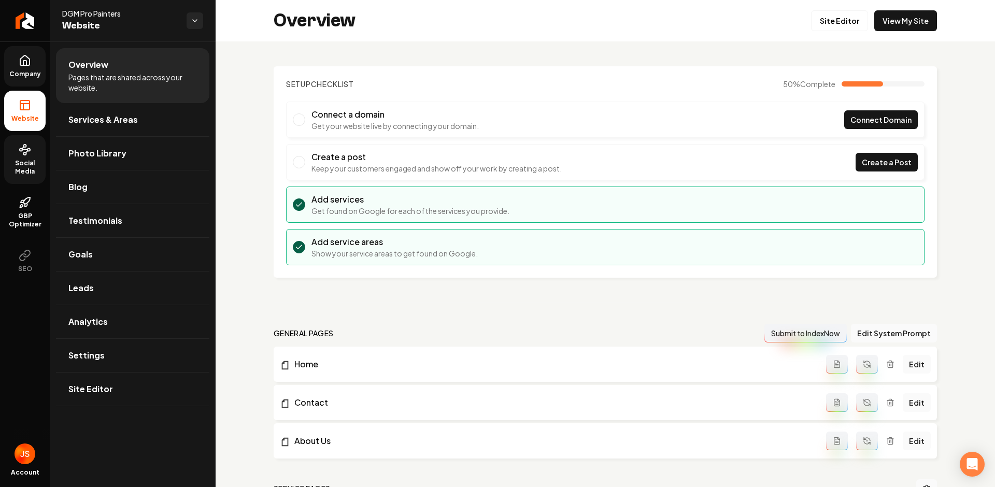
click at [29, 150] on icon at bounding box center [25, 150] width 12 height 12
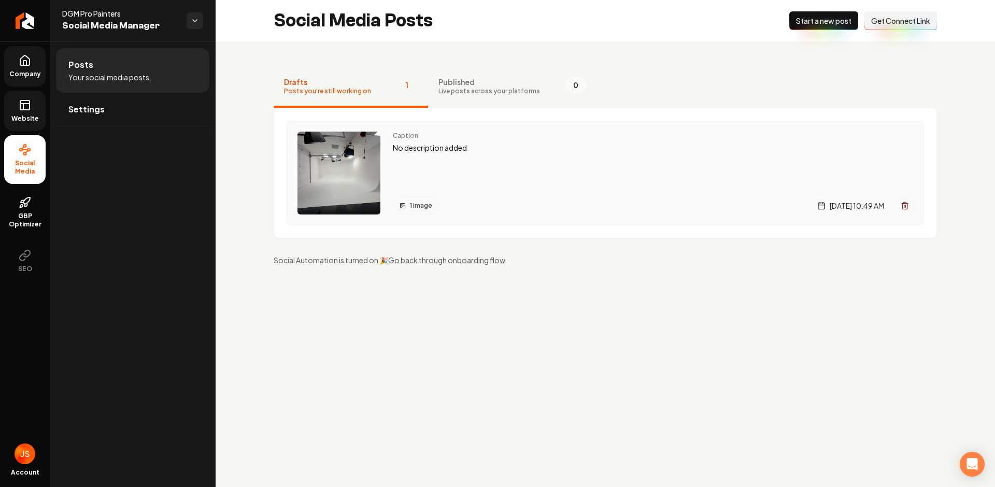
click at [446, 162] on div "Caption No description added 1 image Wednesday, August 13, 2025 | 10:49 AM" at bounding box center [653, 173] width 520 height 83
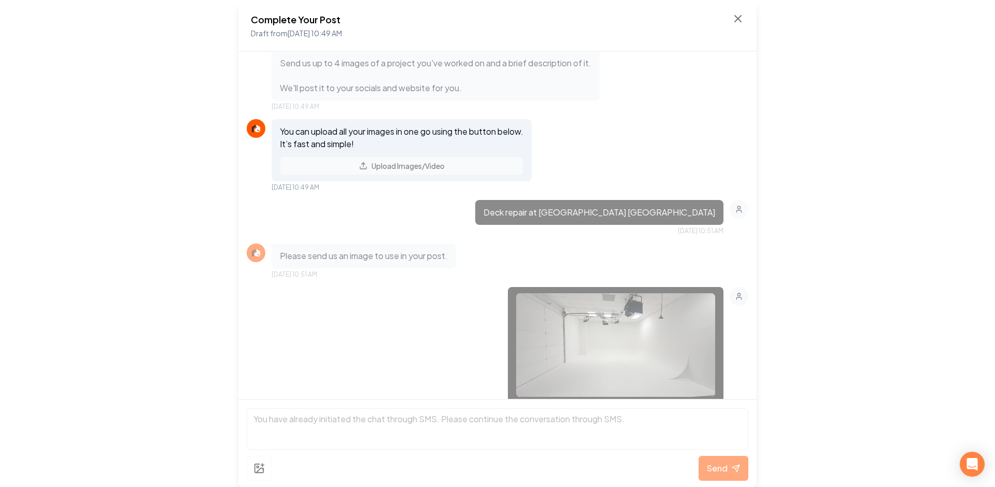
scroll to position [74, 0]
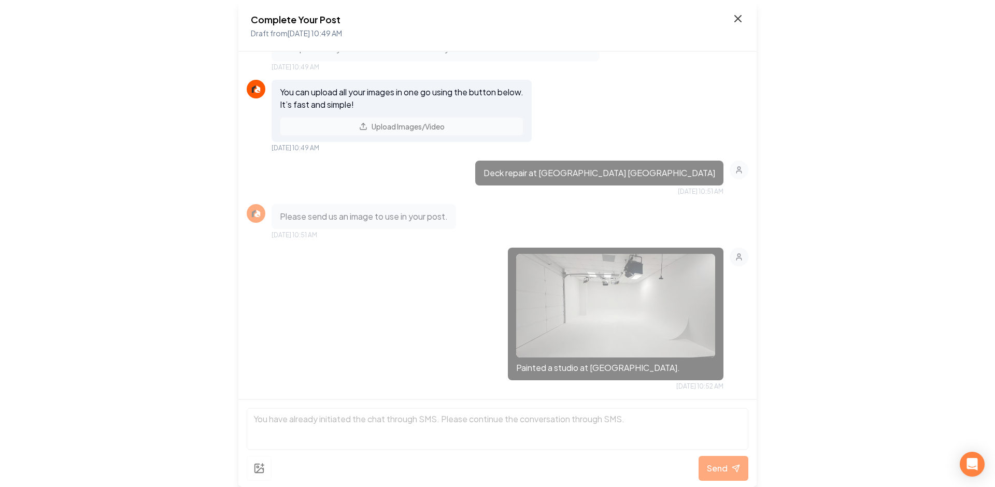
click at [740, 17] on icon at bounding box center [738, 19] width 6 height 6
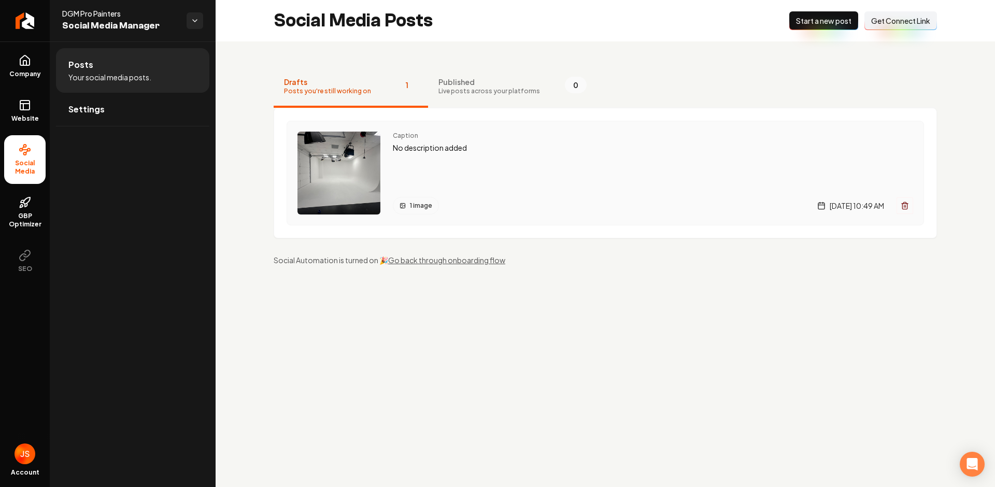
click at [417, 161] on div "Caption No description added 1 image Wednesday, August 13, 2025 | 10:49 AM" at bounding box center [653, 173] width 520 height 83
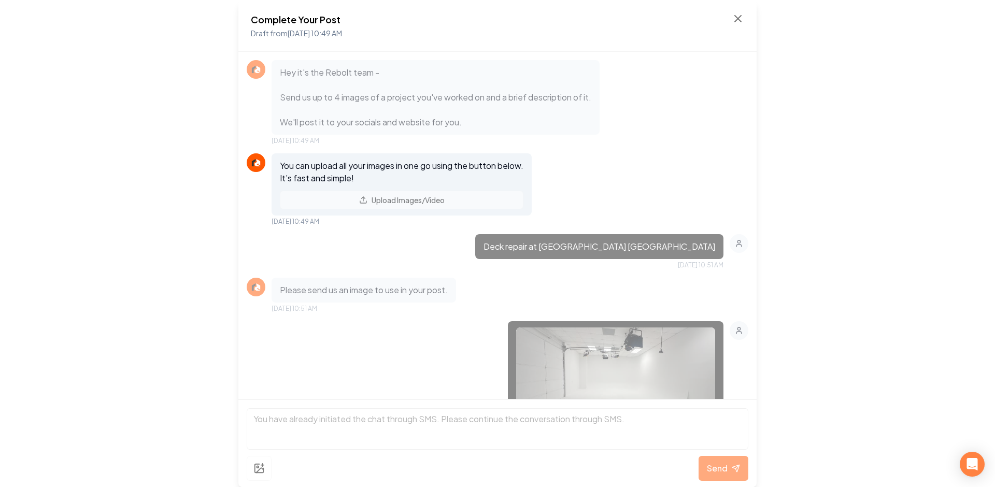
scroll to position [254, 0]
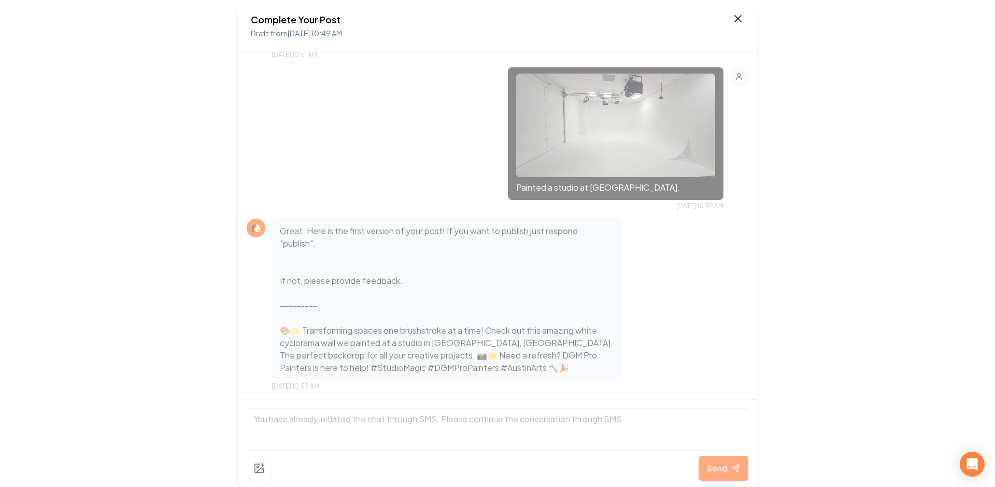
click at [734, 22] on icon at bounding box center [738, 18] width 12 height 12
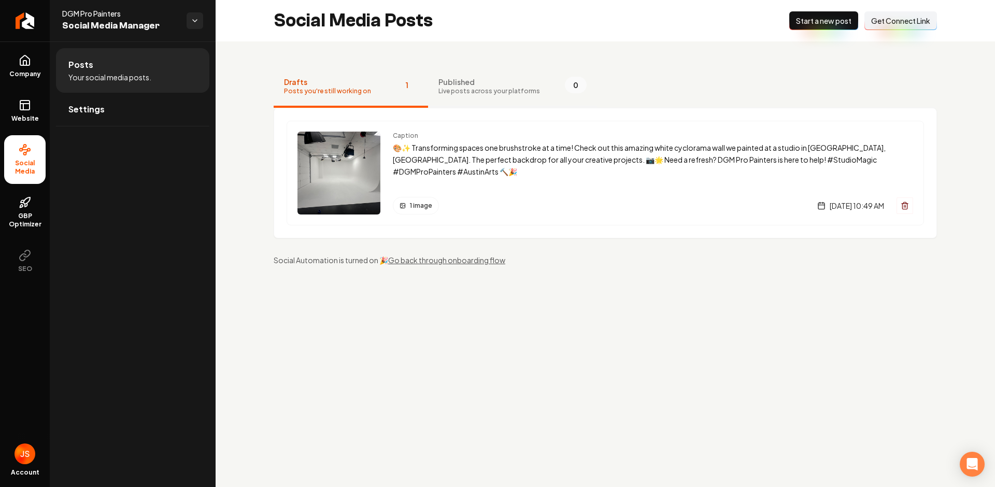
click at [485, 92] on span "Live posts across your platforms" at bounding box center [489, 91] width 102 height 8
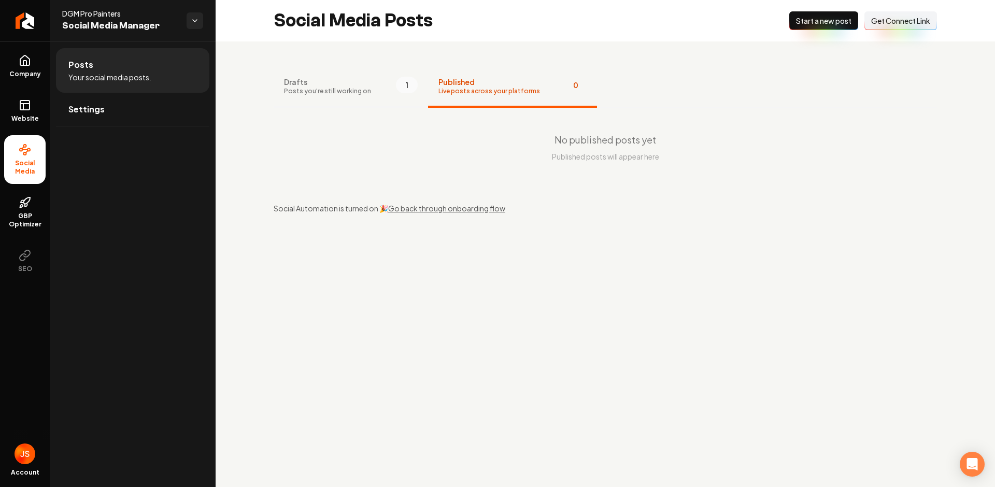
click at [376, 94] on button "Drafts Posts you're still working on 1" at bounding box center [351, 86] width 154 height 41
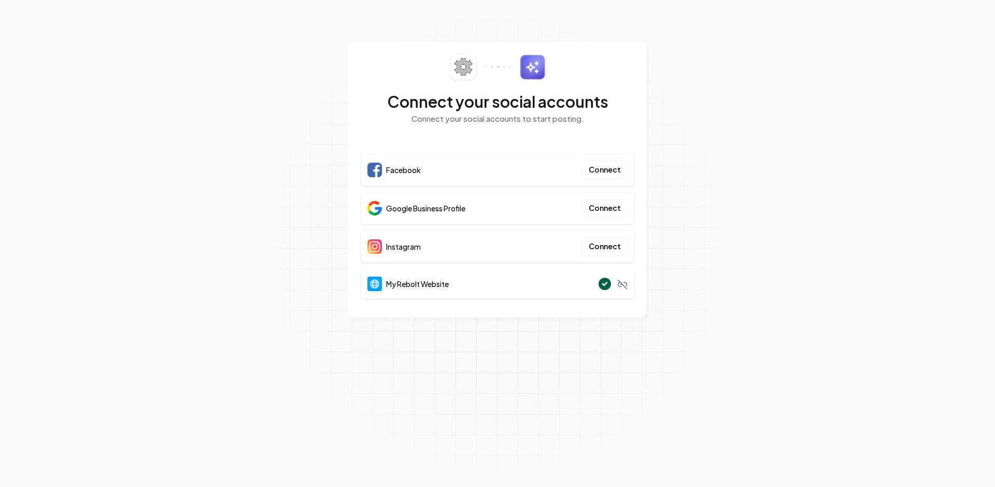
click at [644, 206] on div "Connect your social accounts Connect your social accounts to start posting. Fac…" at bounding box center [497, 179] width 299 height 276
drag, startPoint x: 540, startPoint y: 50, endPoint x: 477, endPoint y: 0, distance: 80.5
click at [540, 48] on div "Connect your social accounts Connect your social accounts to start posting. Fac…" at bounding box center [497, 178] width 299 height 274
click at [683, 59] on section "Connect your social accounts Connect your social accounts to start posting. Fac…" at bounding box center [497, 243] width 995 height 487
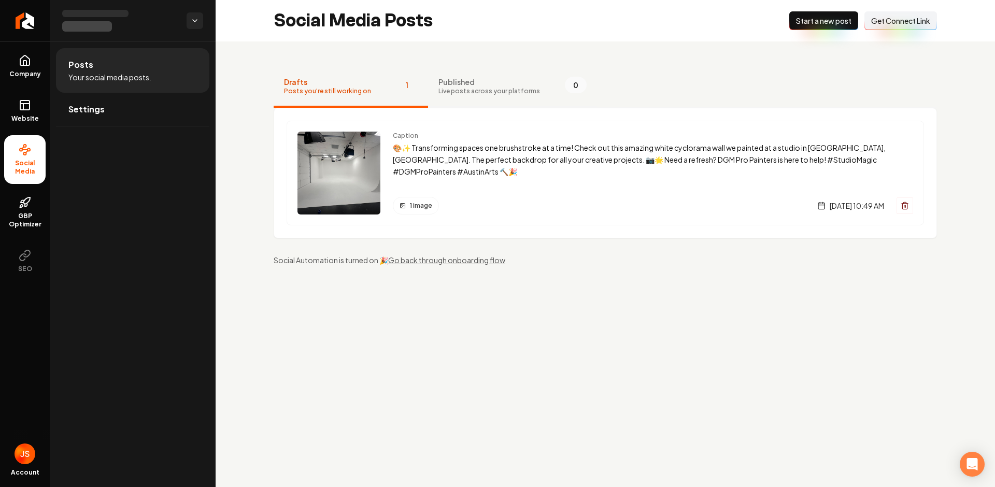
click at [458, 90] on span "Live posts across your platforms" at bounding box center [489, 91] width 102 height 8
click at [17, 105] on link "Website" at bounding box center [24, 111] width 41 height 40
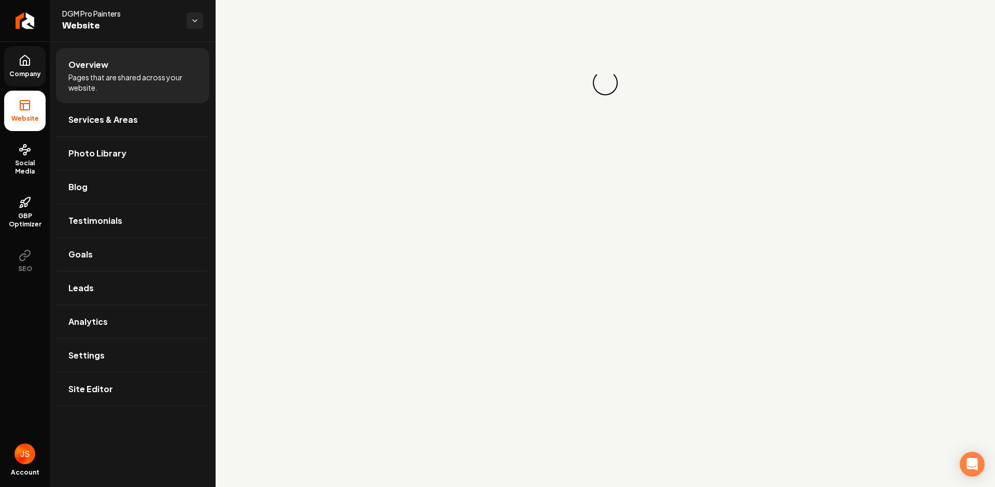
click at [27, 63] on icon at bounding box center [25, 60] width 12 height 12
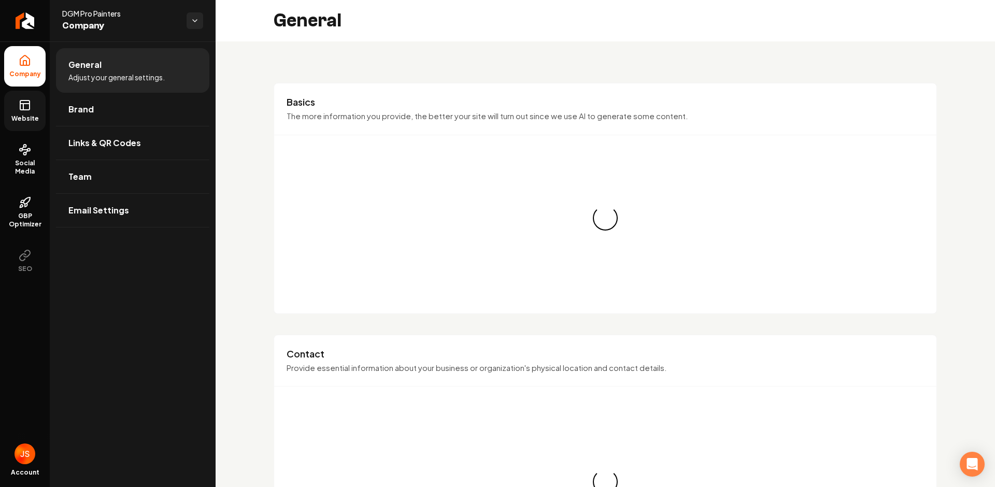
click at [26, 97] on link "Website" at bounding box center [24, 111] width 41 height 40
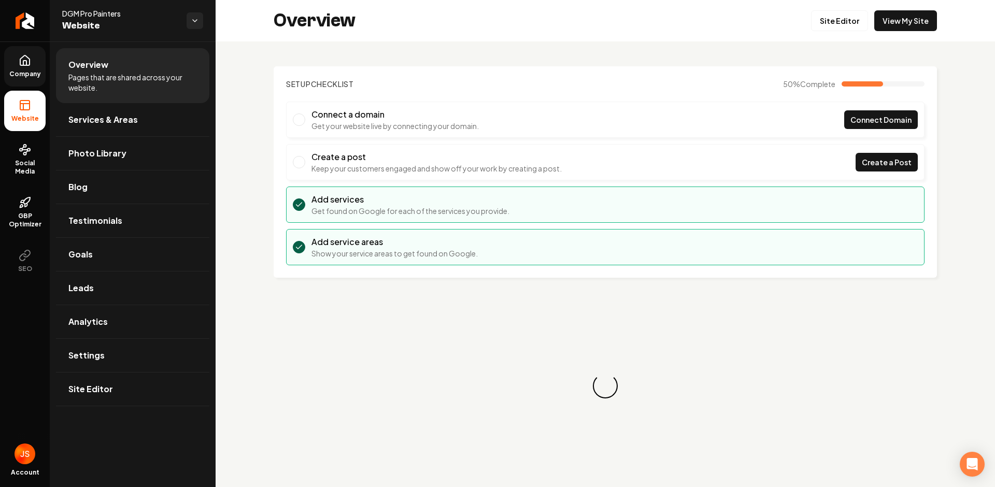
click at [29, 56] on icon at bounding box center [25, 60] width 12 height 12
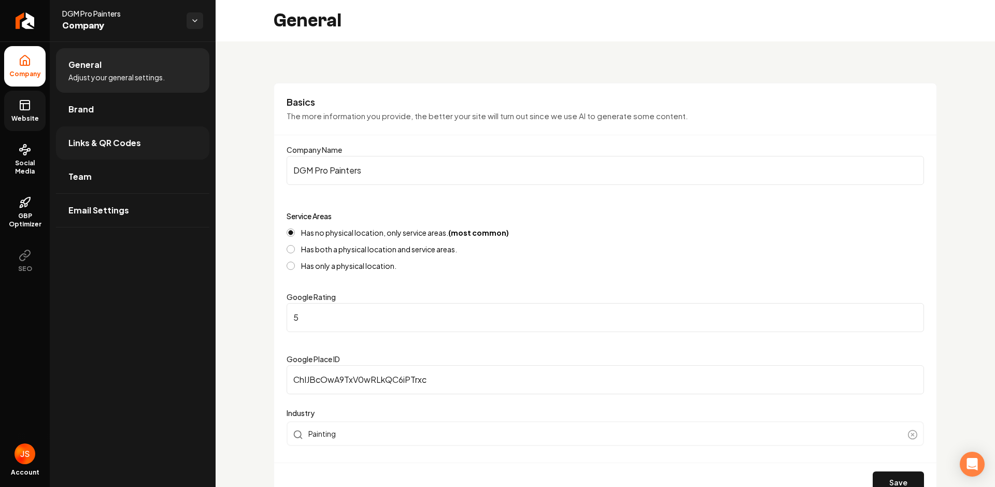
click at [103, 138] on span "Links & QR Codes" at bounding box center [104, 143] width 73 height 12
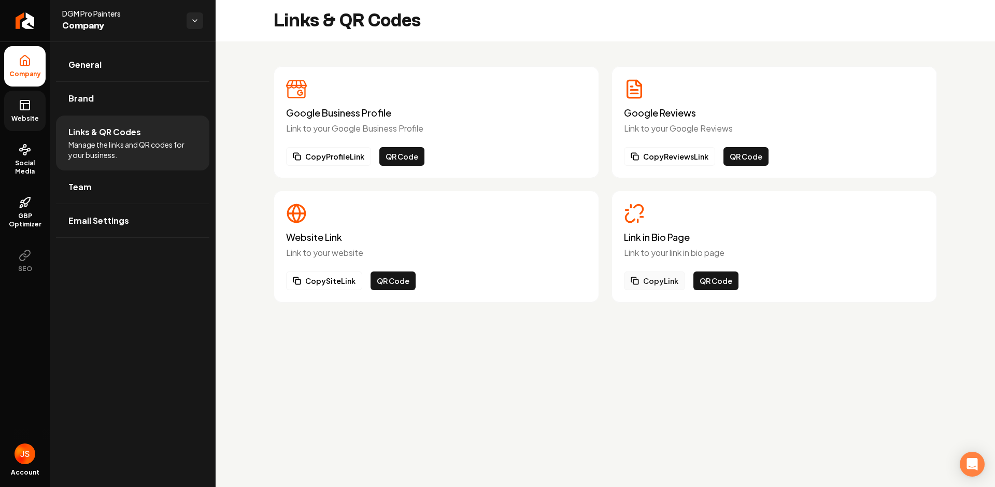
click at [659, 278] on button "Copy Link" at bounding box center [654, 281] width 61 height 19
click at [27, 145] on icon at bounding box center [25, 150] width 12 height 12
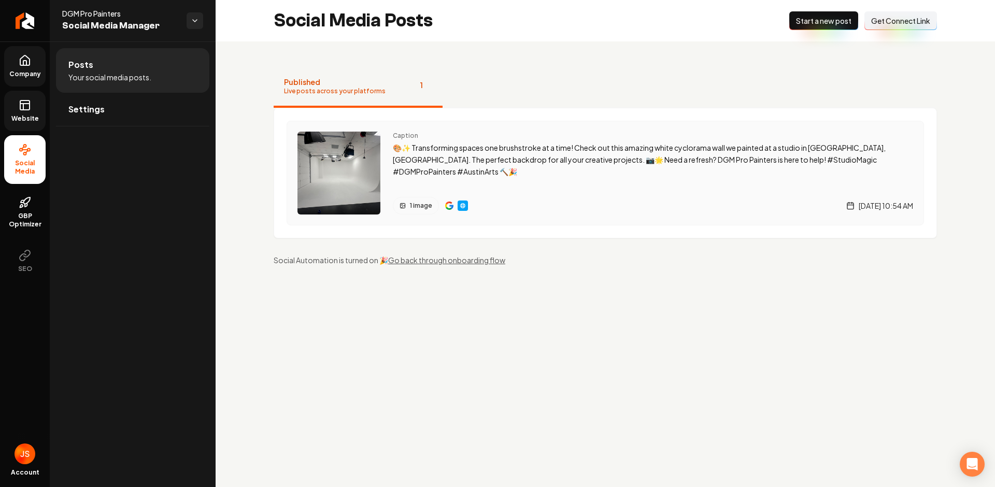
click at [450, 205] on img "Main content area" at bounding box center [449, 206] width 8 height 8
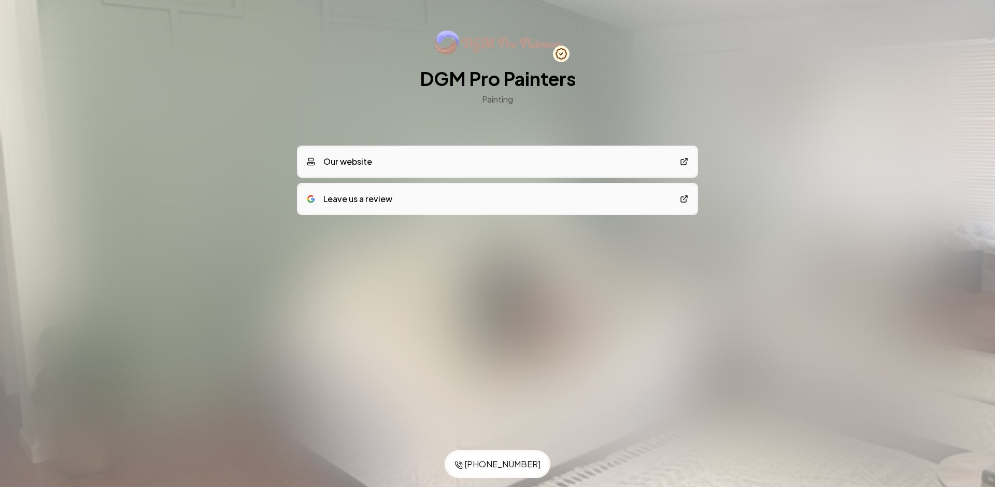
click at [447, 317] on div at bounding box center [497, 243] width 995 height 487
click at [472, 112] on div "DGM Pro Painters Painting" at bounding box center [498, 75] width 398 height 93
click at [461, 246] on div "DGM Pro Painters Painting Our website Leave us a review" at bounding box center [498, 144] width 398 height 288
click at [459, 96] on div "DGM Pro Painters Painting" at bounding box center [498, 86] width 156 height 37
drag, startPoint x: 421, startPoint y: 41, endPoint x: 542, endPoint y: 43, distance: 120.3
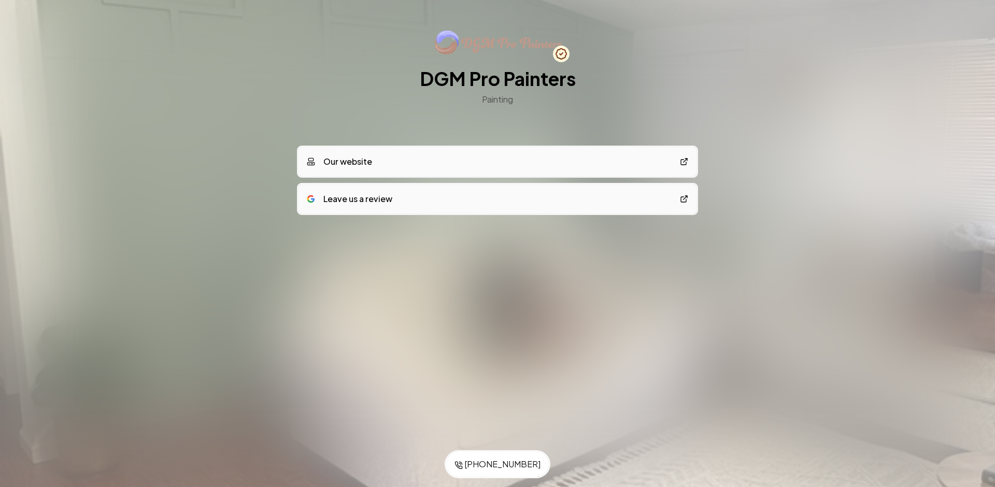
click at [539, 43] on div "DGM Pro Painters Painting" at bounding box center [498, 67] width 156 height 77
click at [593, 37] on div "DGM Pro Painters Painting" at bounding box center [498, 75] width 398 height 93
